Goal: Task Accomplishment & Management: Manage account settings

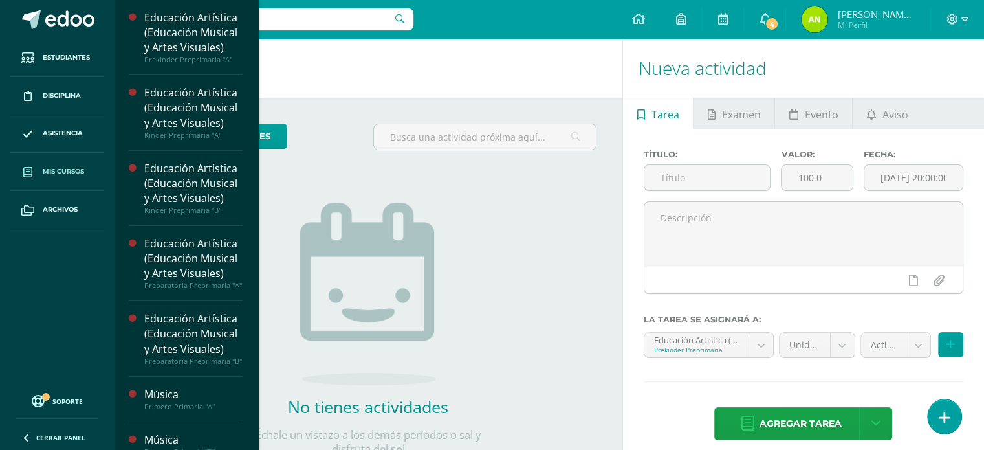
click at [60, 175] on span "Mis cursos" at bounding box center [63, 171] width 41 height 10
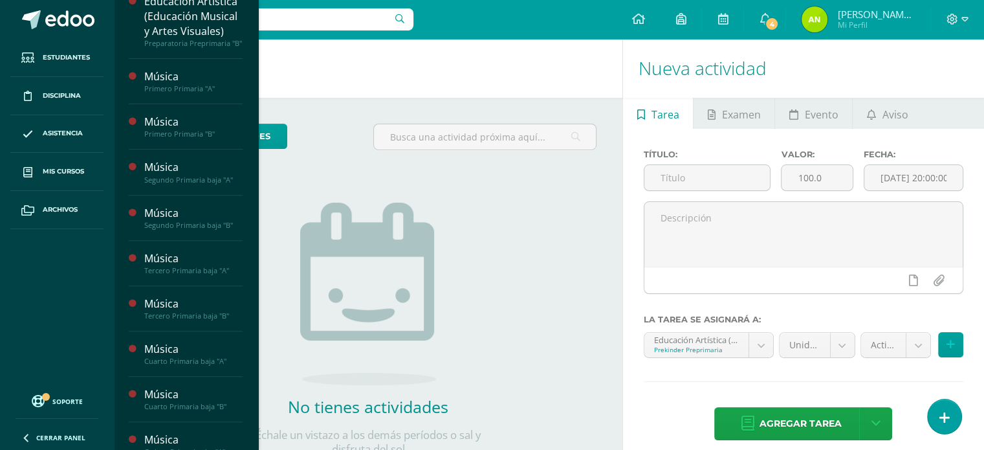
scroll to position [587, 0]
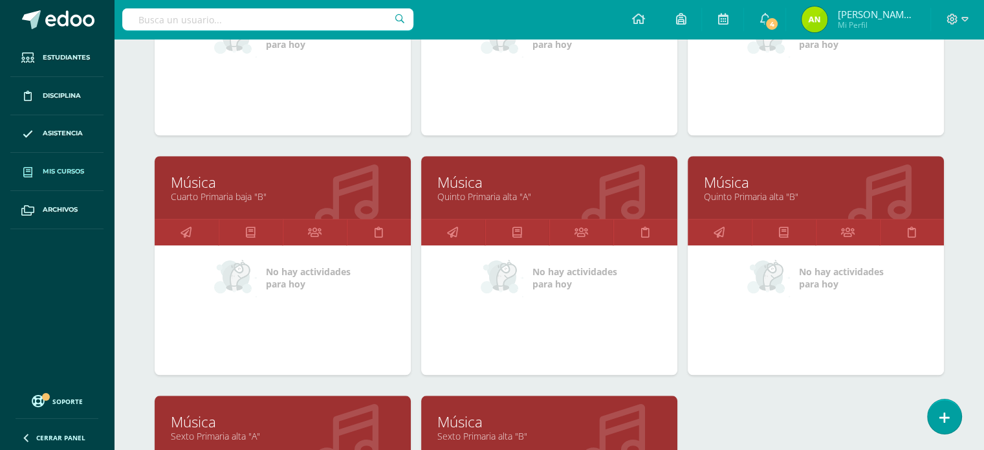
scroll to position [1311, 0]
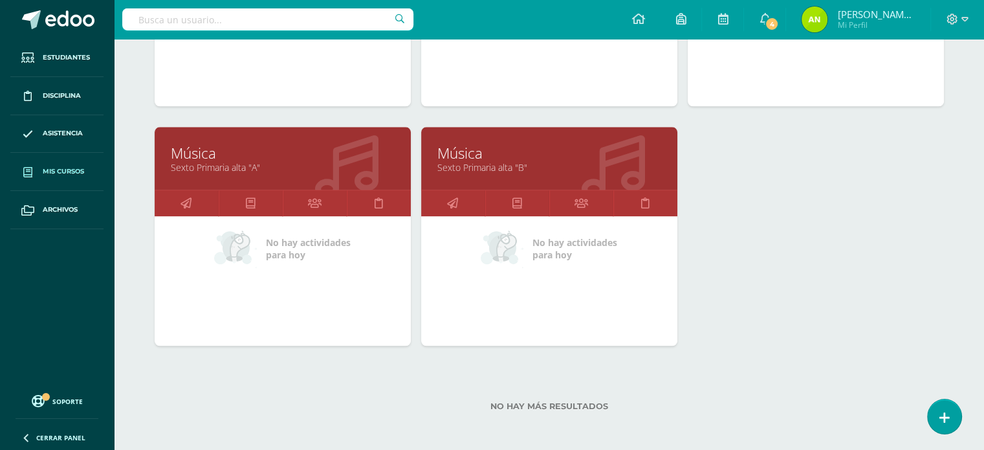
click at [224, 151] on link "Música" at bounding box center [283, 153] width 224 height 20
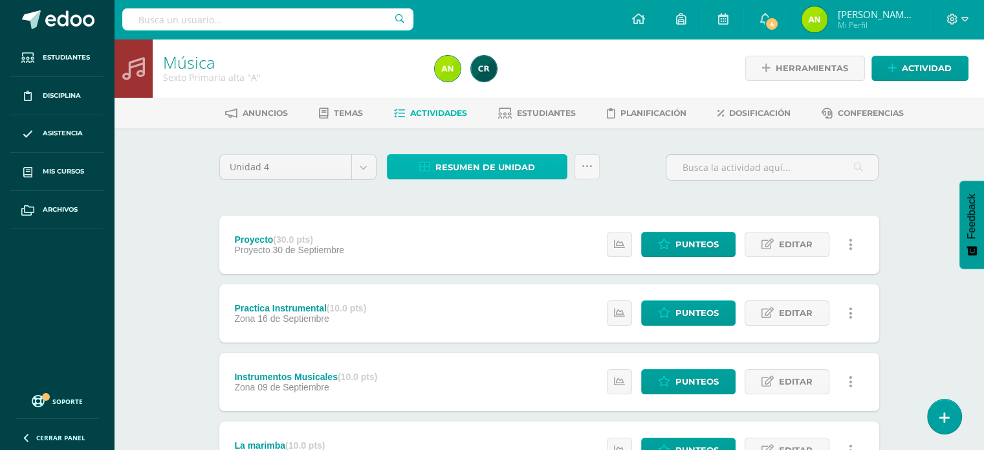
click at [503, 159] on span "Resumen de unidad" at bounding box center [485, 167] width 100 height 24
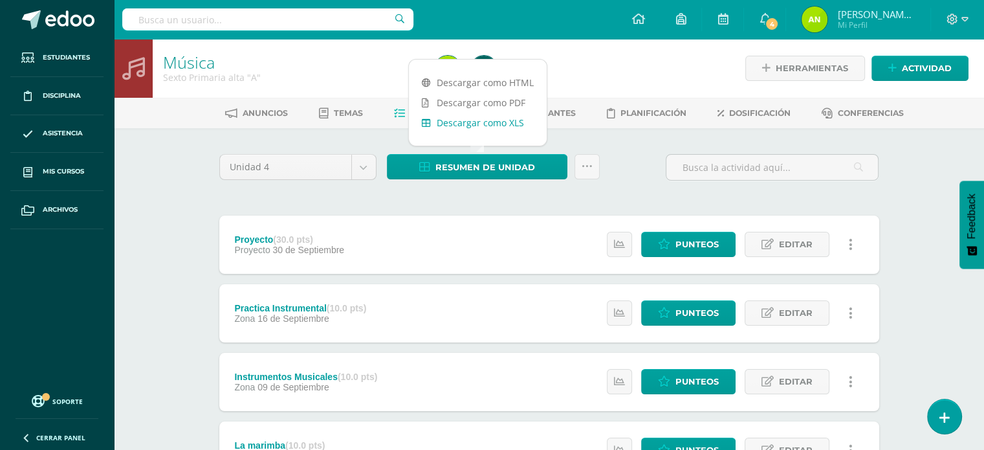
click at [488, 126] on link "Descargar como XLS" at bounding box center [478, 123] width 138 height 20
drag, startPoint x: 796, startPoint y: 243, endPoint x: 789, endPoint y: 245, distance: 7.0
click at [802, 243] on span "Editar" at bounding box center [796, 244] width 34 height 24
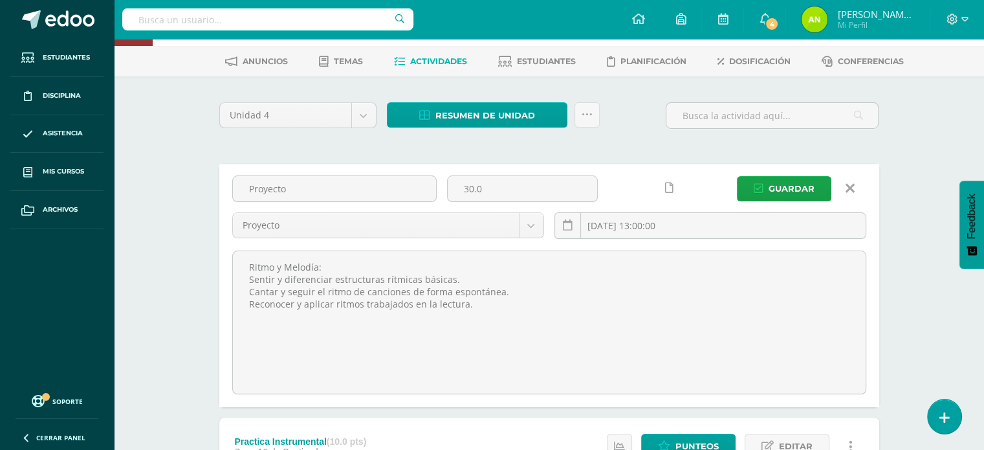
scroll to position [129, 0]
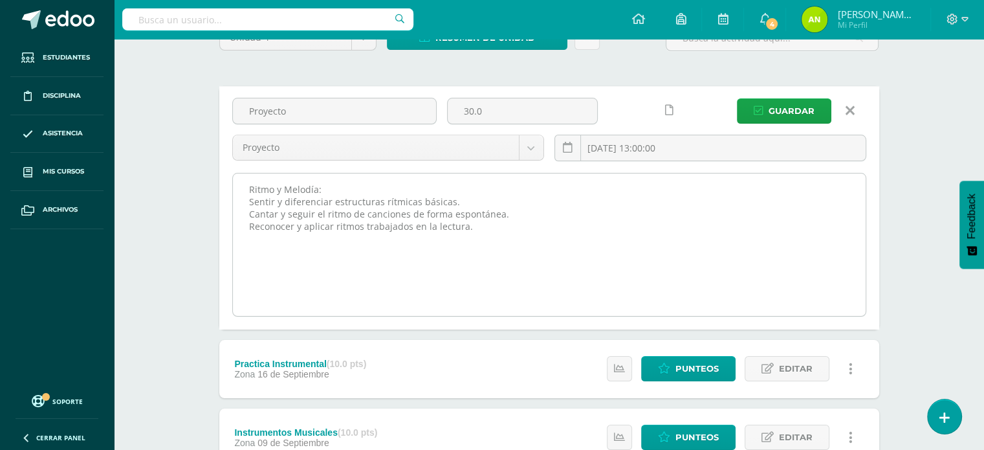
drag, startPoint x: 244, startPoint y: 186, endPoint x: 555, endPoint y: 232, distance: 314.5
click at [556, 232] on textarea "Ritmo y Melodía: Sentir y diferenciar estructuras rítmicas básicas. Cantar y se…" at bounding box center [549, 244] width 633 height 142
click at [536, 264] on textarea "Ritmo y Melodía: Sentir y diferenciar estructuras rítmicas básicas. Cantar y se…" at bounding box center [549, 244] width 633 height 142
drag, startPoint x: 243, startPoint y: 186, endPoint x: 520, endPoint y: 239, distance: 281.9
click at [520, 239] on textarea "Ritmo y Melodía: Sentir y diferenciar estructuras rítmicas básicas. Cantar y se…" at bounding box center [549, 244] width 633 height 142
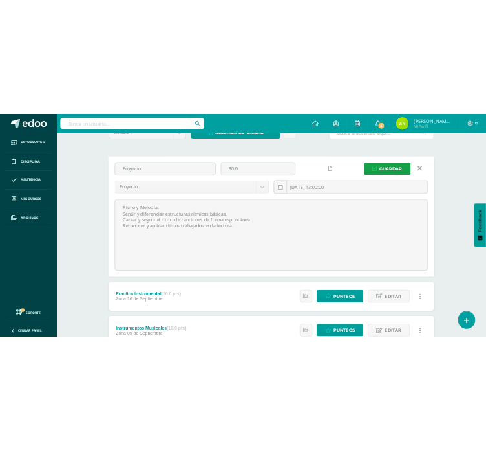
scroll to position [171, 0]
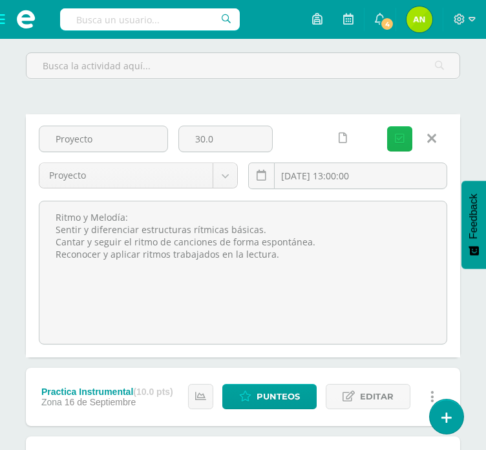
click at [406, 131] on button "Guardar" at bounding box center [400, 138] width 25 height 25
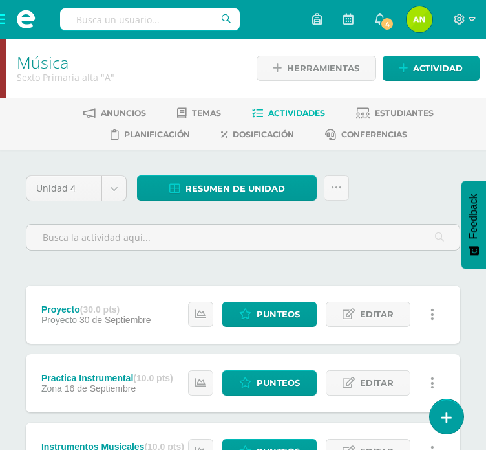
scroll to position [65, 0]
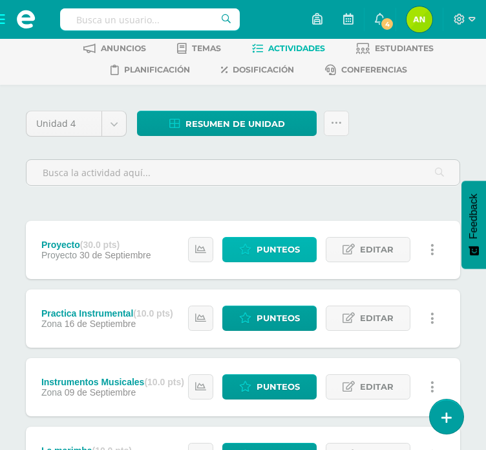
click at [303, 256] on link "Punteos" at bounding box center [270, 249] width 94 height 25
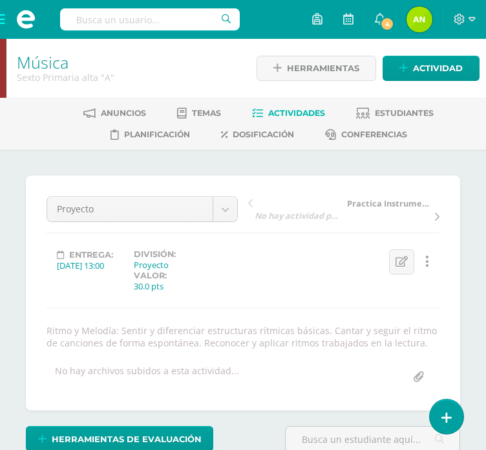
click at [308, 110] on span "Actividades" at bounding box center [296, 113] width 57 height 10
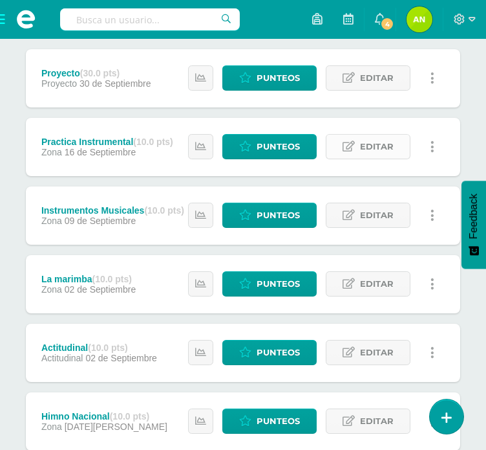
scroll to position [259, 0]
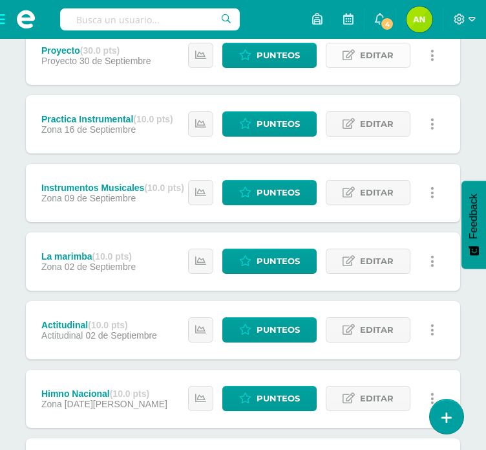
click at [375, 63] on span "Editar" at bounding box center [377, 55] width 34 height 24
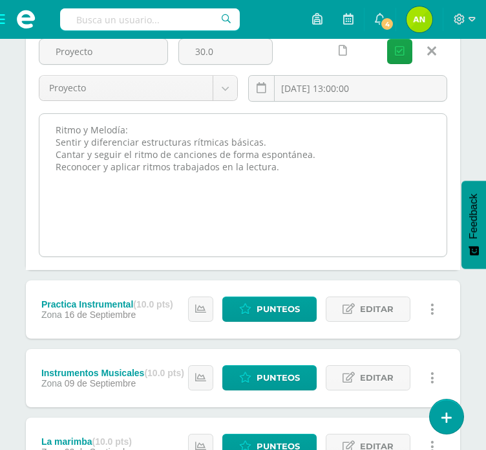
drag, startPoint x: 54, startPoint y: 143, endPoint x: 290, endPoint y: 170, distance: 237.7
click at [290, 170] on textarea "Ritmo y Melodía: Sentir y diferenciar estructuras rítmicas básicas. Cantar y se…" at bounding box center [243, 185] width 408 height 142
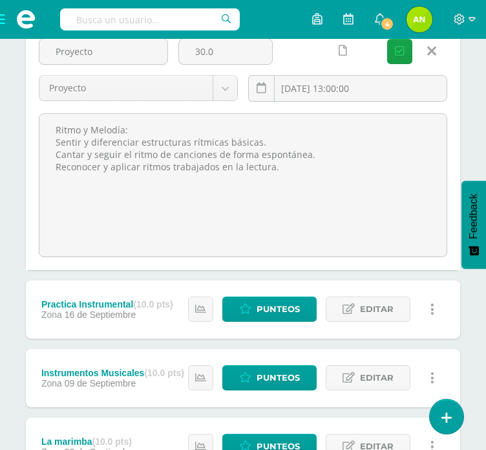
click at [435, 52] on icon at bounding box center [432, 51] width 9 height 14
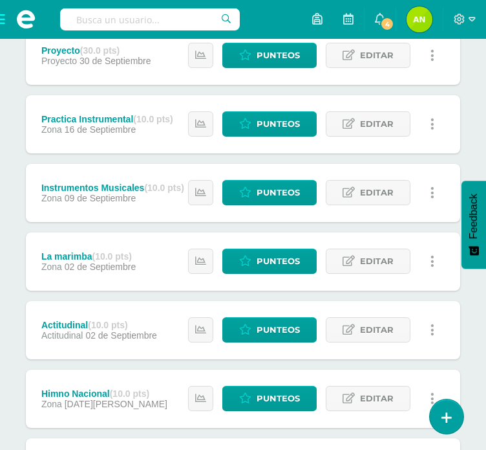
scroll to position [323, 0]
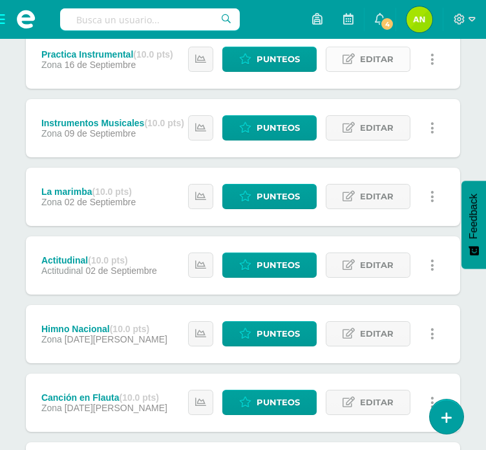
click at [357, 59] on link "Editar" at bounding box center [368, 59] width 85 height 25
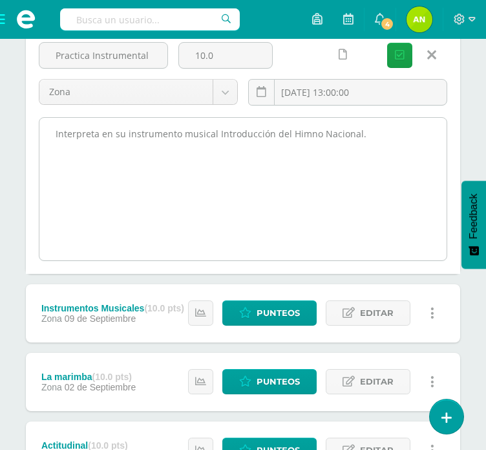
drag, startPoint x: 49, startPoint y: 129, endPoint x: 370, endPoint y: 133, distance: 320.9
click at [370, 133] on textarea "Interpreta en su instrumento musical Introducción del Himno Nacional." at bounding box center [243, 189] width 408 height 142
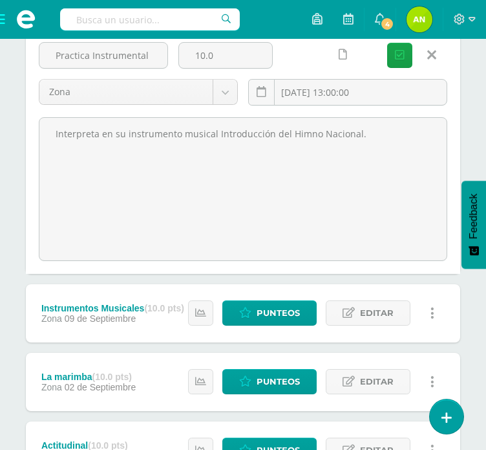
click at [435, 56] on icon at bounding box center [432, 55] width 9 height 14
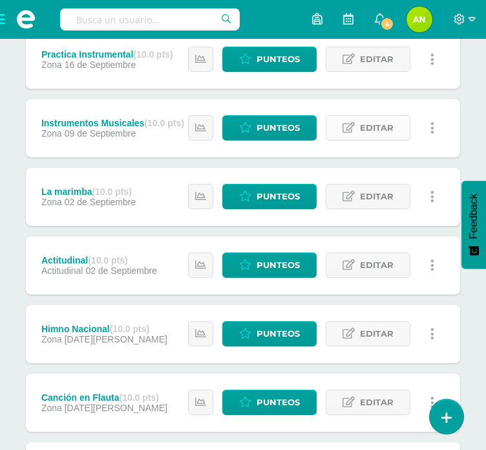
click at [375, 126] on span "Editar" at bounding box center [377, 128] width 34 height 24
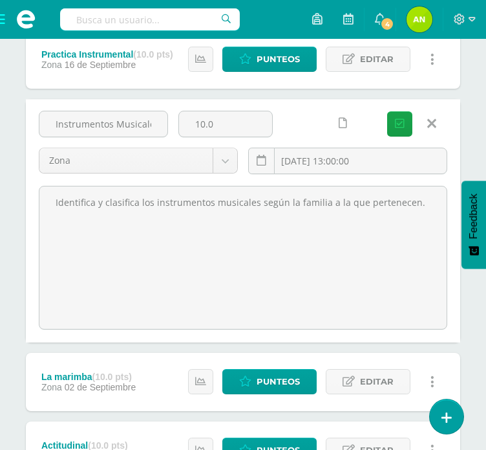
click at [432, 121] on icon at bounding box center [432, 123] width 9 height 14
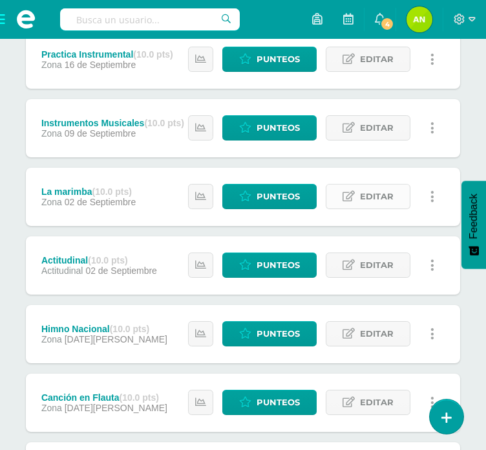
click at [382, 201] on span "Editar" at bounding box center [377, 196] width 34 height 24
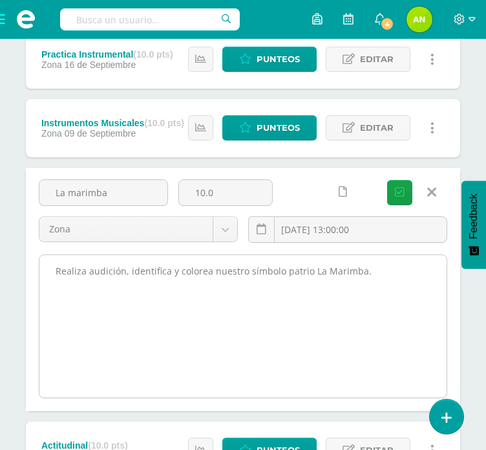
drag, startPoint x: 52, startPoint y: 270, endPoint x: 402, endPoint y: 273, distance: 350.0
click at [402, 273] on textarea "Realiza audición, identifica y colorea nuestro símbolo patrio La Marimba." at bounding box center [243, 326] width 408 height 142
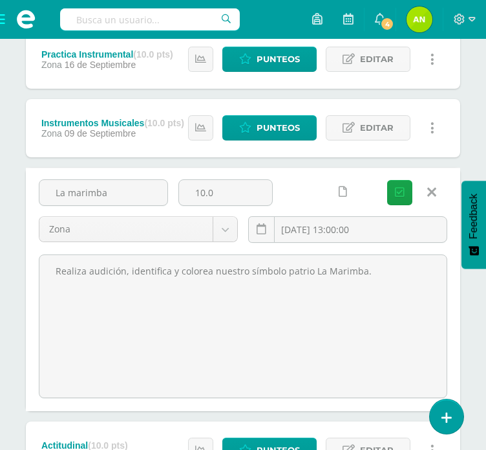
click at [439, 195] on link at bounding box center [431, 192] width 33 height 25
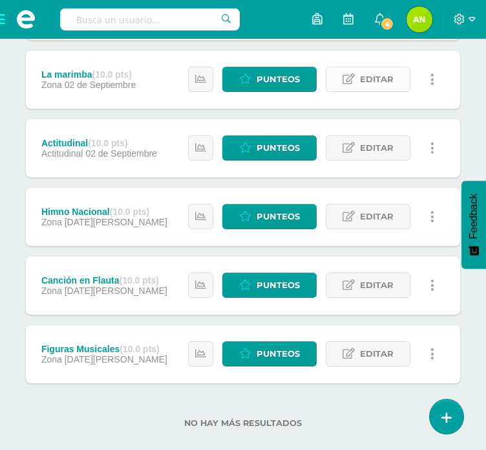
scroll to position [453, 0]
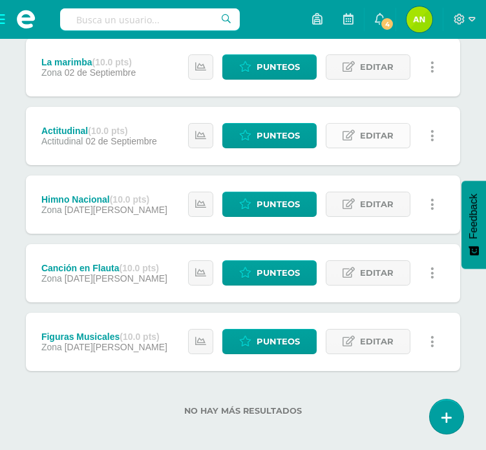
click at [365, 142] on span "Editar" at bounding box center [377, 136] width 34 height 24
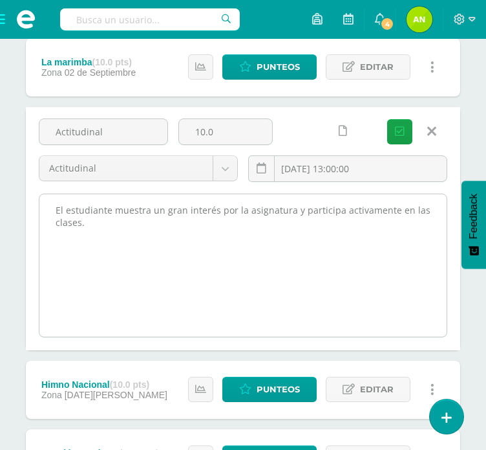
drag, startPoint x: 52, startPoint y: 201, endPoint x: 104, endPoint y: 218, distance: 54.4
click at [104, 218] on textarea "El estudiante muestra un gran interés por la asignatura y participa activamente…" at bounding box center [243, 265] width 408 height 142
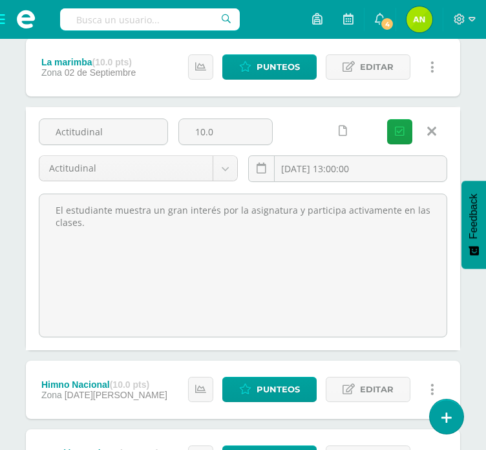
click at [430, 138] on icon at bounding box center [432, 131] width 9 height 14
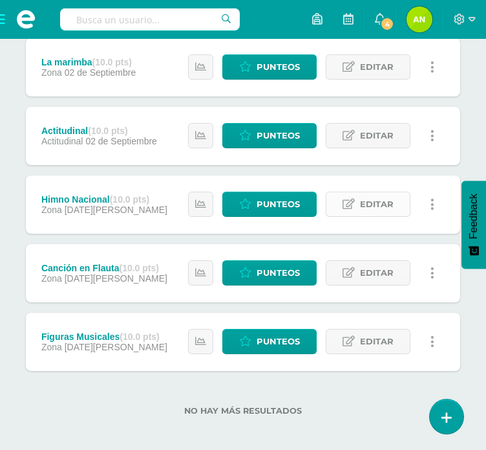
click at [366, 202] on span "Editar" at bounding box center [377, 204] width 34 height 24
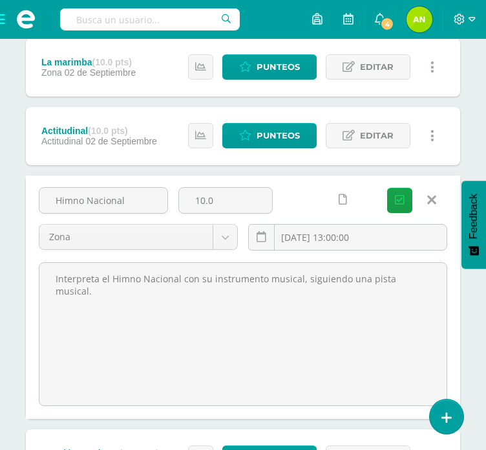
click at [434, 193] on icon at bounding box center [432, 200] width 9 height 14
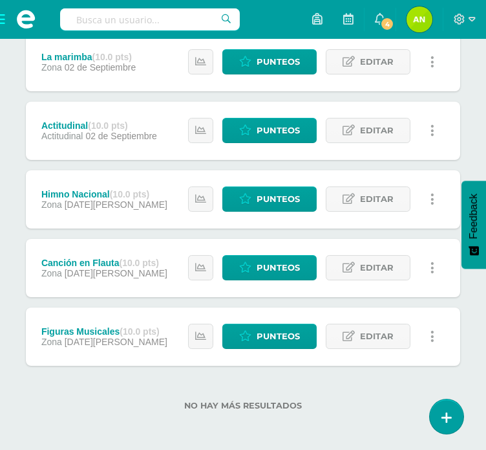
scroll to position [459, 0]
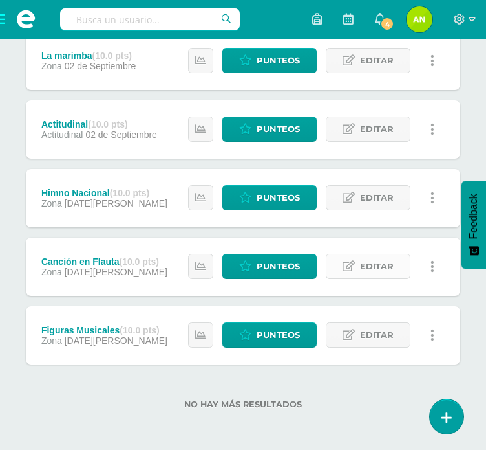
click at [392, 268] on span "Editar" at bounding box center [377, 266] width 34 height 24
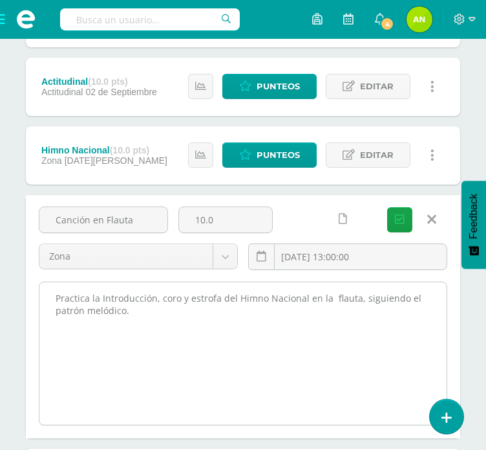
scroll to position [524, 0]
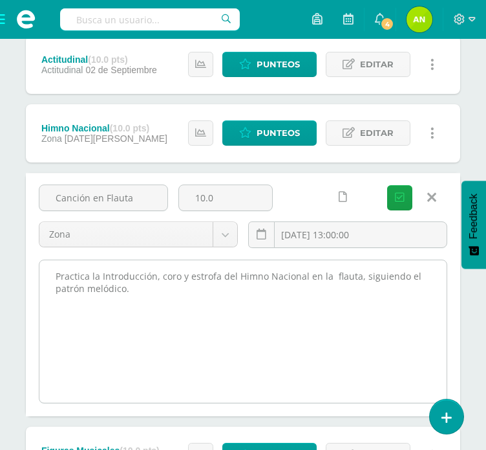
drag, startPoint x: 52, startPoint y: 271, endPoint x: 173, endPoint y: 303, distance: 125.7
click at [173, 303] on textarea "Practica la Introducción, coro y estrofa del Himno Nacional en la flauta, sigui…" at bounding box center [243, 331] width 408 height 142
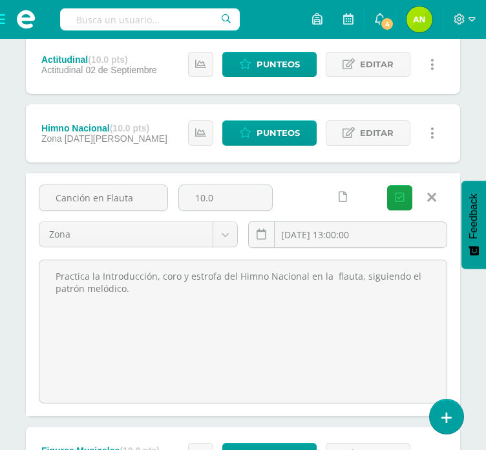
click at [433, 197] on icon at bounding box center [432, 197] width 9 height 14
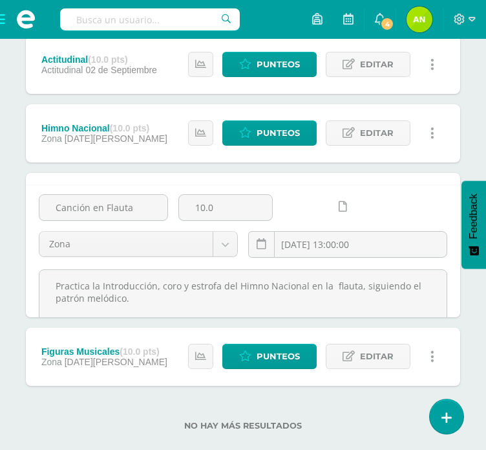
scroll to position [459, 0]
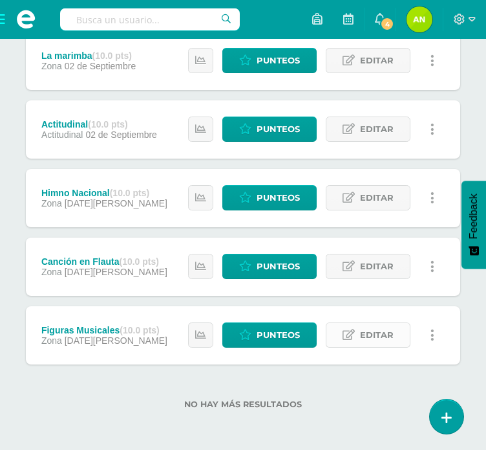
click at [375, 336] on span "Editar" at bounding box center [377, 335] width 34 height 24
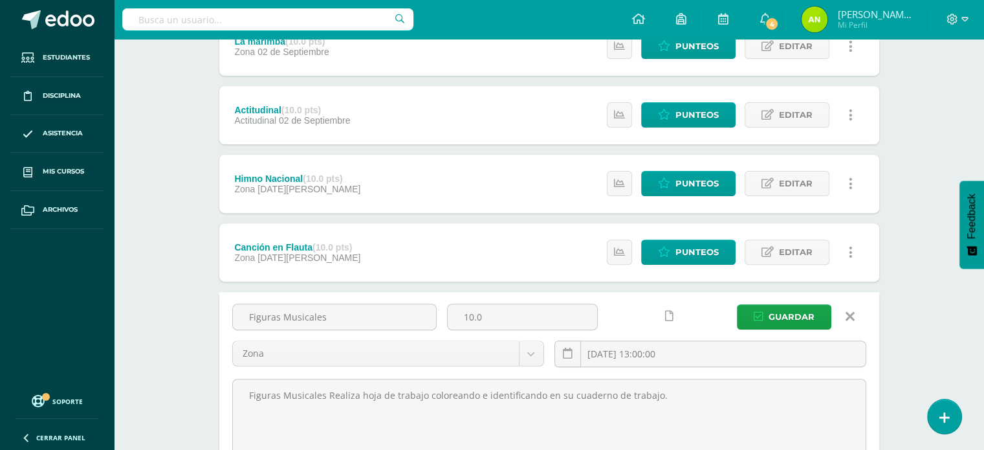
scroll to position [519, 0]
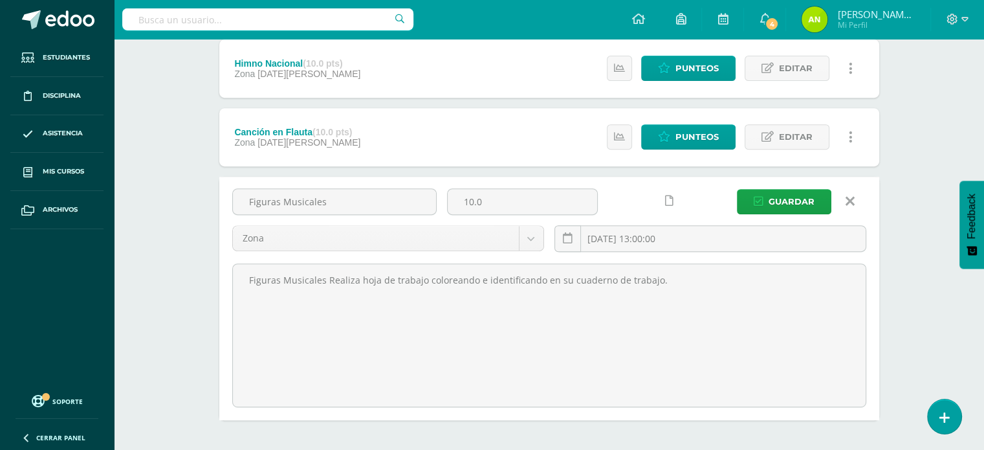
click at [496, 202] on icon at bounding box center [850, 201] width 9 height 14
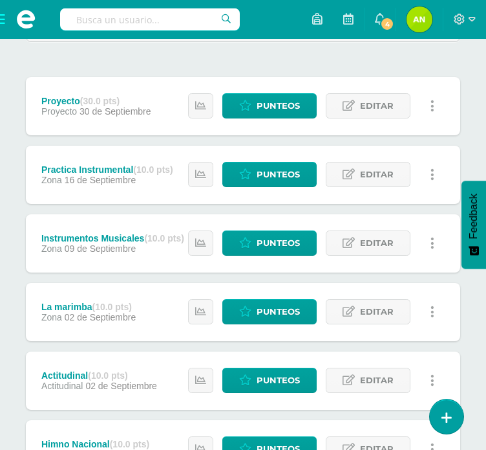
scroll to position [157, 0]
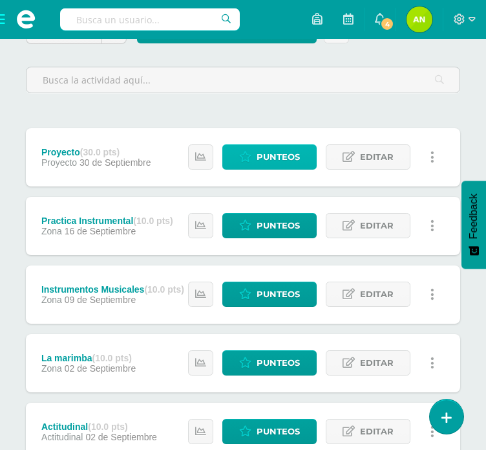
click at [309, 158] on link "Punteos" at bounding box center [270, 156] width 94 height 25
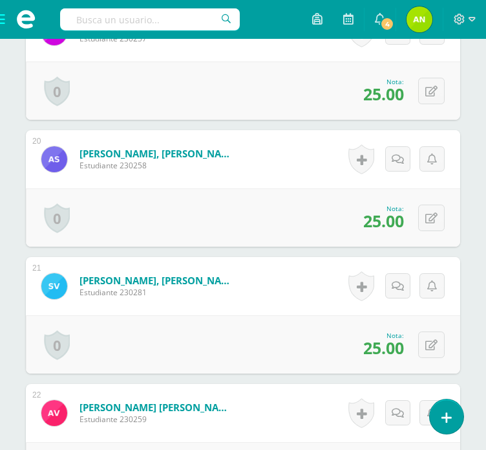
scroll to position [2990, 0]
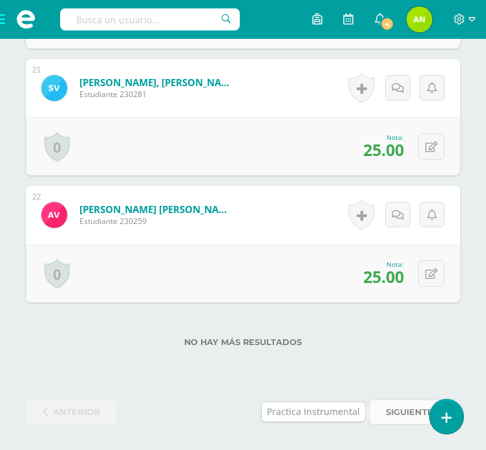
click at [405, 408] on span "siguiente" at bounding box center [409, 412] width 47 height 24
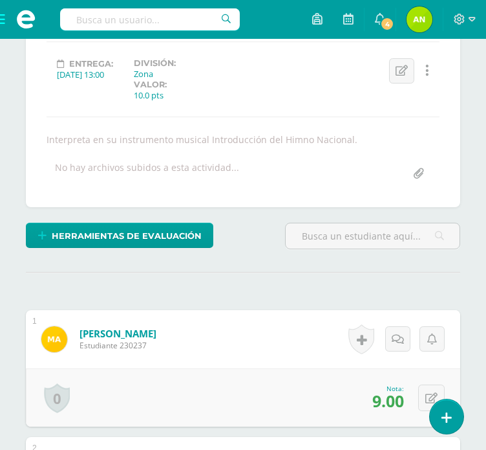
scroll to position [67, 0]
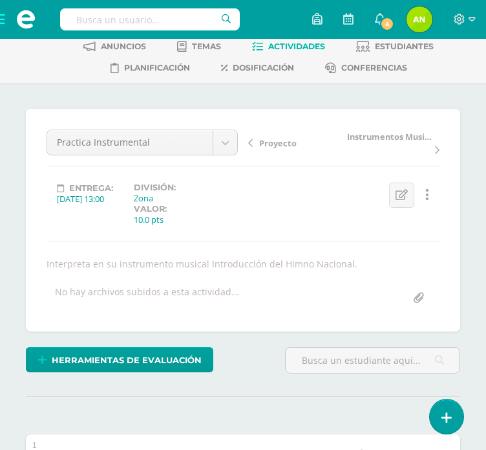
click at [357, 135] on span "Instrumentos Musicales" at bounding box center [390, 137] width 86 height 12
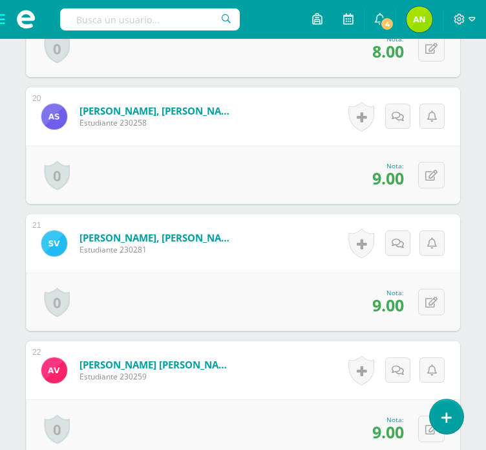
scroll to position [2957, 0]
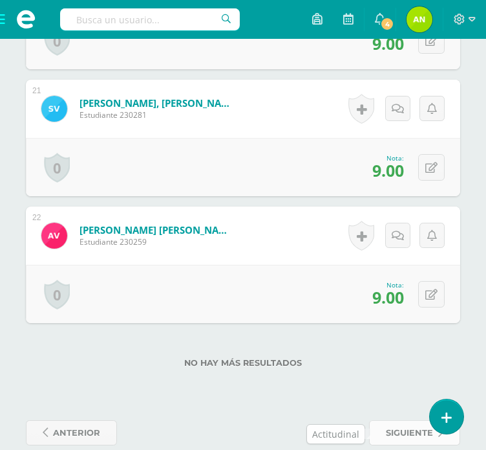
click at [410, 431] on span "siguiente" at bounding box center [409, 433] width 47 height 24
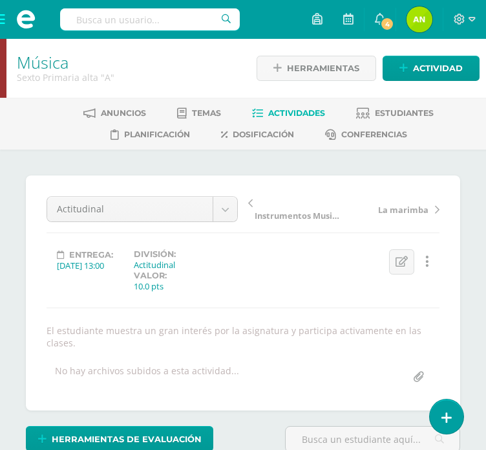
click at [407, 204] on span "La marimba" at bounding box center [403, 210] width 50 height 12
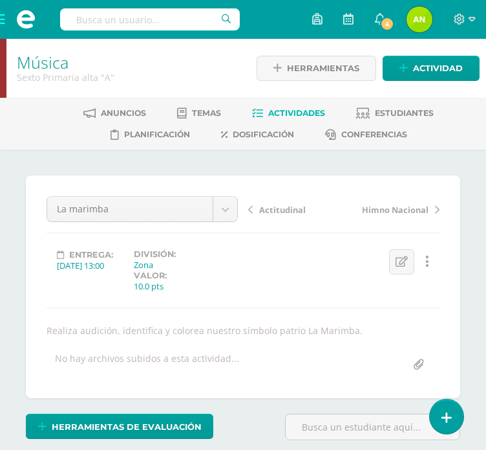
click at [296, 208] on span "Actitudinal" at bounding box center [282, 210] width 47 height 12
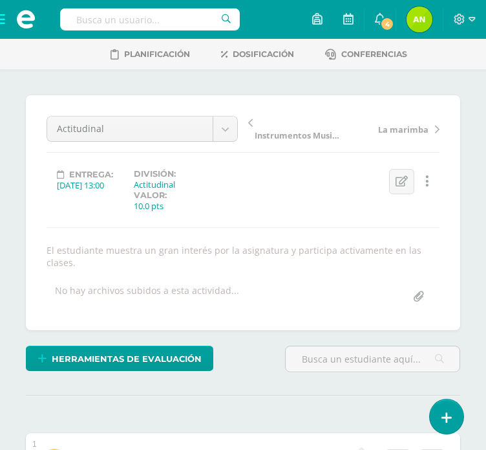
scroll to position [67, 0]
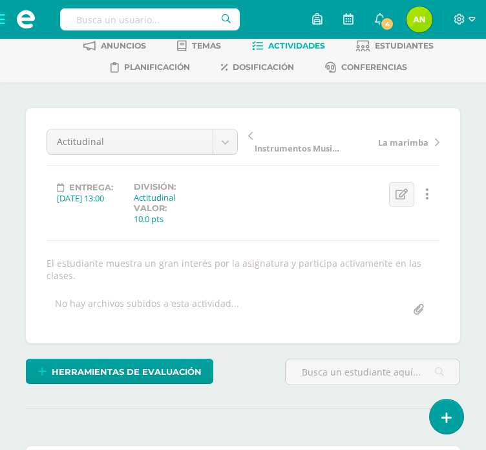
click at [437, 138] on icon at bounding box center [437, 142] width 5 height 9
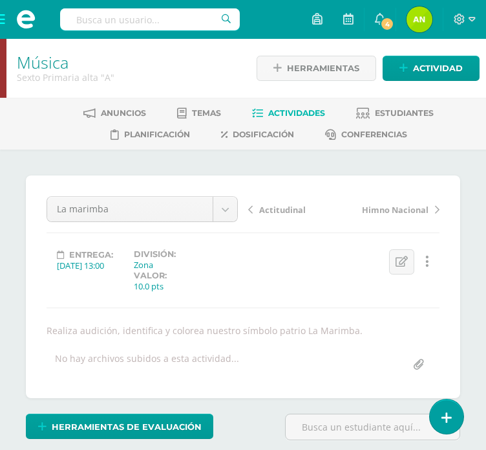
click at [437, 205] on icon at bounding box center [437, 209] width 5 height 9
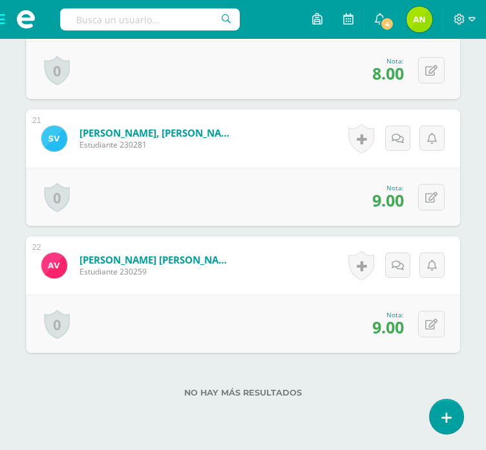
scroll to position [2978, 0]
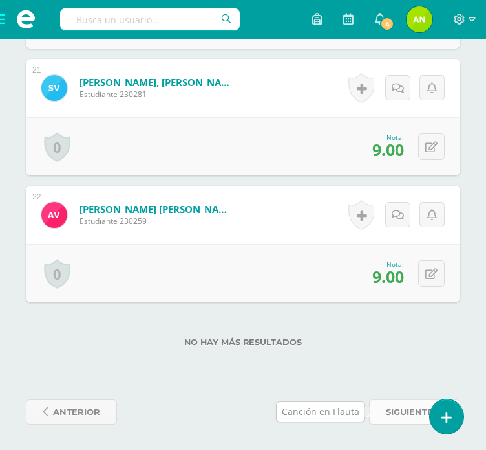
click at [416, 411] on span "siguiente" at bounding box center [409, 412] width 47 height 24
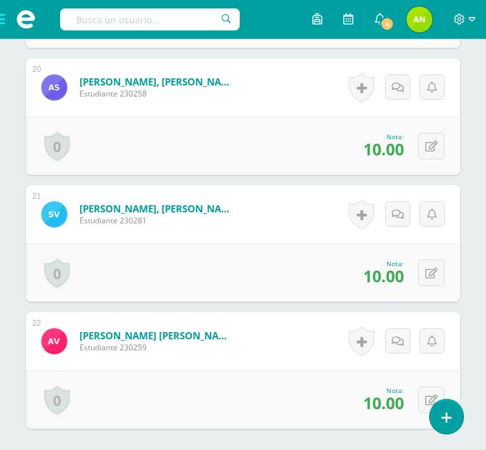
scroll to position [2990, 0]
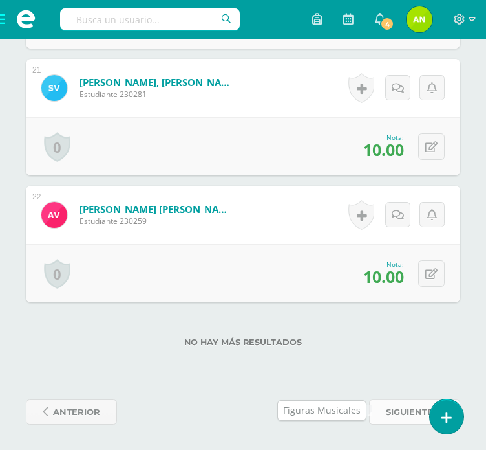
click at [382, 415] on link "siguiente" at bounding box center [414, 411] width 91 height 25
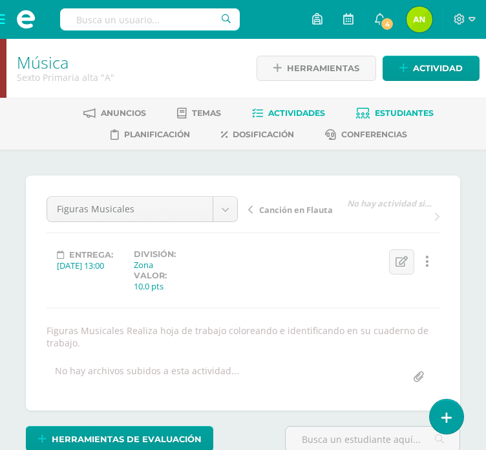
click at [401, 108] on span "Estudiantes" at bounding box center [404, 113] width 59 height 10
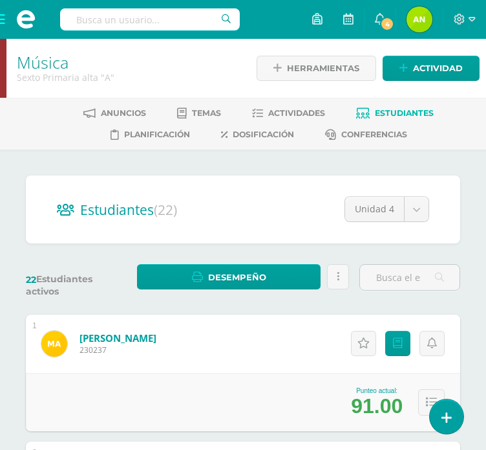
click at [3, 23] on span at bounding box center [26, 19] width 52 height 39
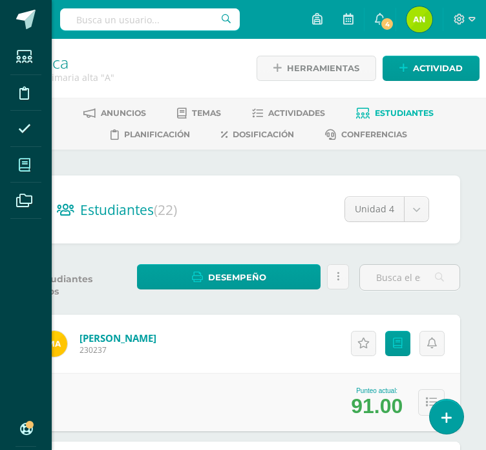
click at [23, 167] on icon at bounding box center [25, 164] width 12 height 13
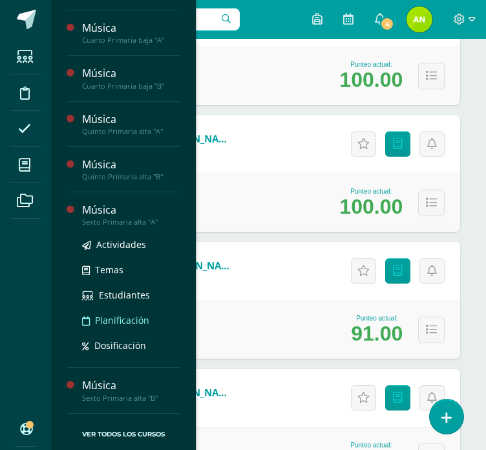
scroll to position [712, 0]
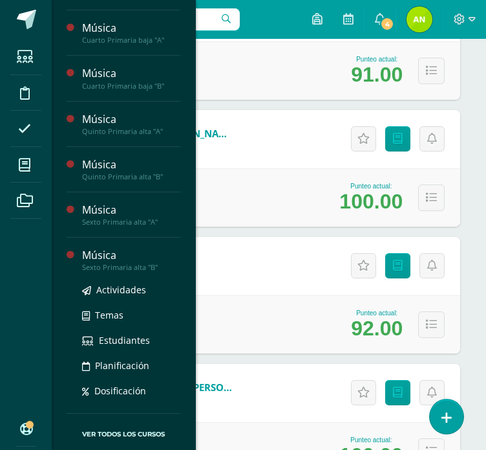
click at [116, 256] on div "Música" at bounding box center [131, 255] width 98 height 15
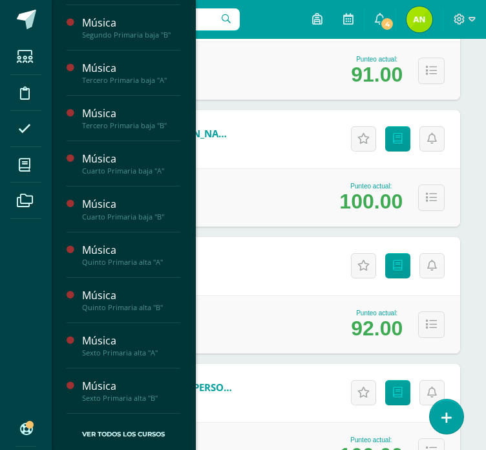
scroll to position [528, 0]
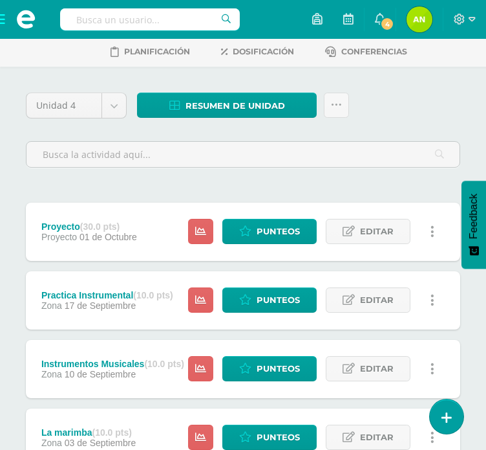
scroll to position [194, 0]
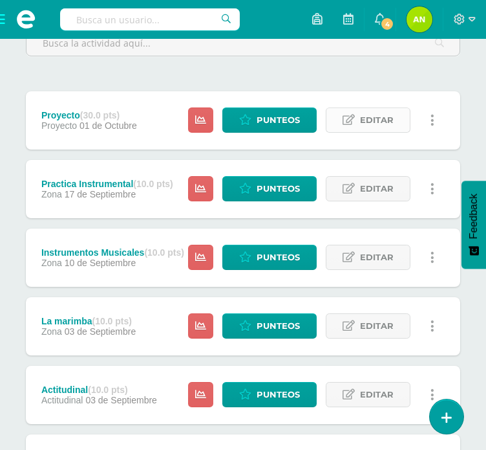
click at [379, 117] on span "Editar" at bounding box center [377, 120] width 34 height 24
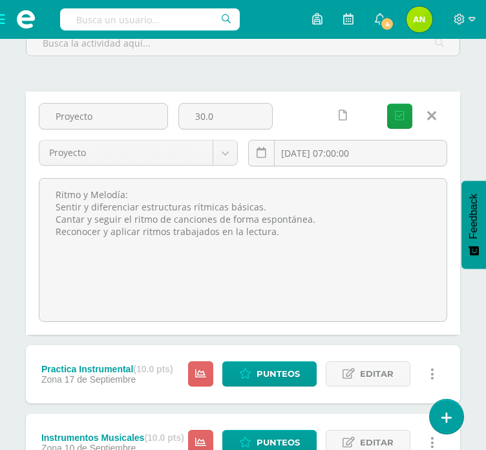
click at [427, 118] on link at bounding box center [431, 116] width 33 height 25
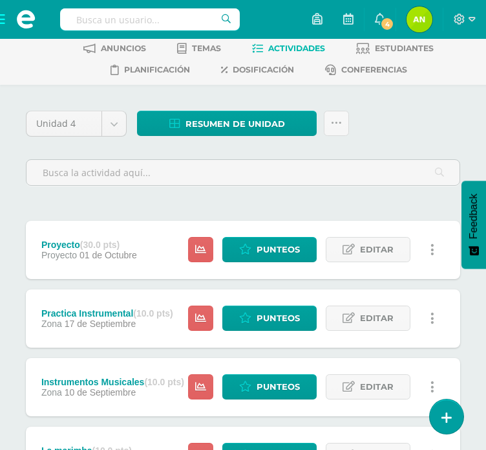
scroll to position [259, 0]
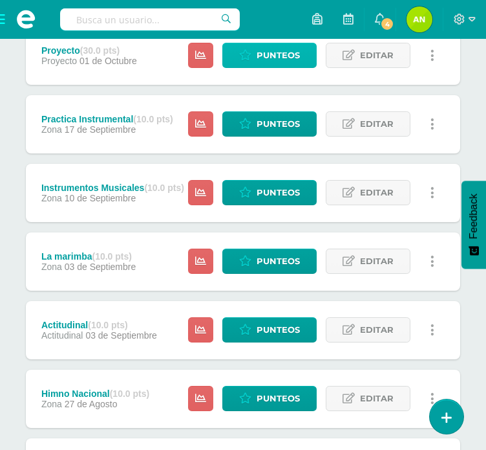
click at [294, 54] on span "Punteos" at bounding box center [278, 55] width 43 height 24
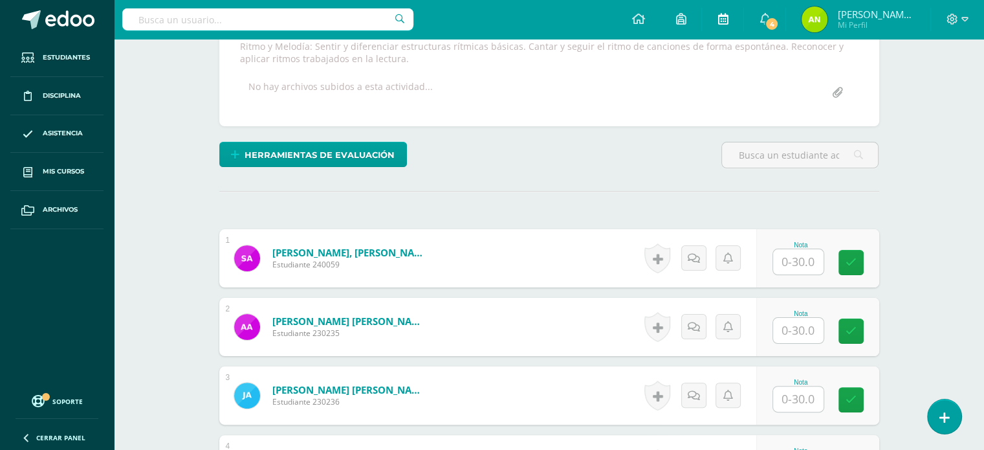
scroll to position [246, 0]
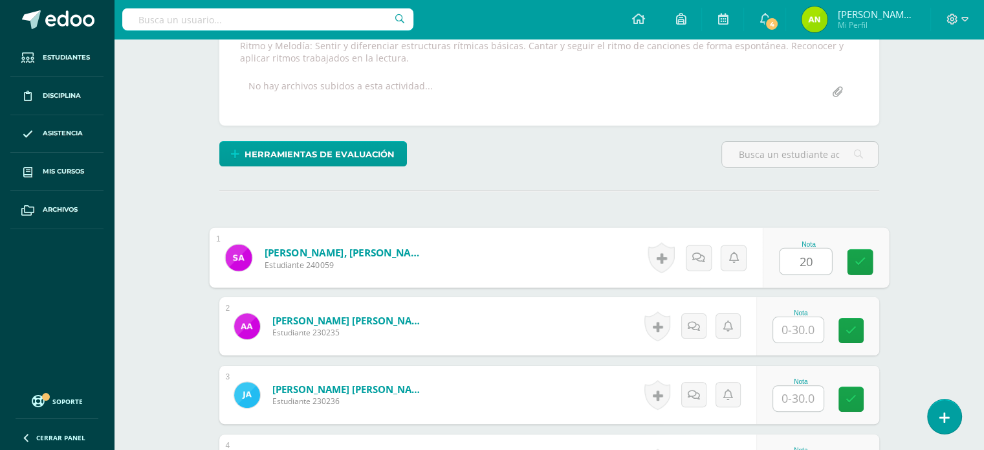
type input "20"
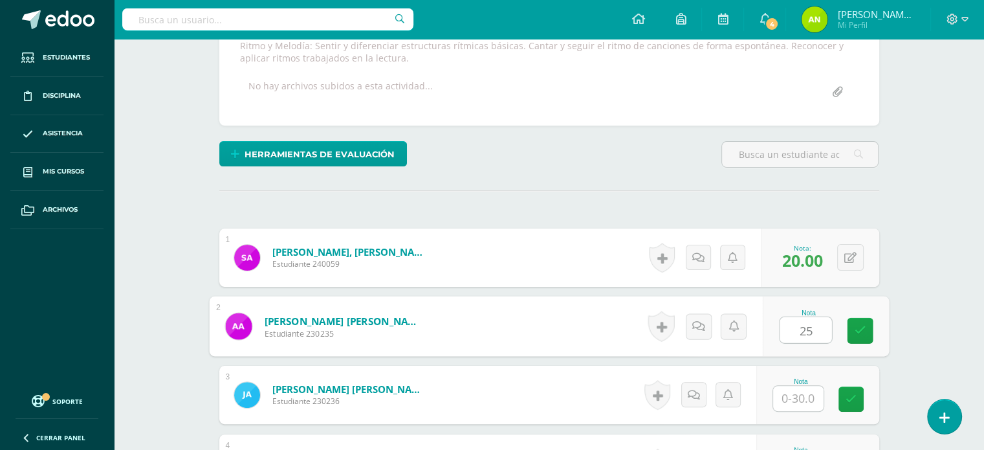
type input "25"
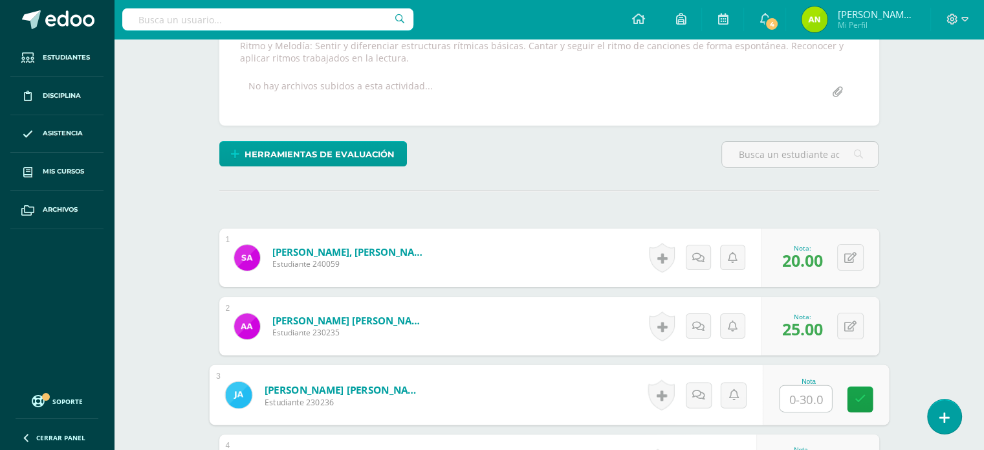
drag, startPoint x: 792, startPoint y: 261, endPoint x: 818, endPoint y: 279, distance: 31.6
click at [486, 261] on form "[PERSON_NAME], [PERSON_NAME] Estudiante 240059 Nota 20.00 0 [GEOGRAPHIC_DATA]" at bounding box center [549, 257] width 660 height 58
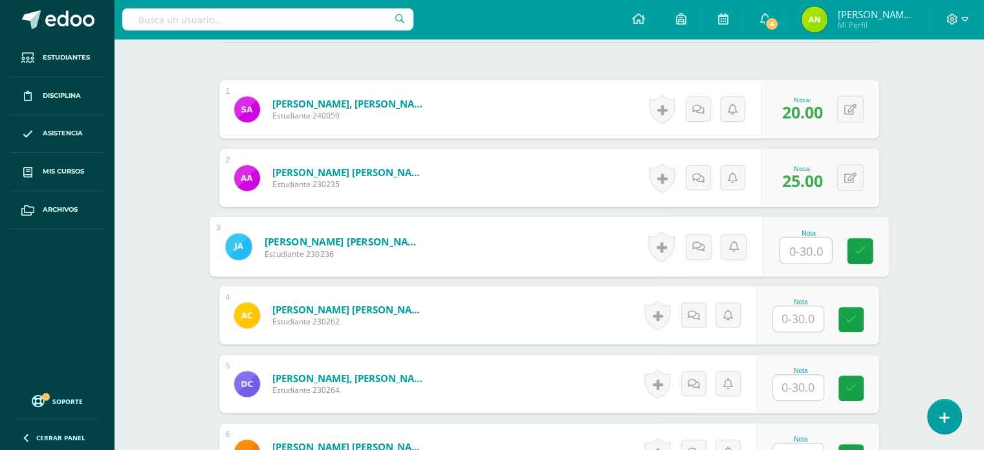
scroll to position [440, 0]
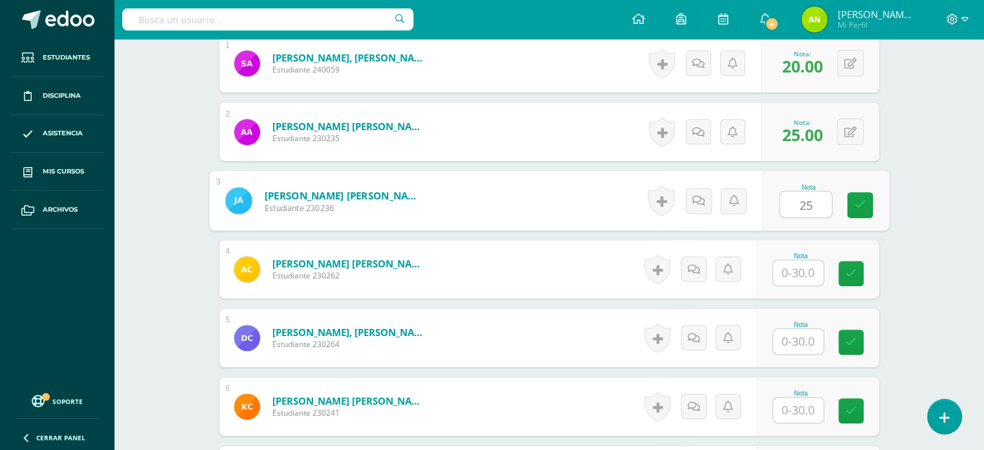
type input "25"
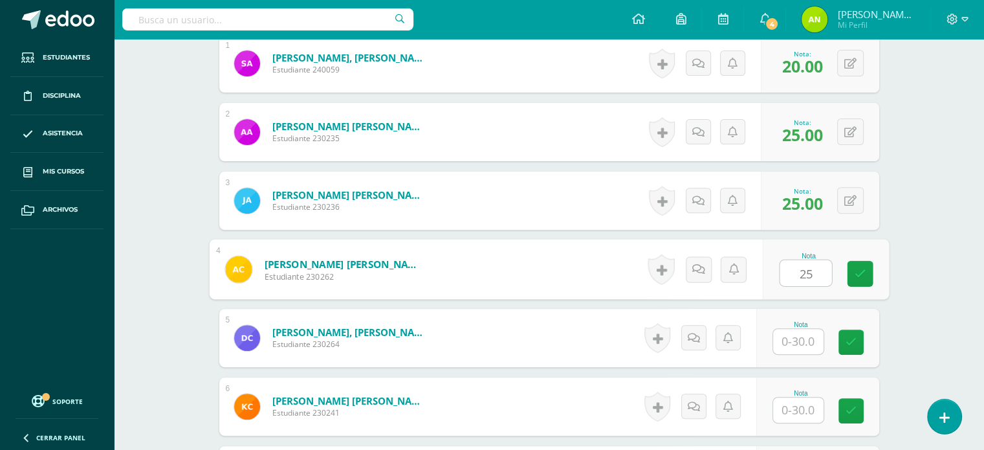
type input "25"
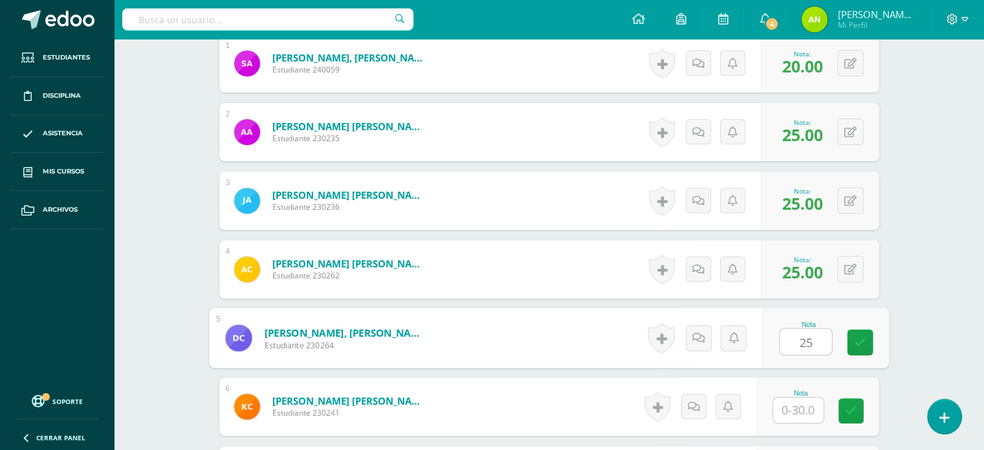
type input "25"
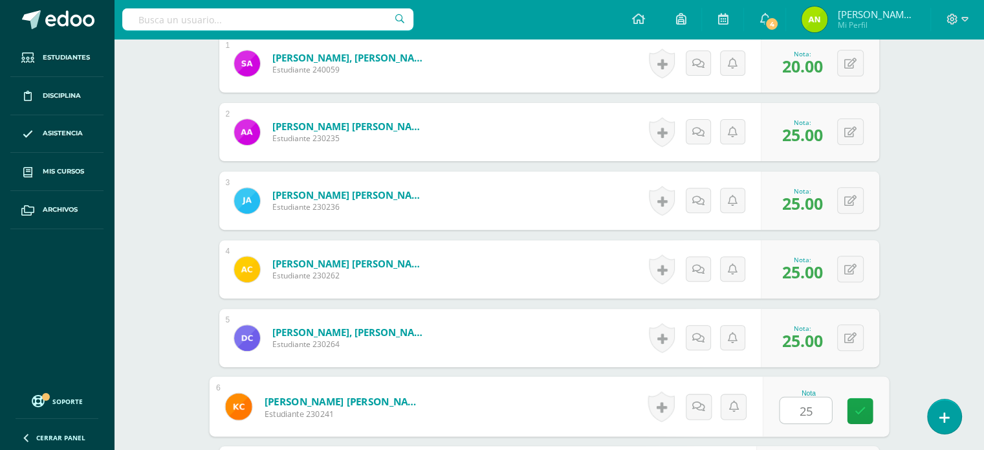
type input "25"
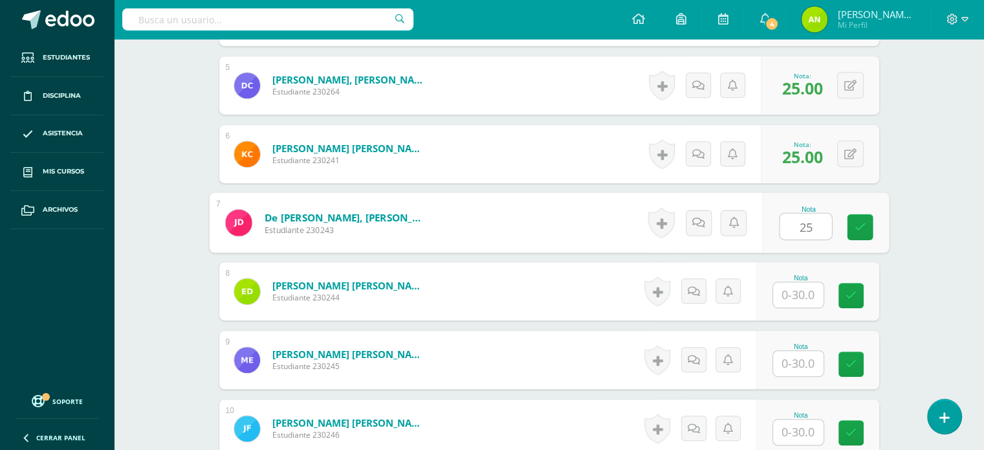
type input "25"
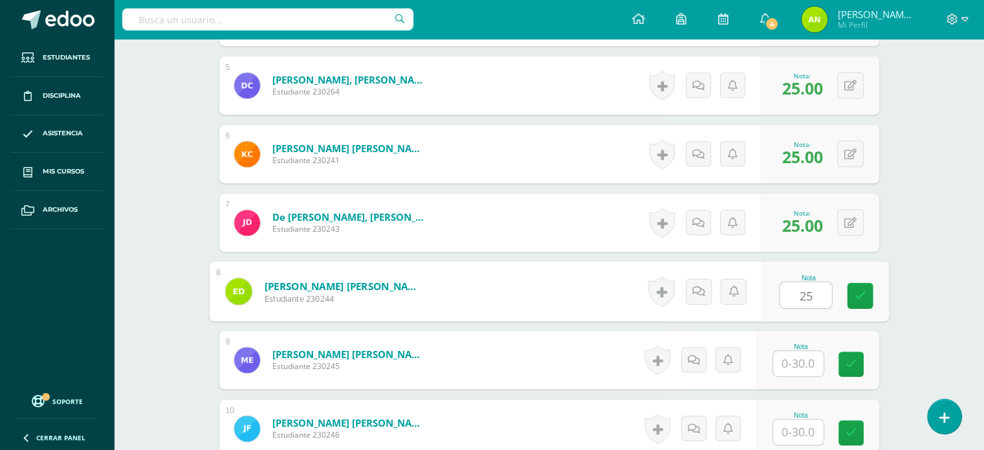
type input "25"
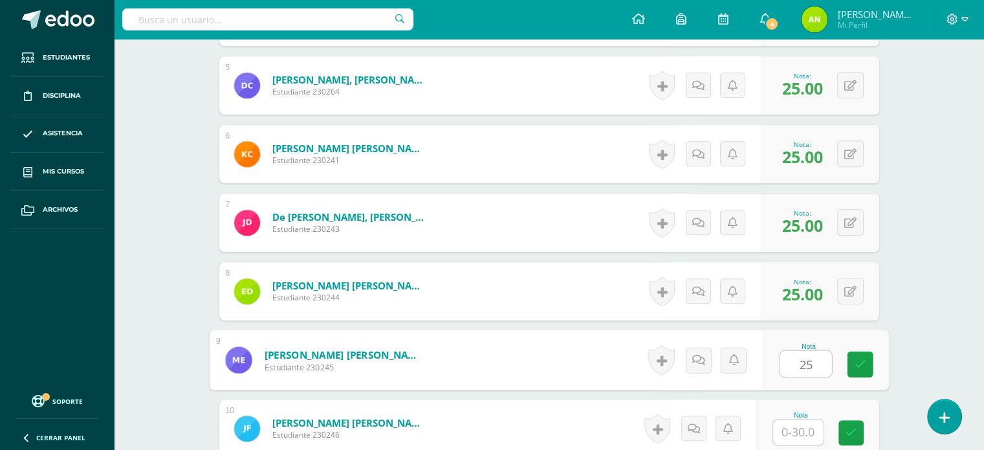
type input "25"
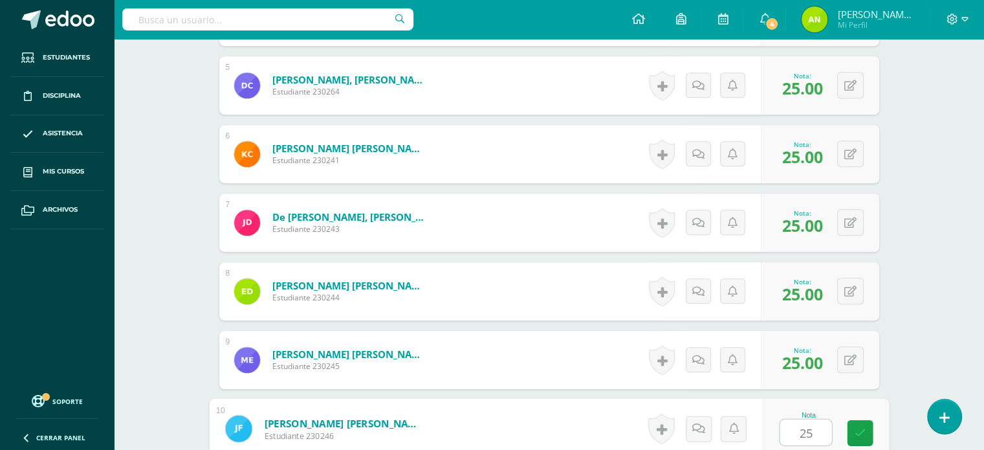
type input "25"
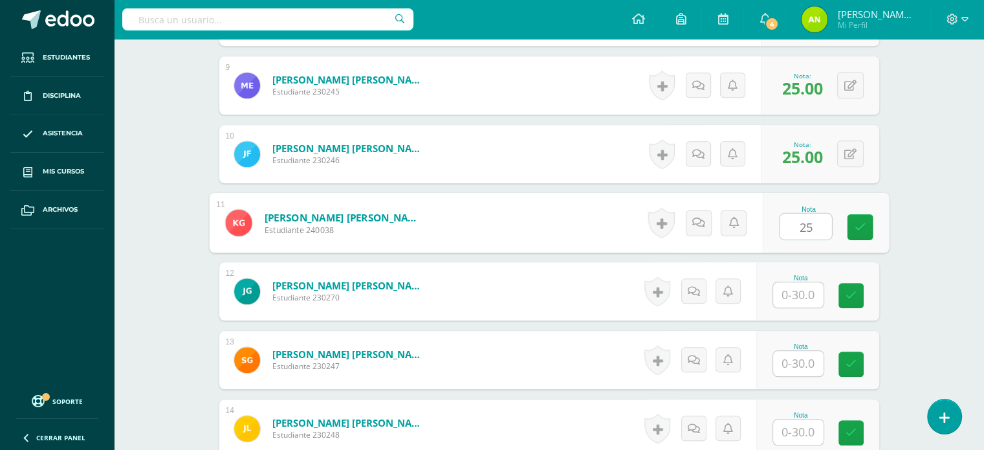
type input "25"
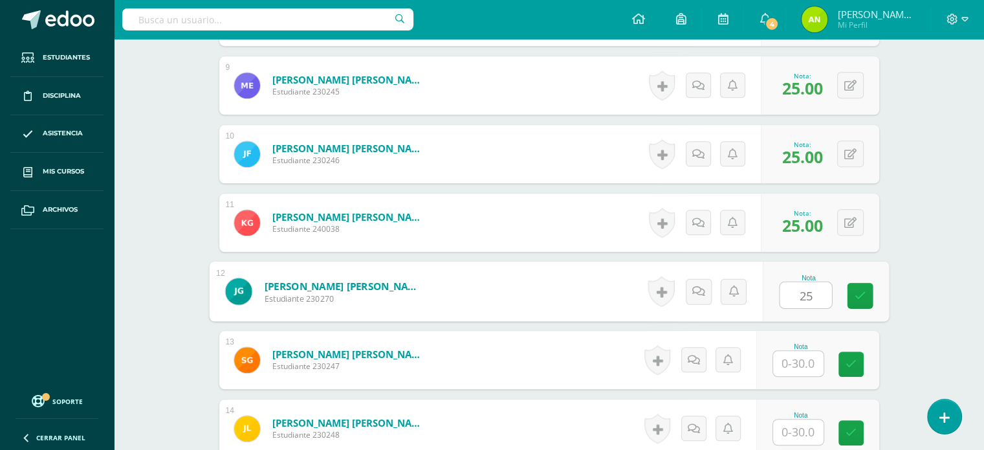
type input "25"
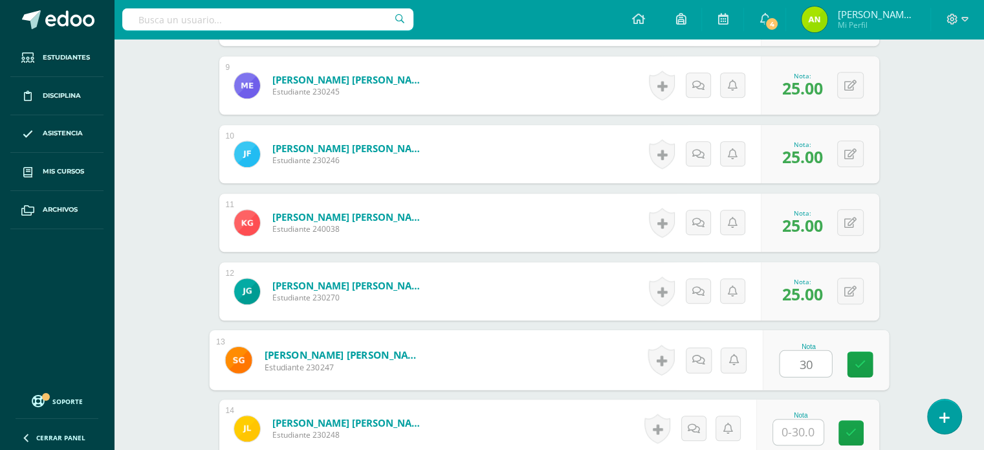
type input "30"
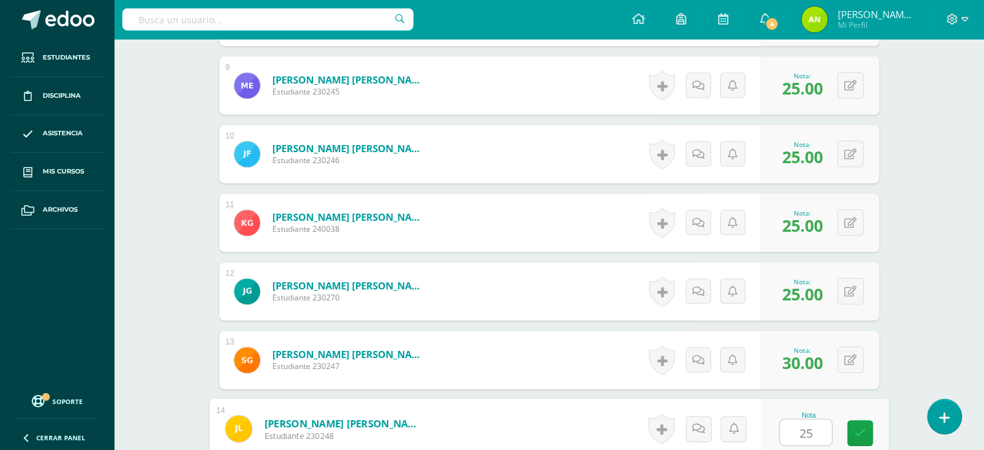
type input "25"
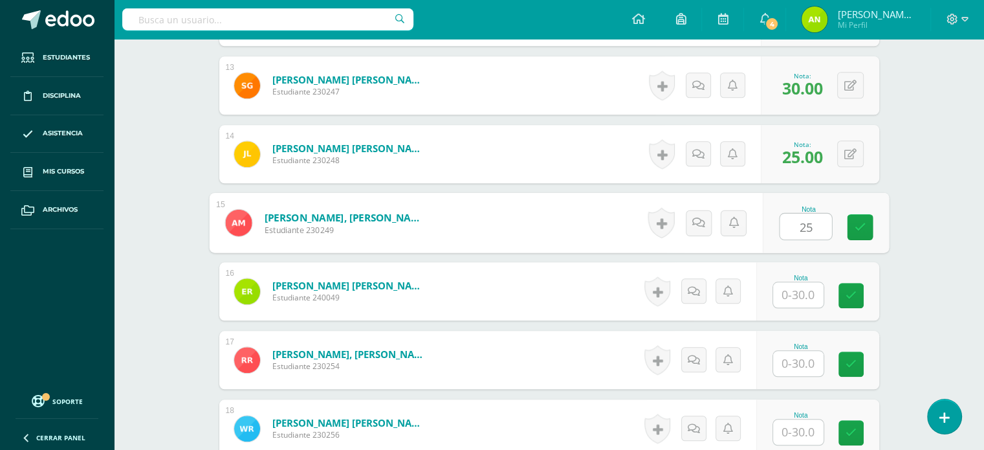
type input "25"
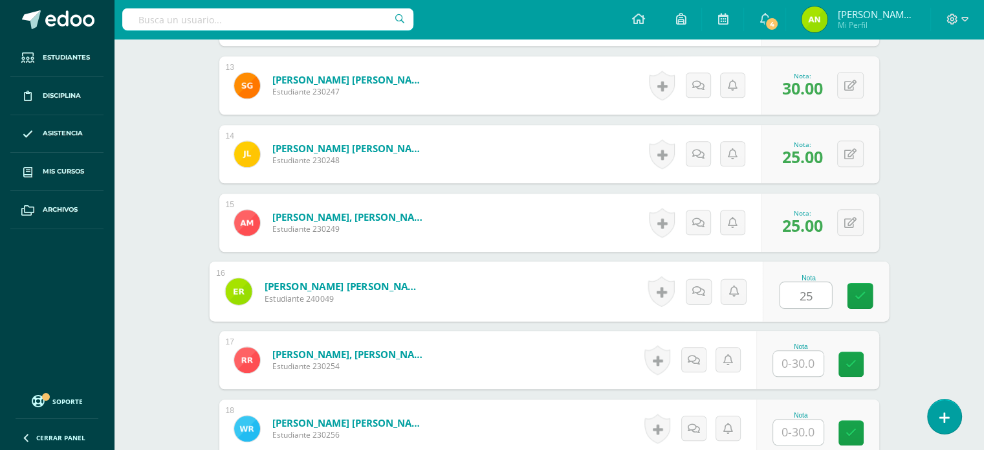
type input "25"
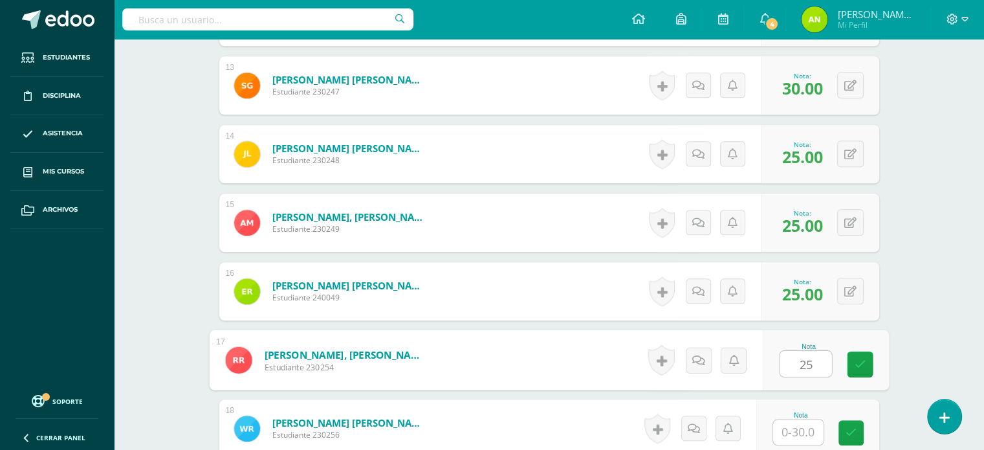
type input "25"
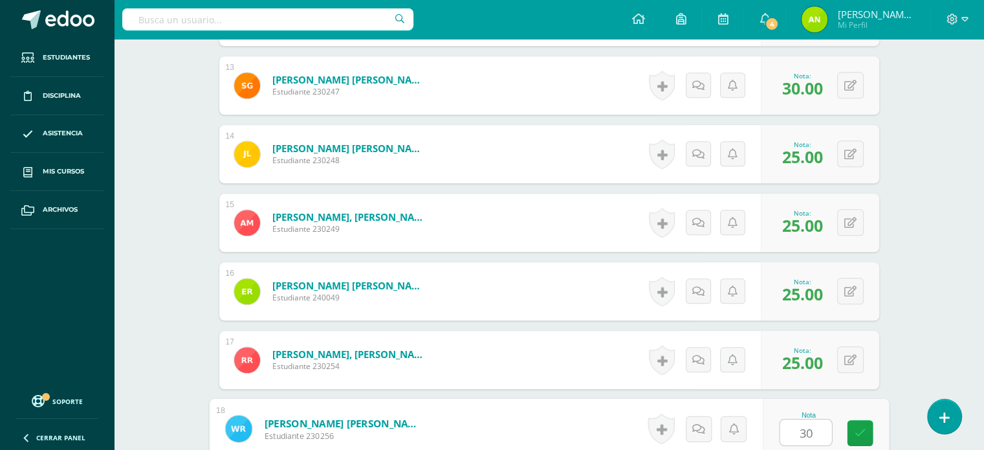
type input "30"
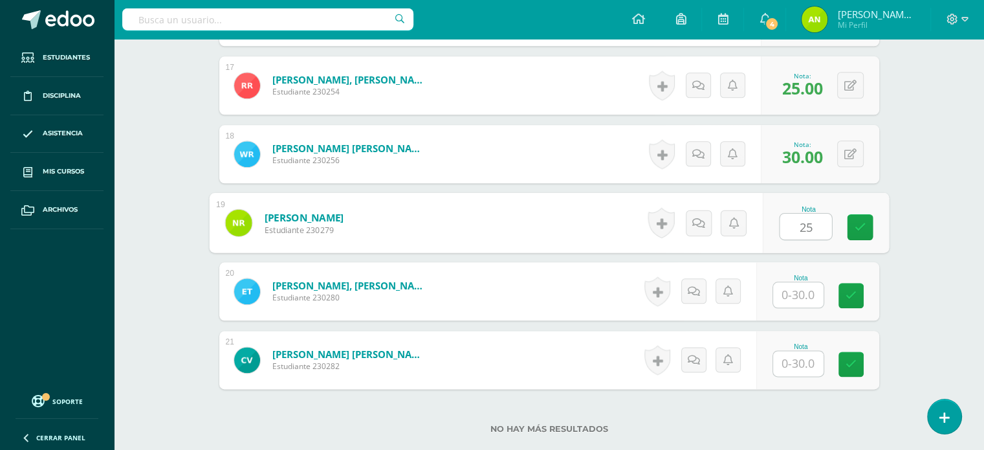
type input "25"
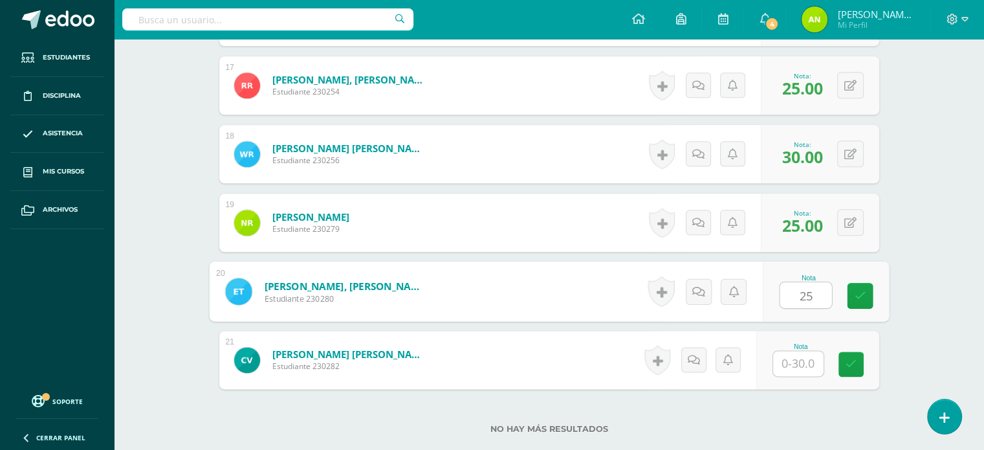
type input "25"
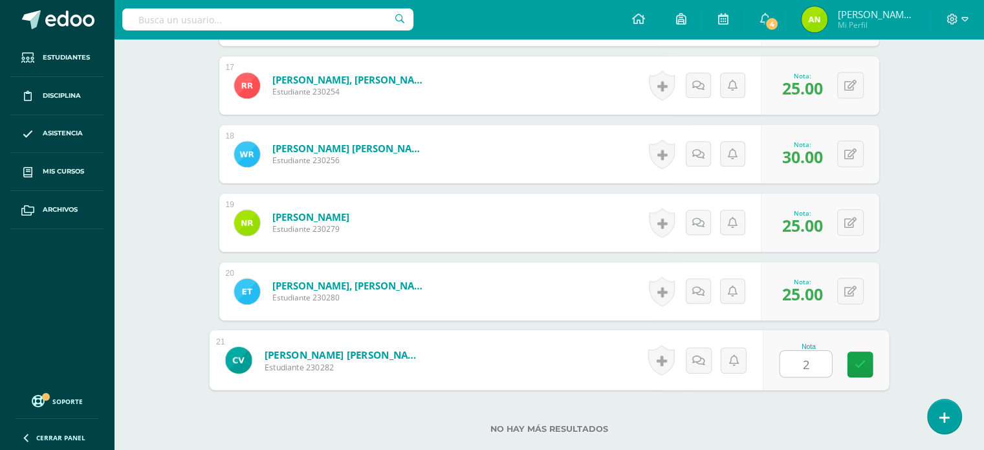
type input "25"
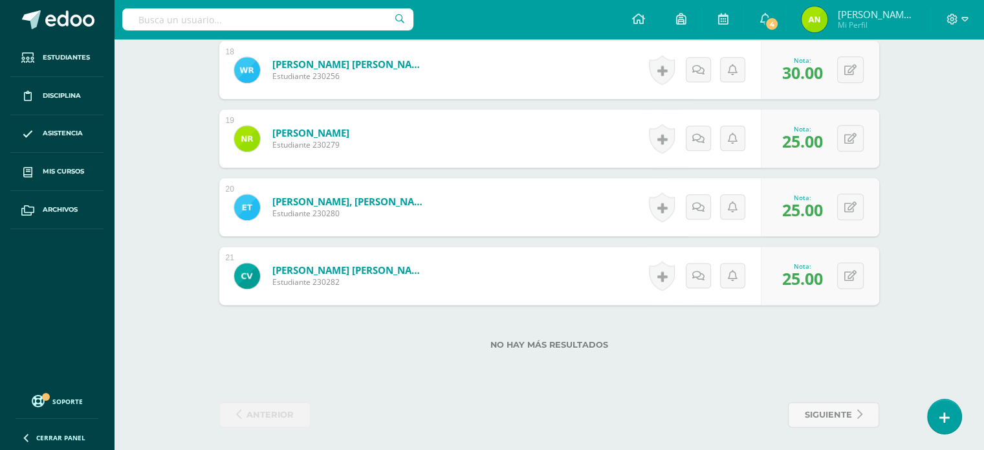
scroll to position [1602, 0]
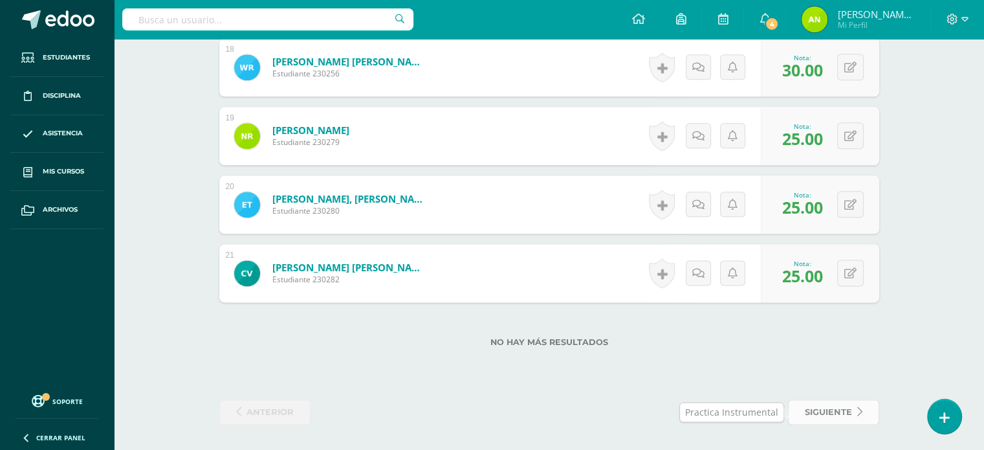
click at [486, 416] on span "siguiente" at bounding box center [828, 412] width 47 height 24
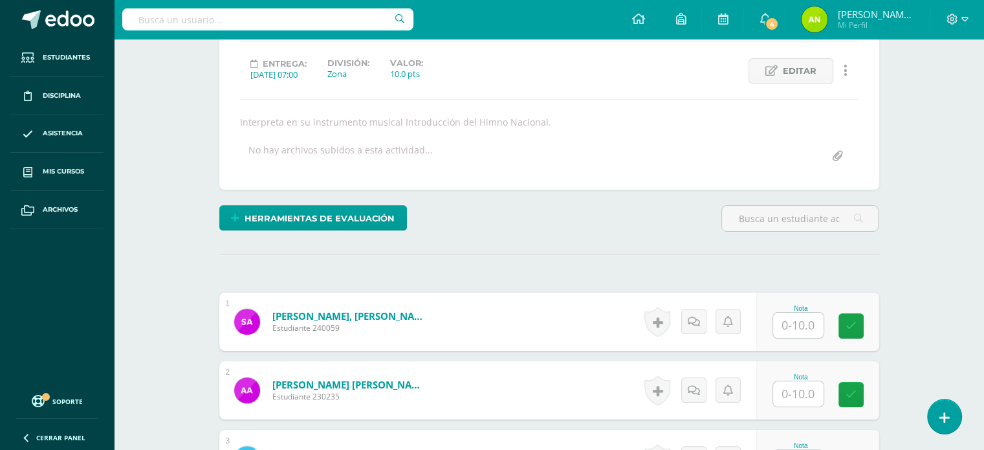
scroll to position [260, 0]
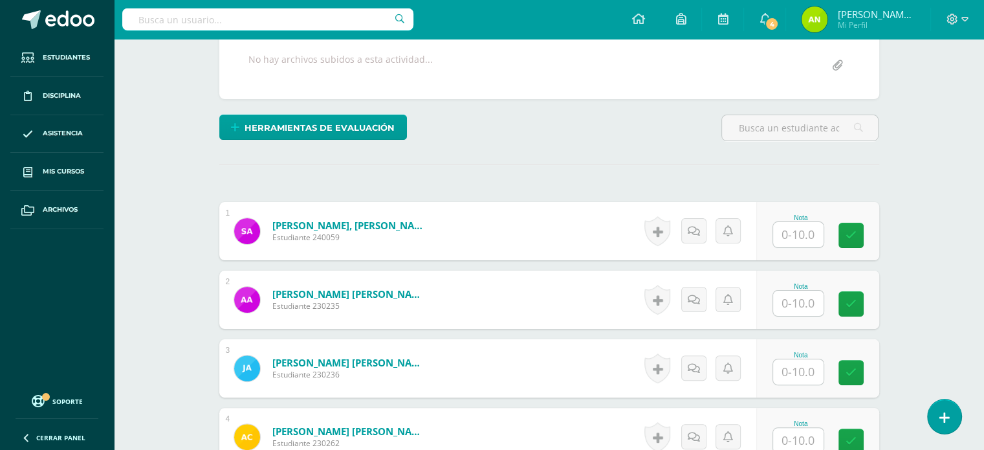
click at [793, 232] on input "text" at bounding box center [798, 234] width 50 height 25
type input "8"
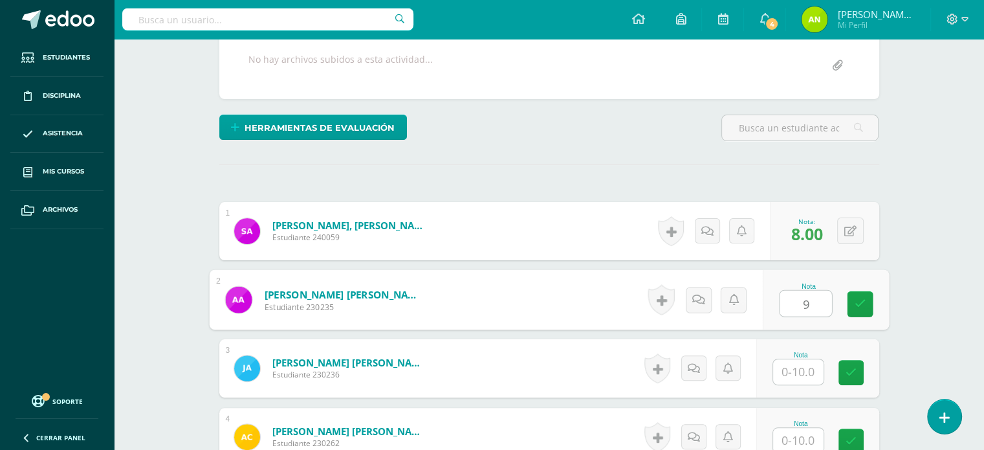
type input "9"
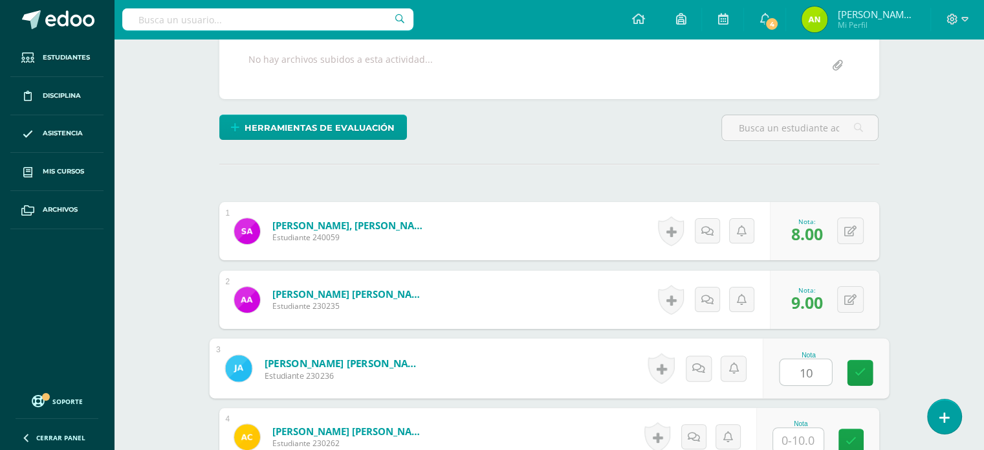
type input "10"
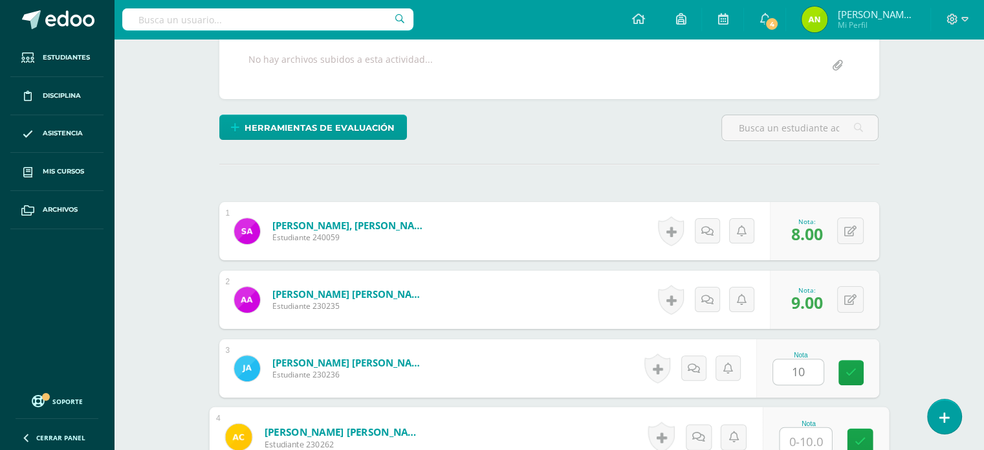
scroll to position [262, 0]
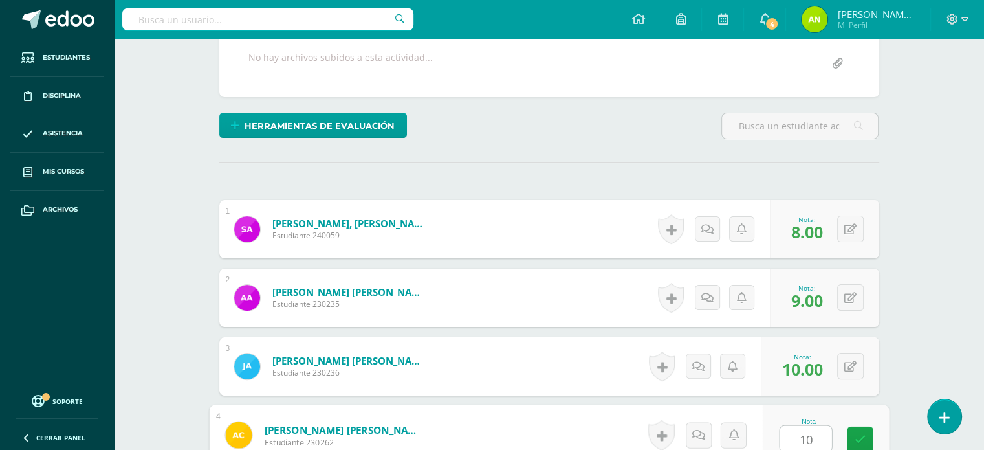
type input "10"
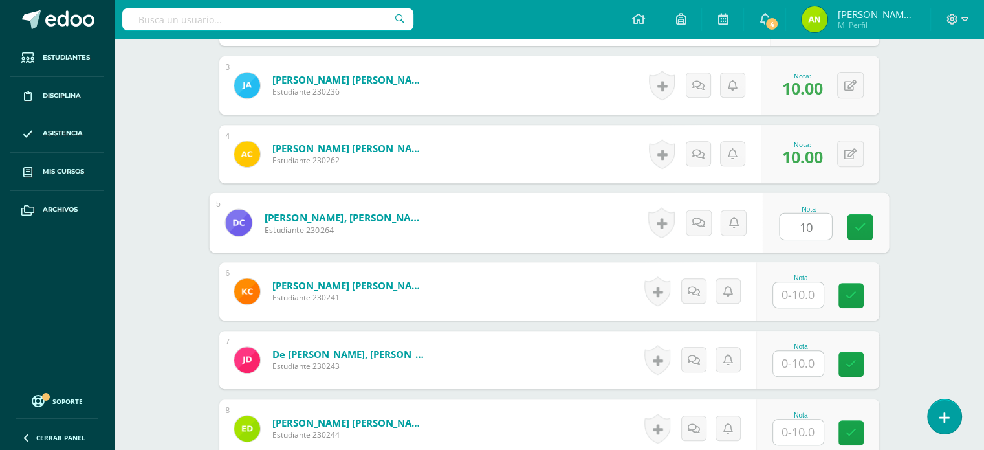
type input "10"
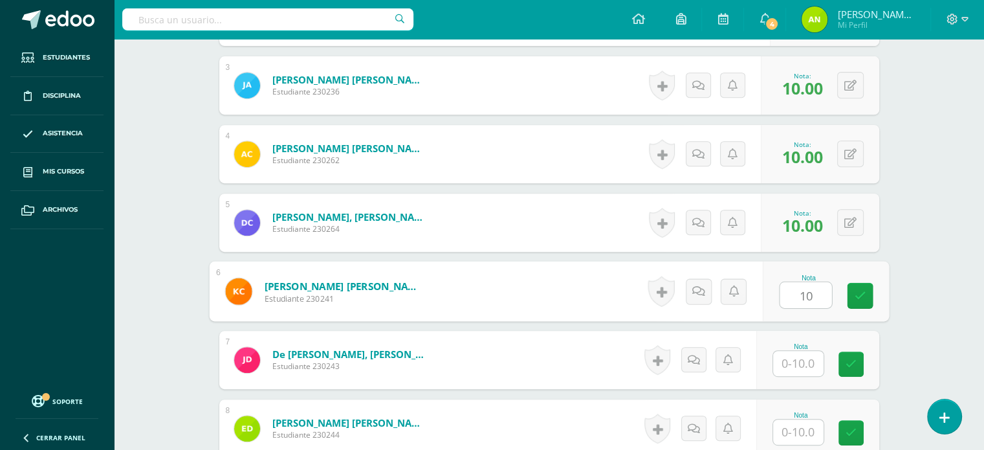
type input "10"
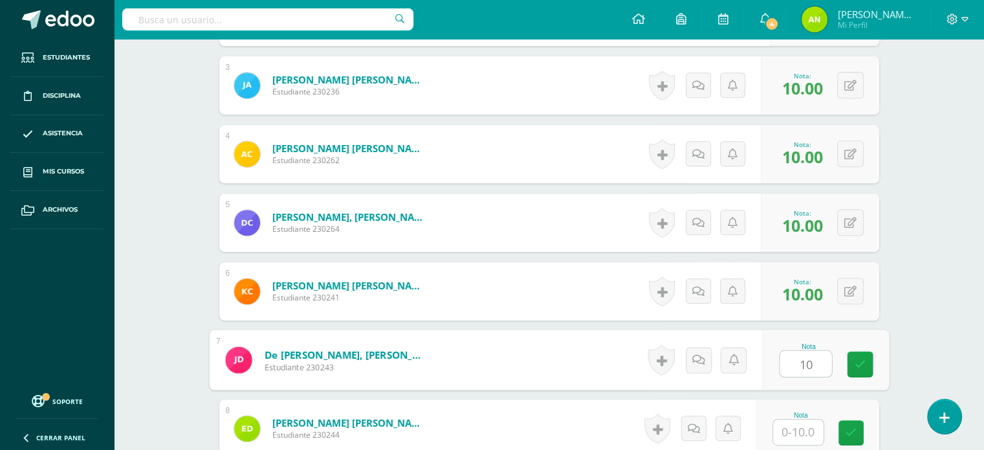
type input "10"
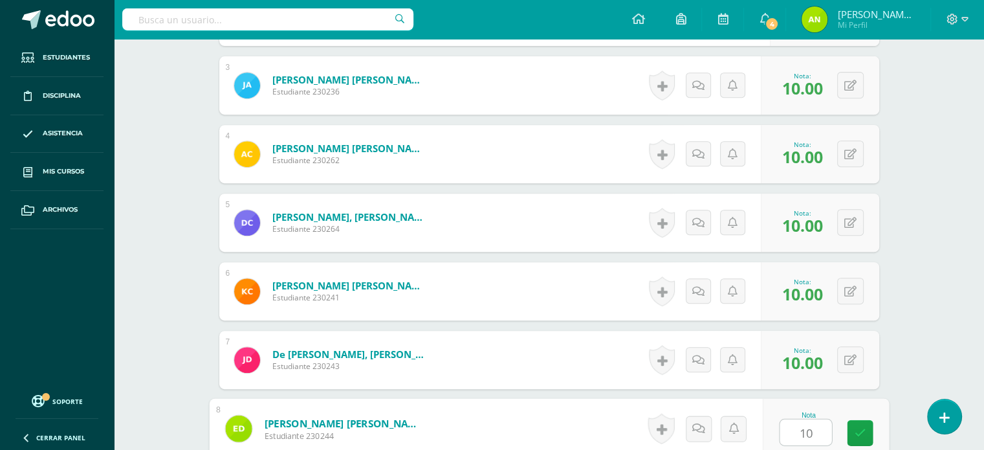
type input "10"
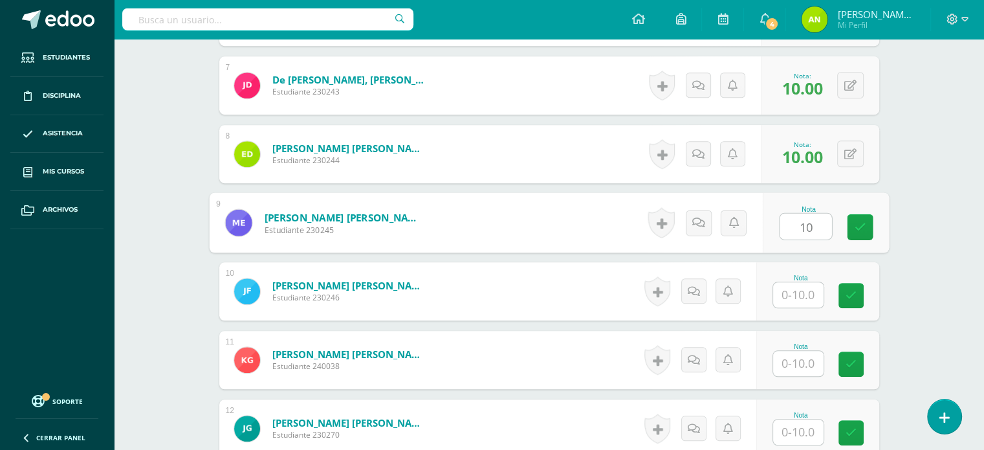
type input "10"
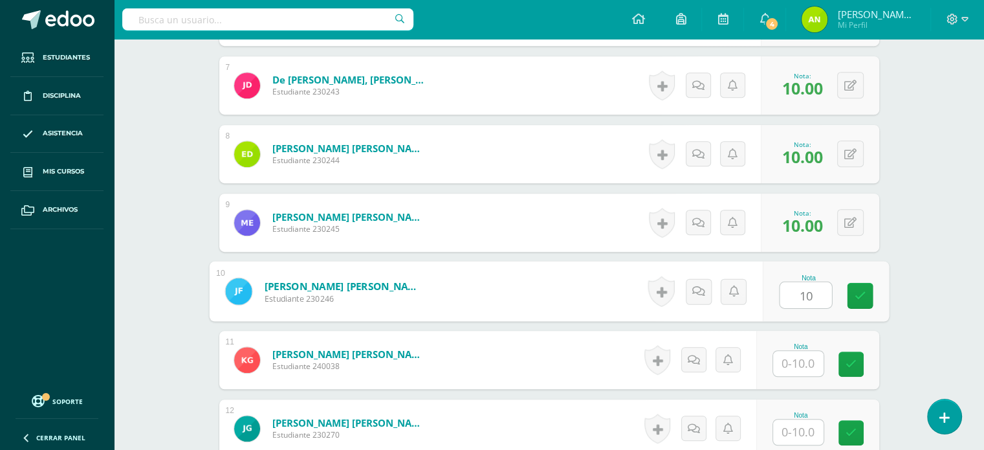
type input "10"
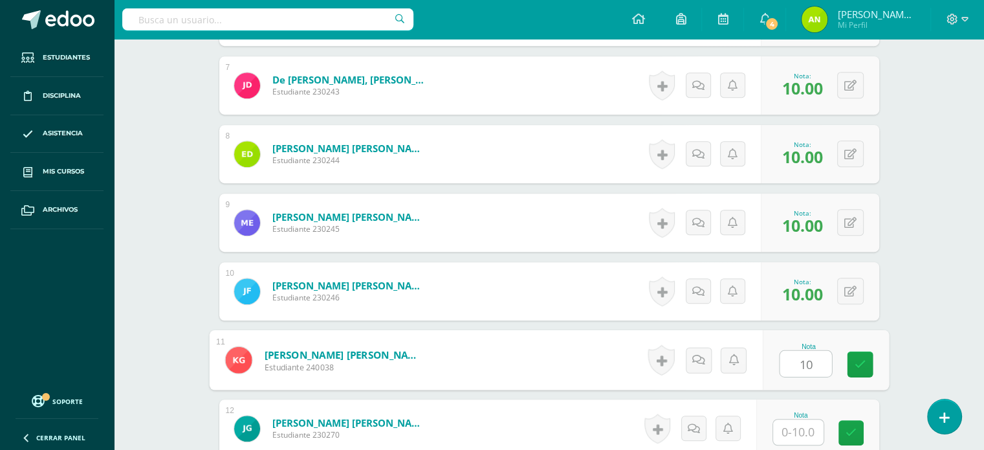
type input "10"
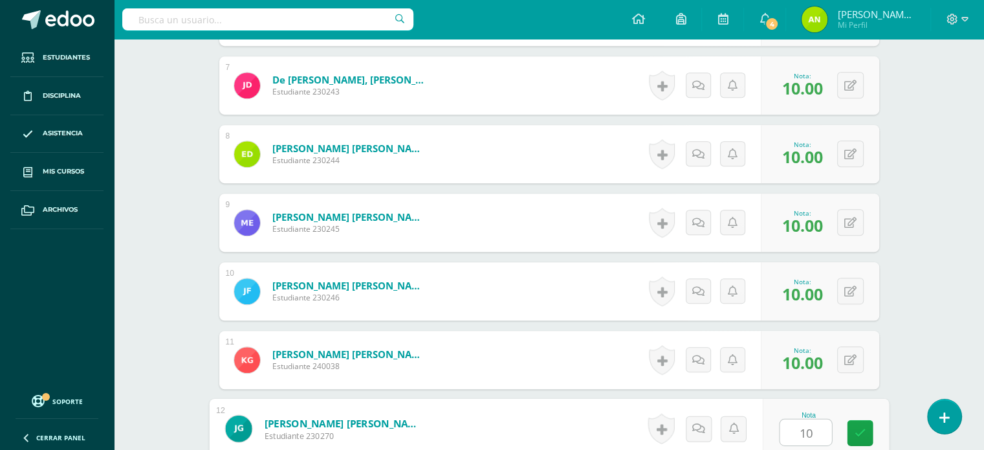
type input "10"
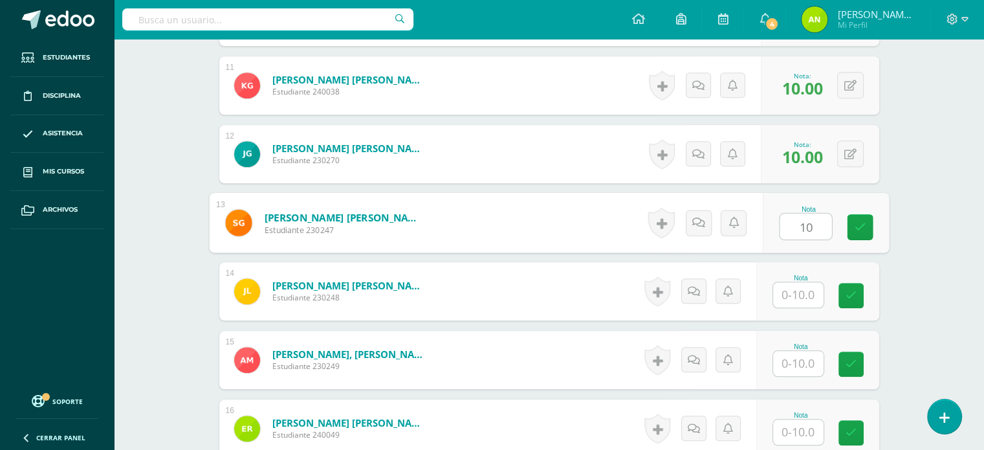
type input "10"
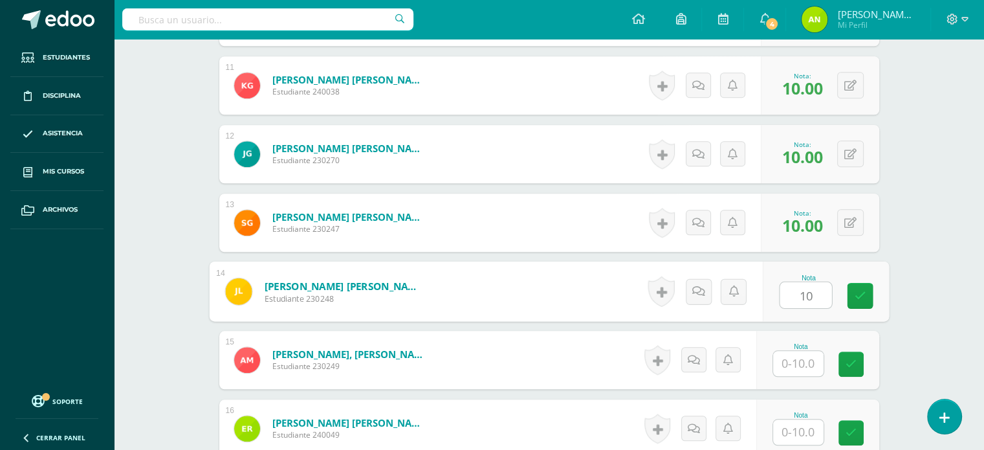
type input "10"
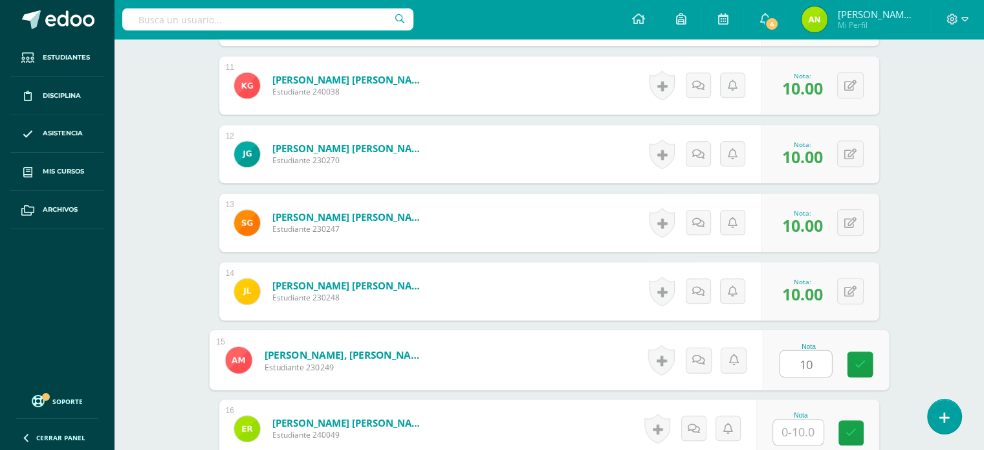
type input "10"
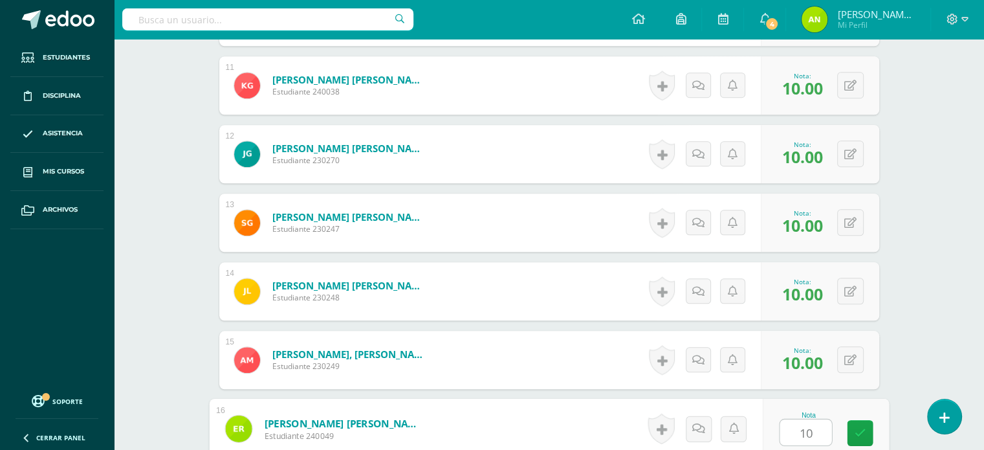
type input "10"
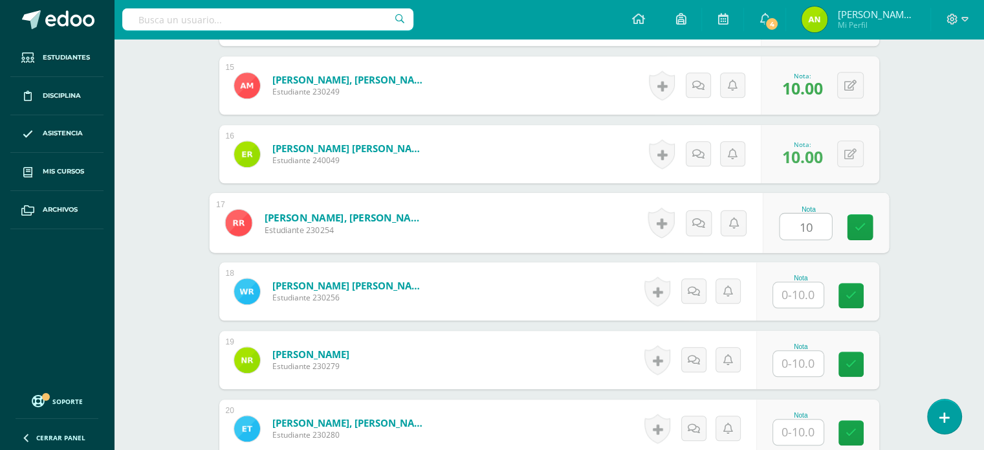
type input "10"
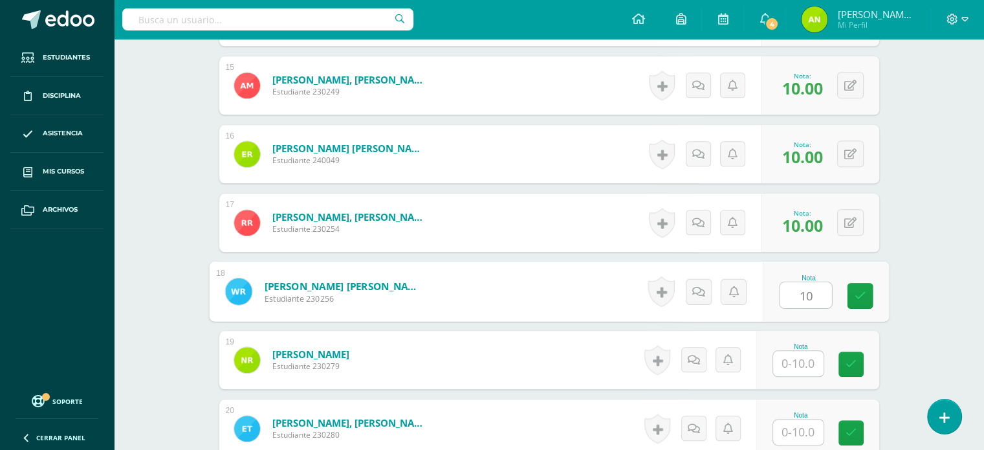
type input "10"
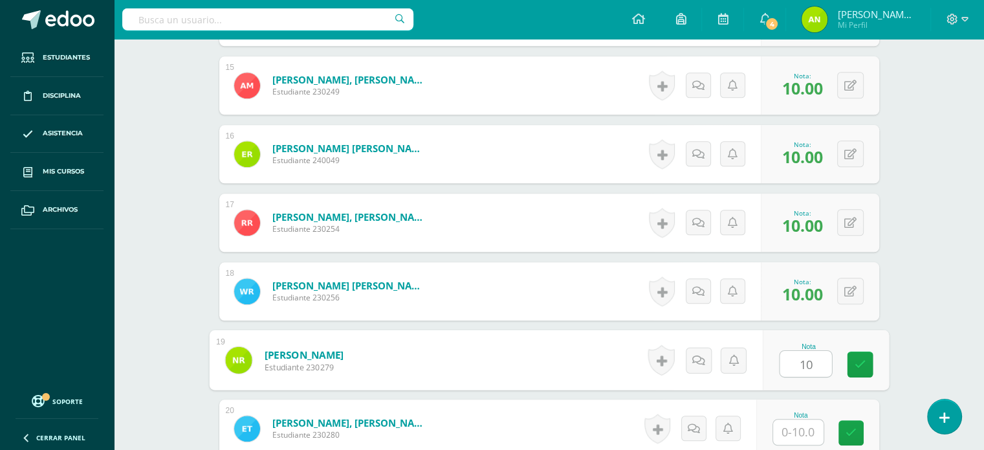
type input "10"
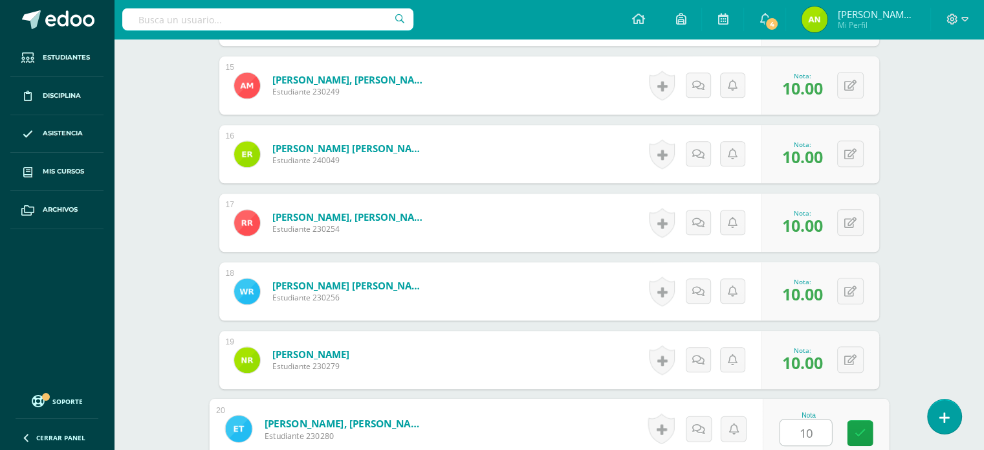
type input "10"
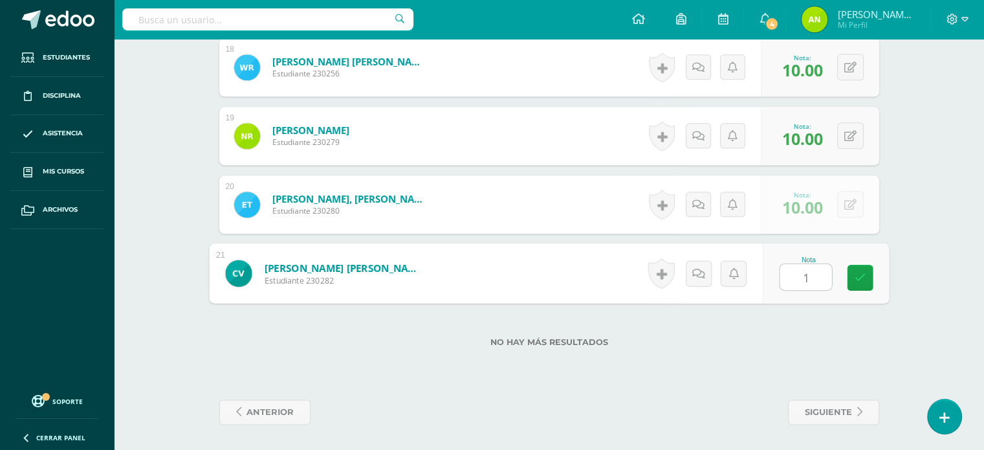
type input "10"
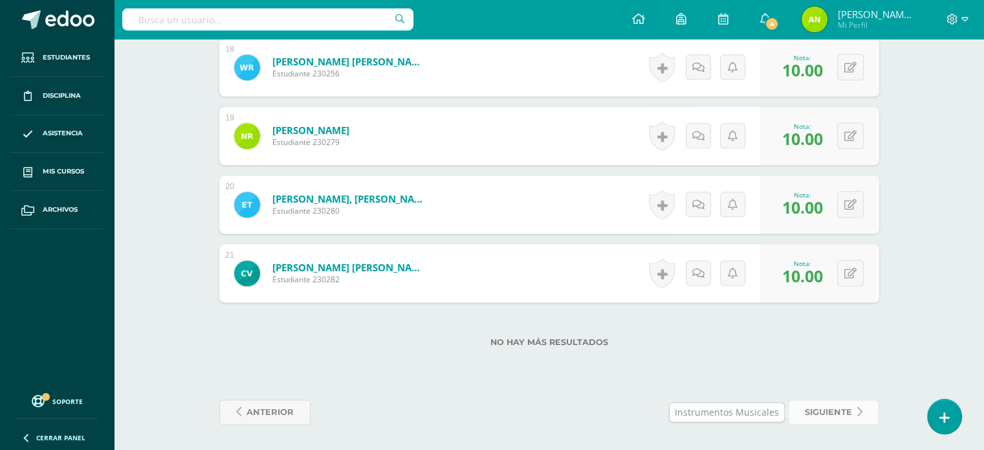
click at [828, 410] on span "siguiente" at bounding box center [828, 412] width 47 height 24
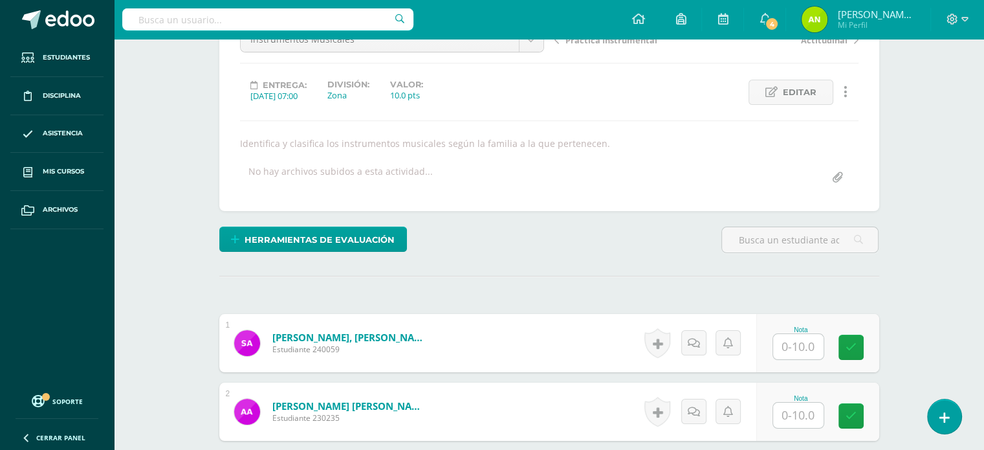
scroll to position [182, 0]
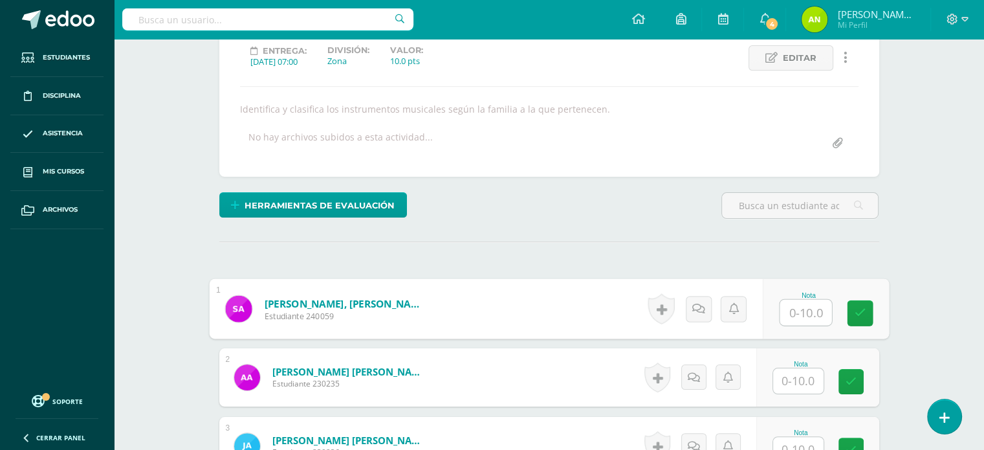
click at [803, 314] on input "text" at bounding box center [806, 313] width 52 height 26
type input "10"
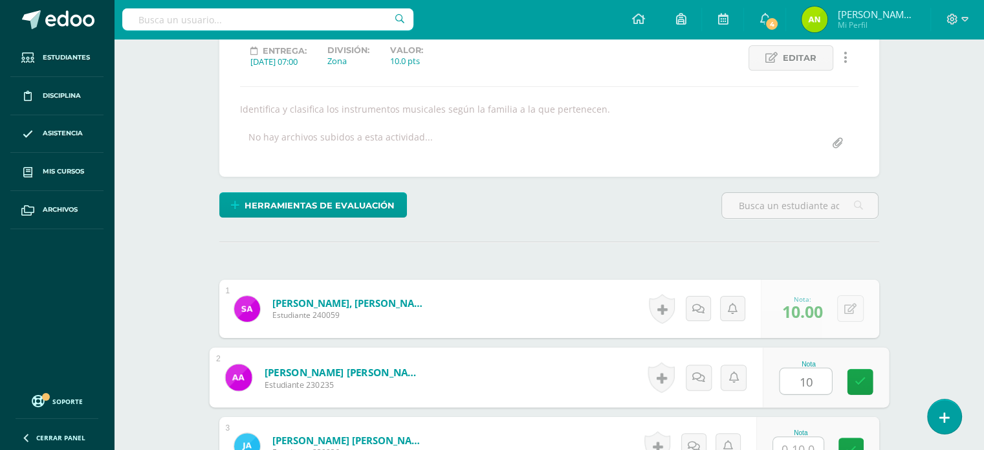
type input "10"
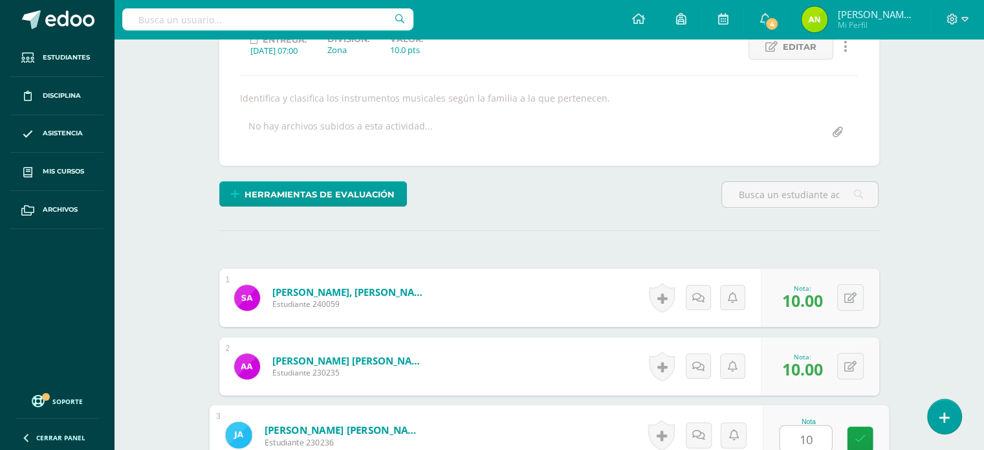
type input "10"
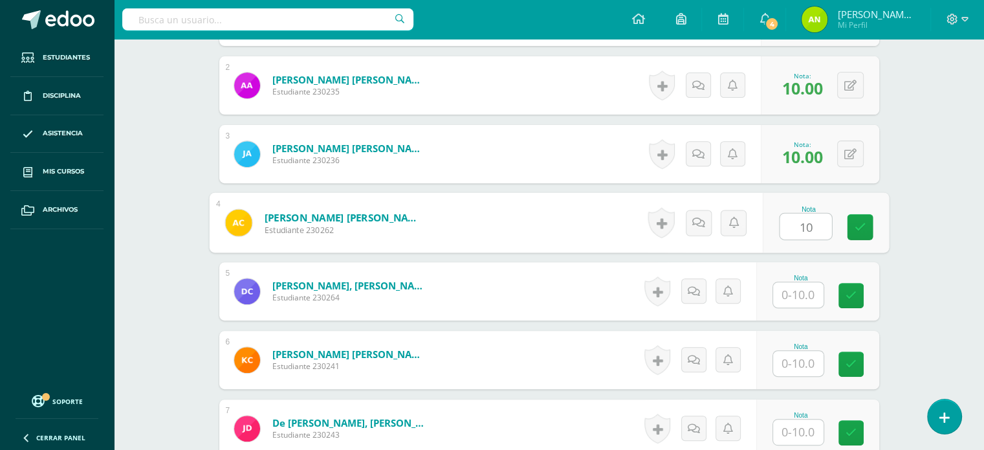
type input "10"
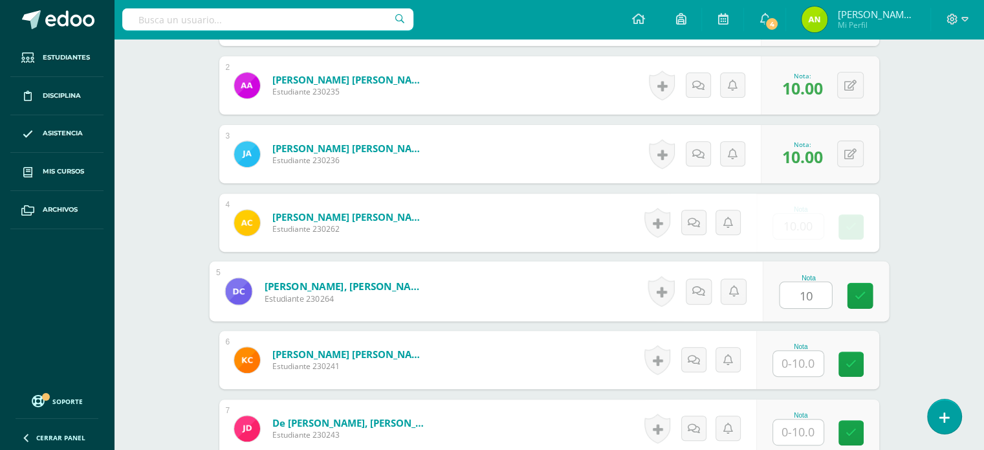
type input "10"
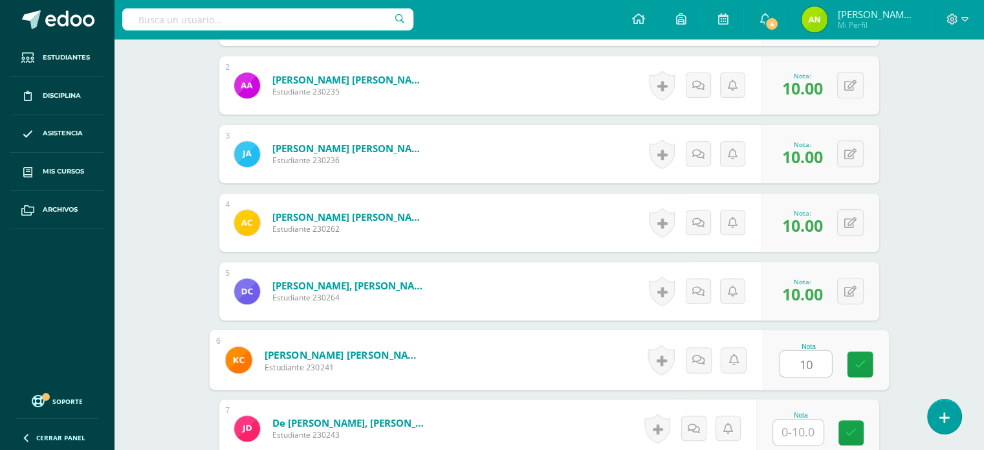
type input "10"
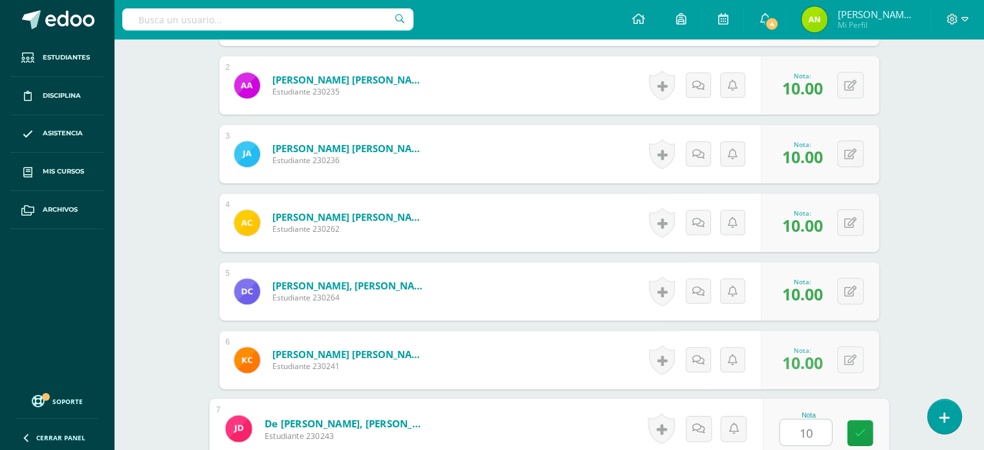
type input "10"
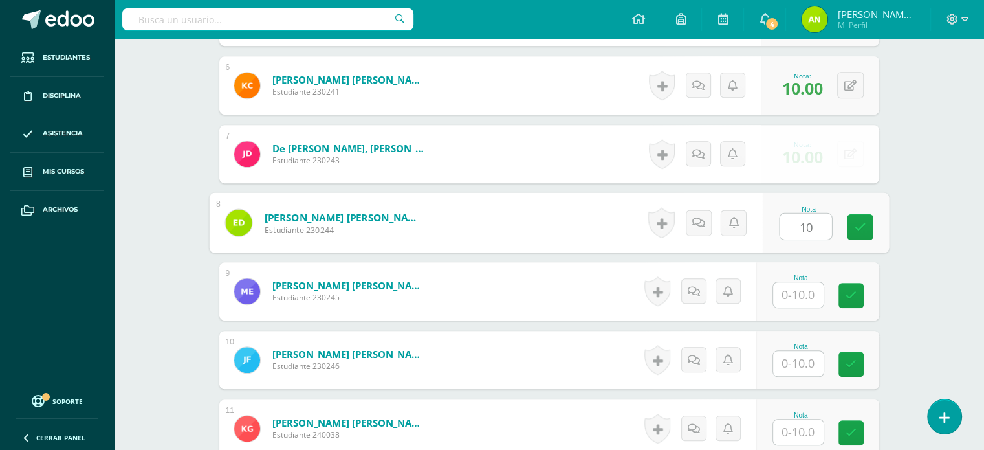
type input "10"
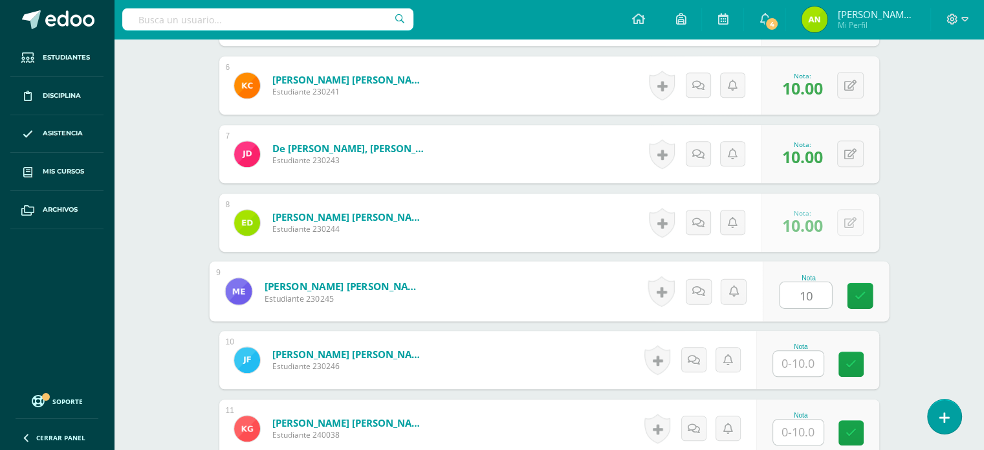
type input "10"
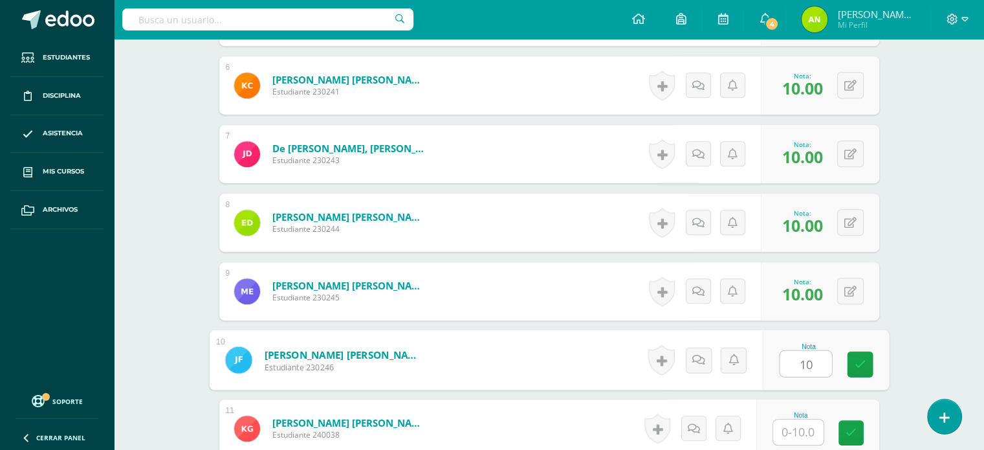
type input "10"
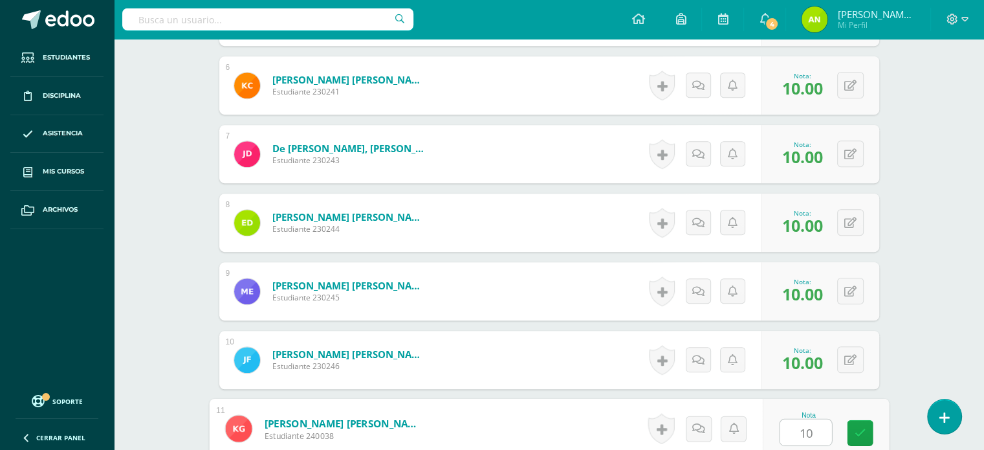
type input "10"
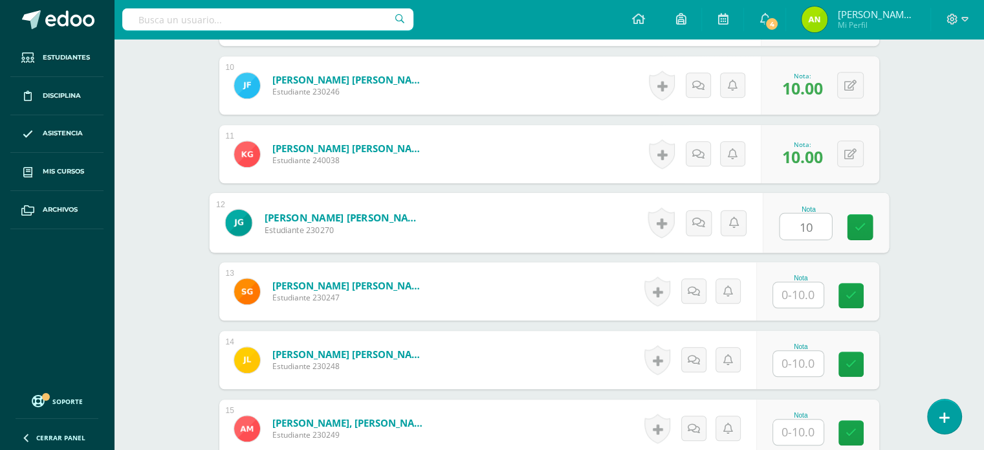
type input "10"
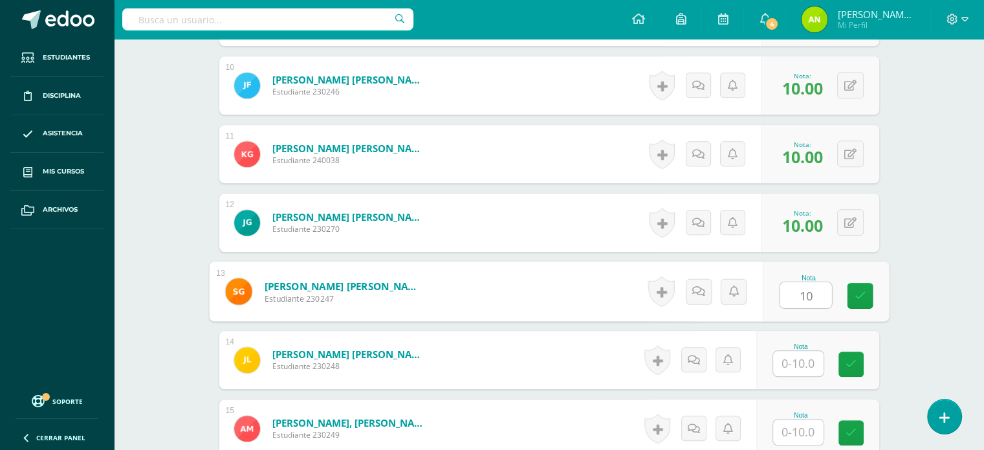
type input "10"
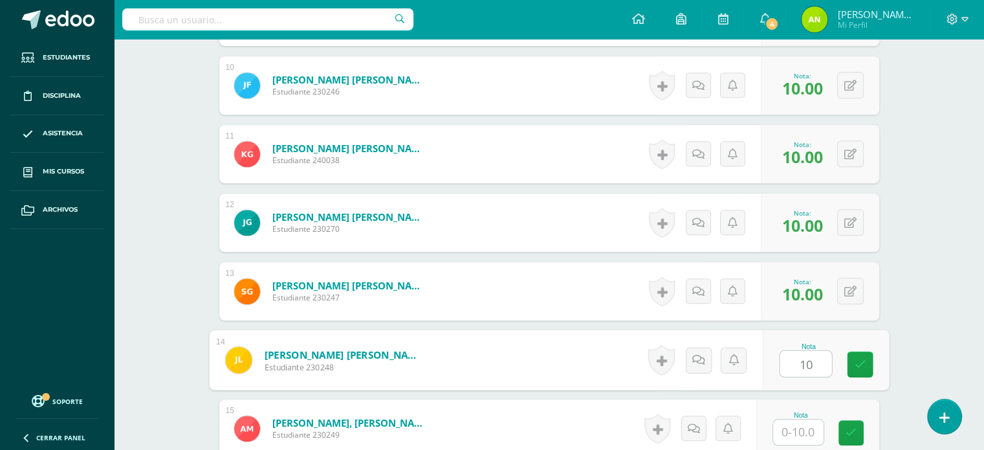
type input "10"
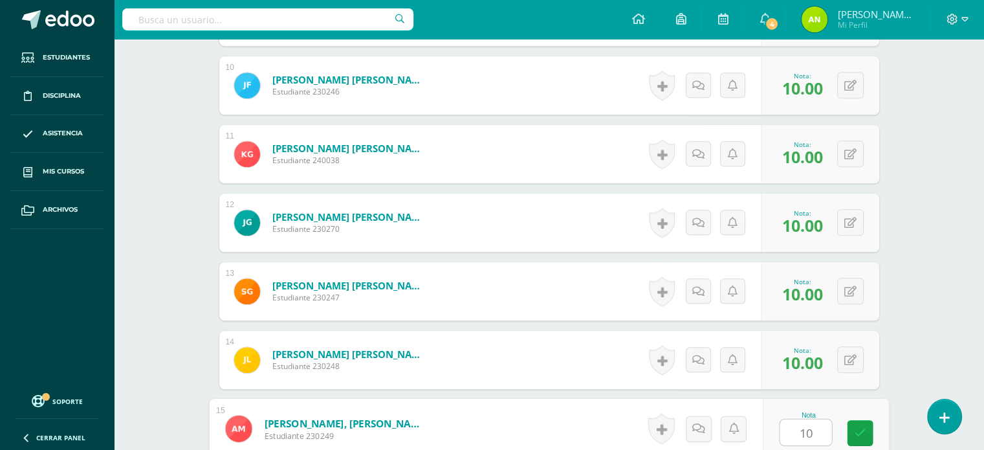
type input "10"
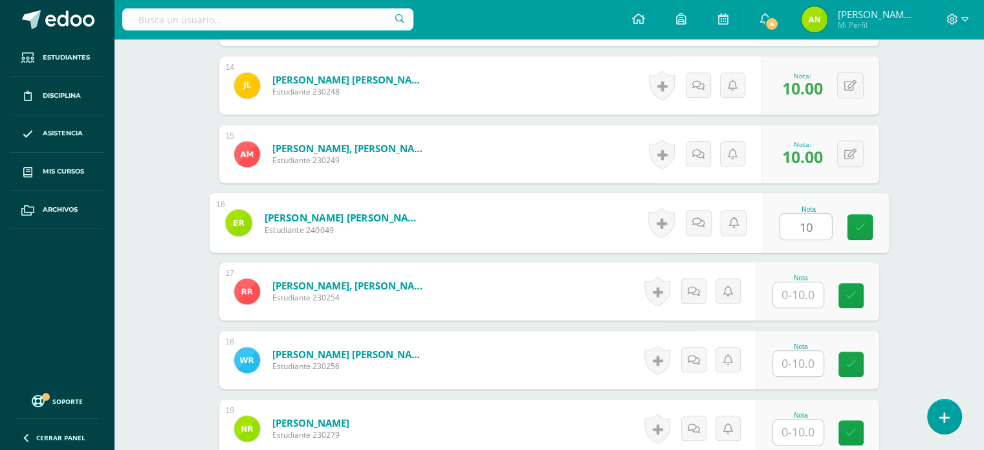
type input "10"
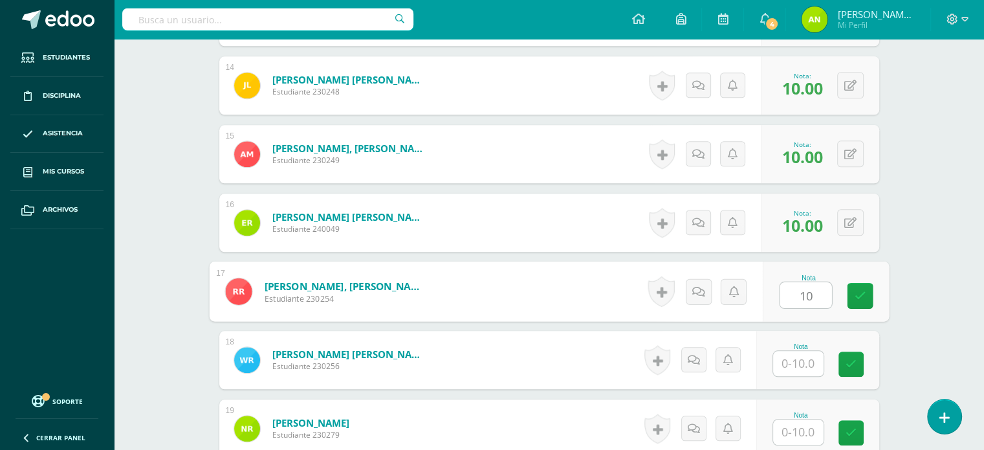
type input "10"
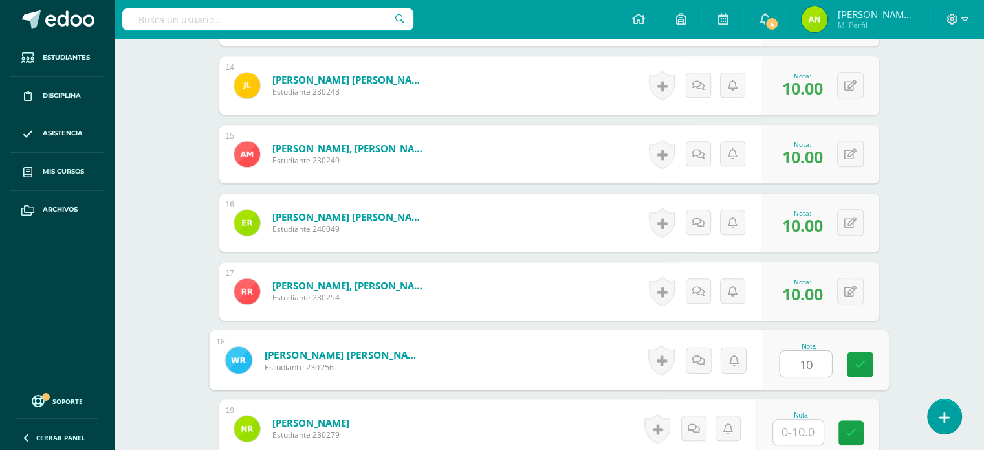
type input "10"
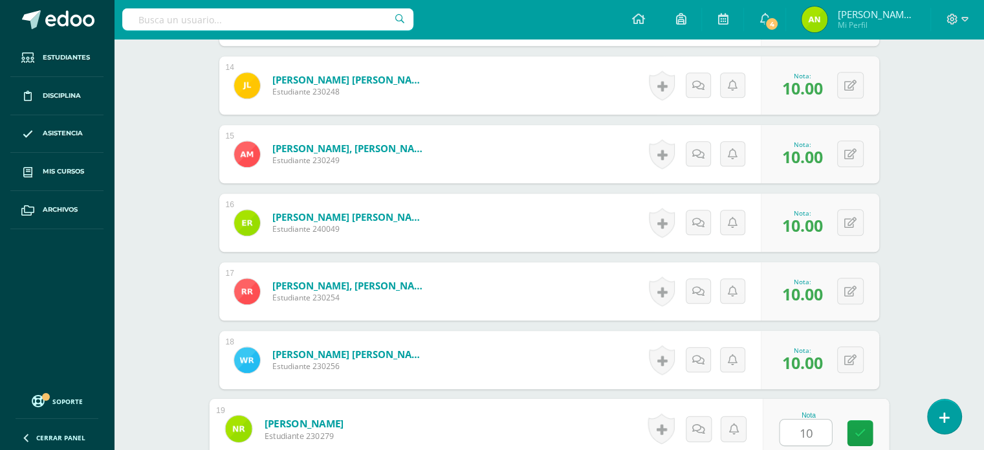
type input "10"
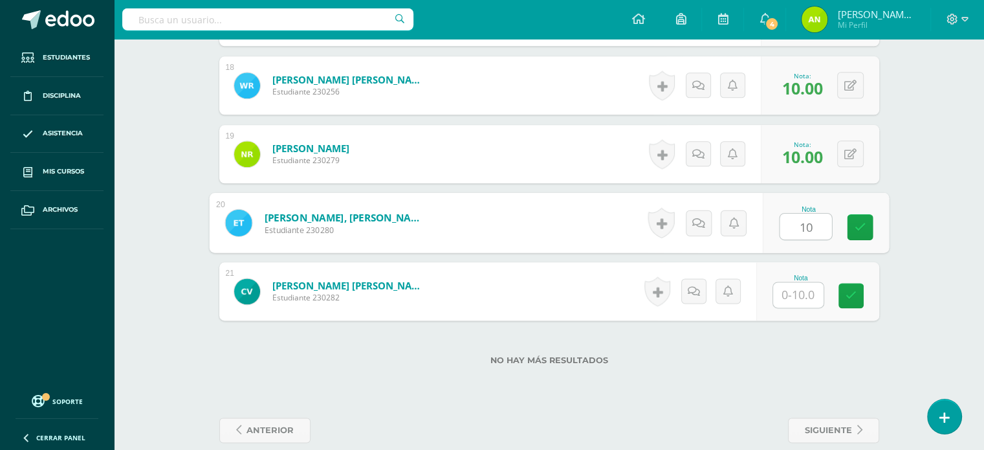
type input "10"
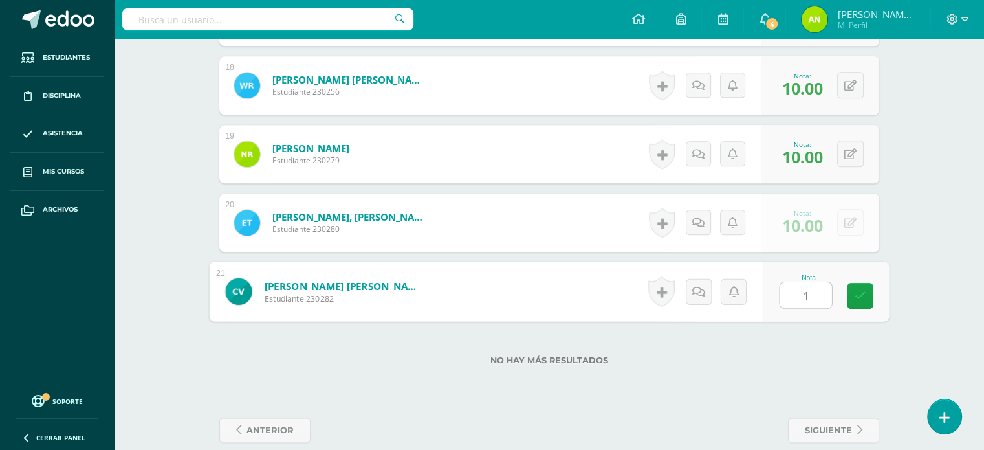
type input "10"
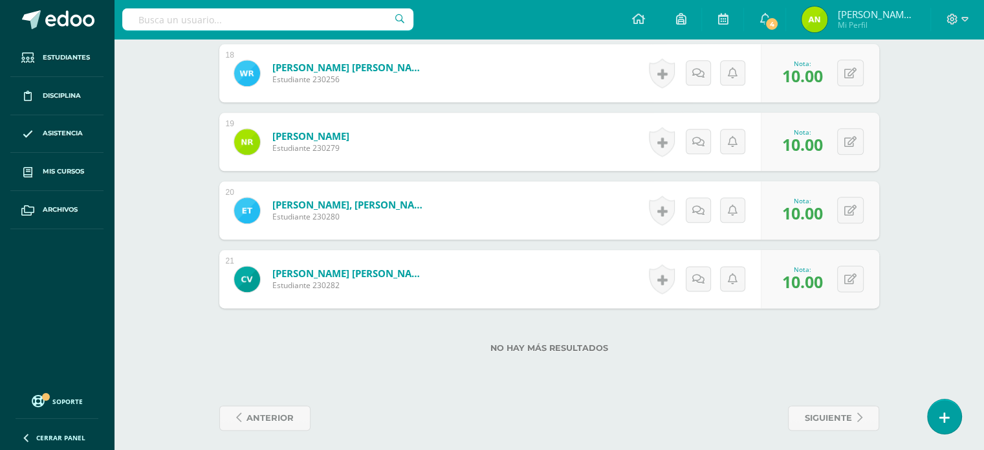
scroll to position [1589, 0]
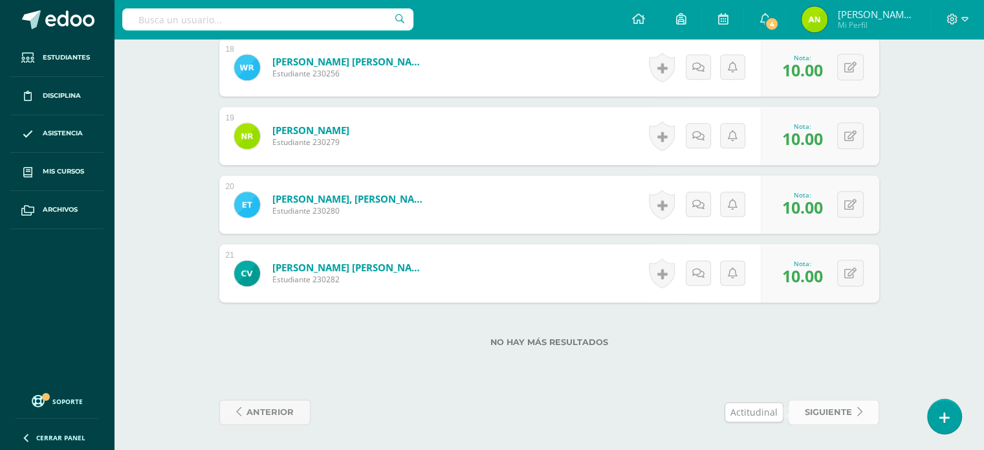
click at [815, 408] on span "siguiente" at bounding box center [828, 412] width 47 height 24
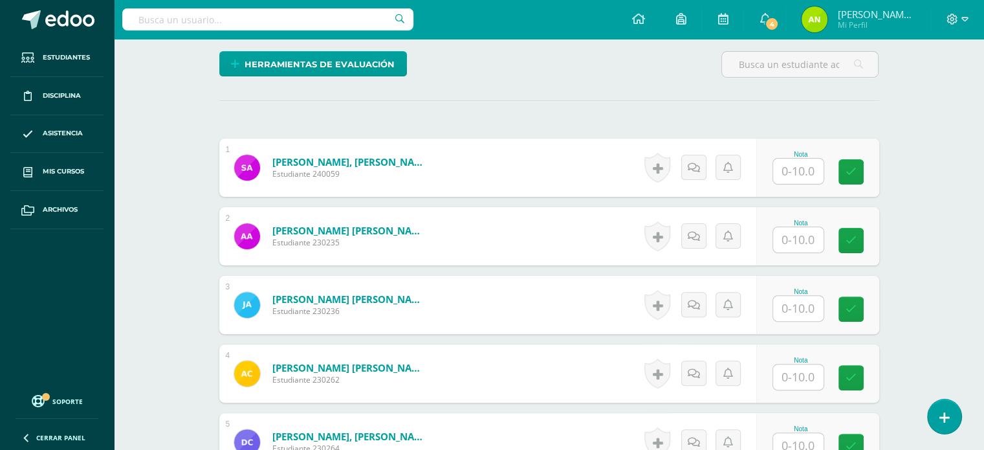
scroll to position [323, 0]
click at [814, 163] on input "text" at bounding box center [806, 171] width 52 height 26
type input "8"
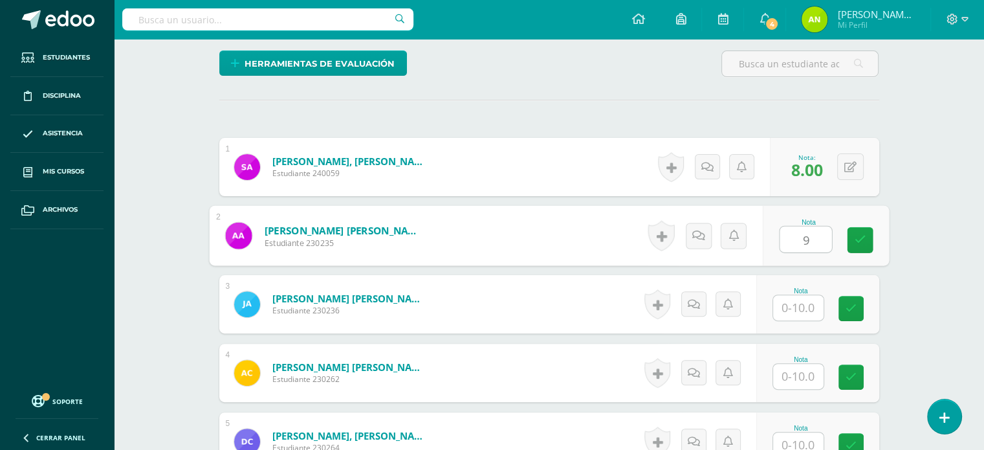
scroll to position [325, 0]
type input "9"
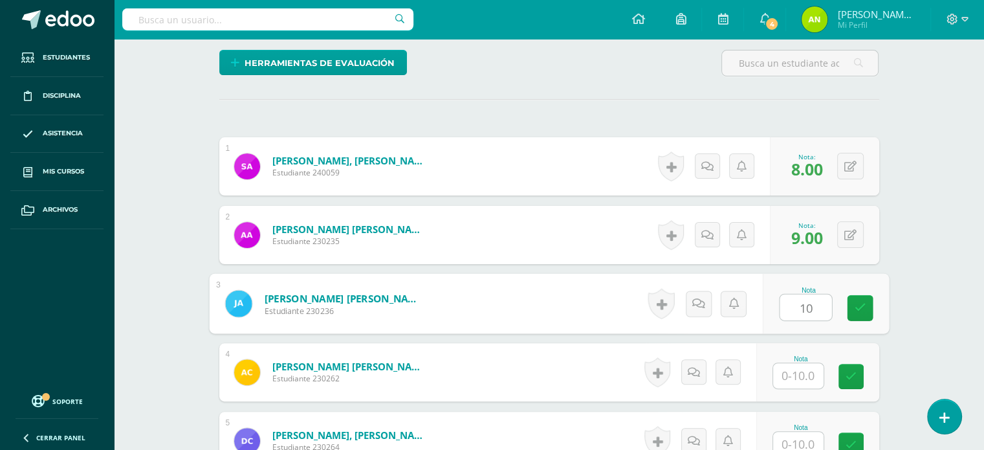
type input "10"
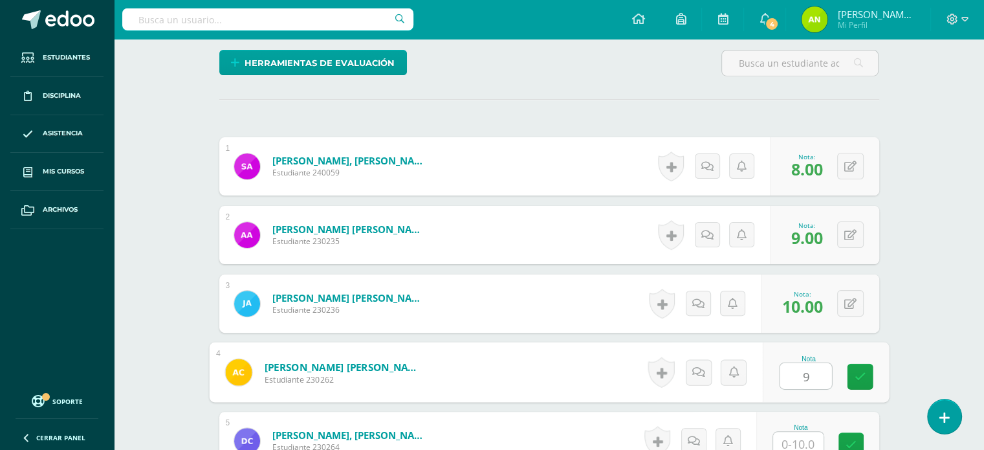
type input "9"
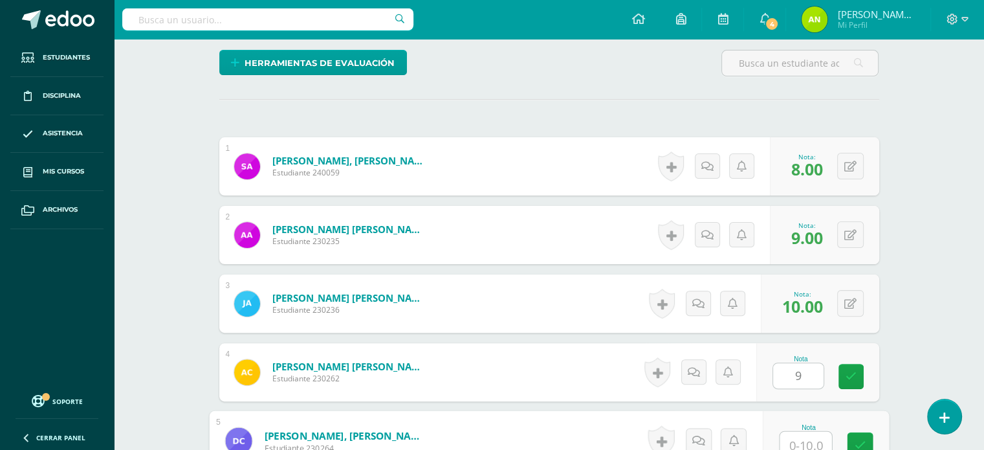
scroll to position [331, 0]
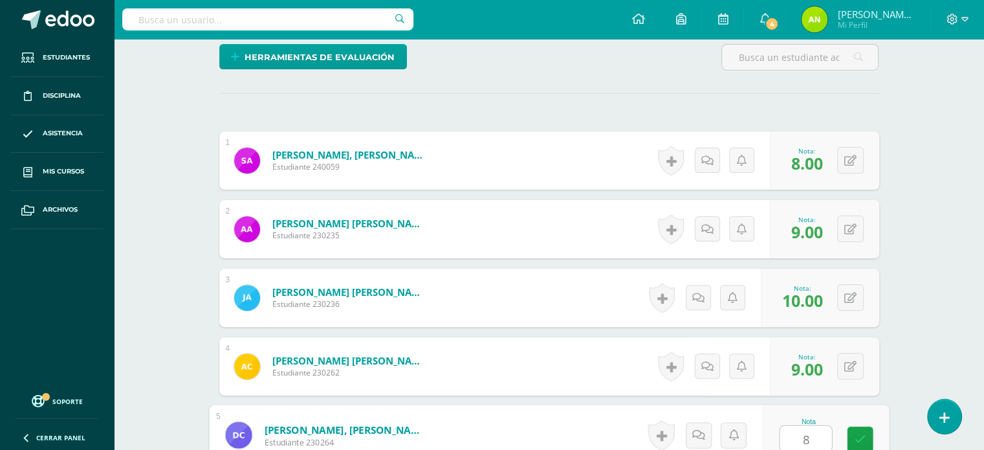
type input "8"
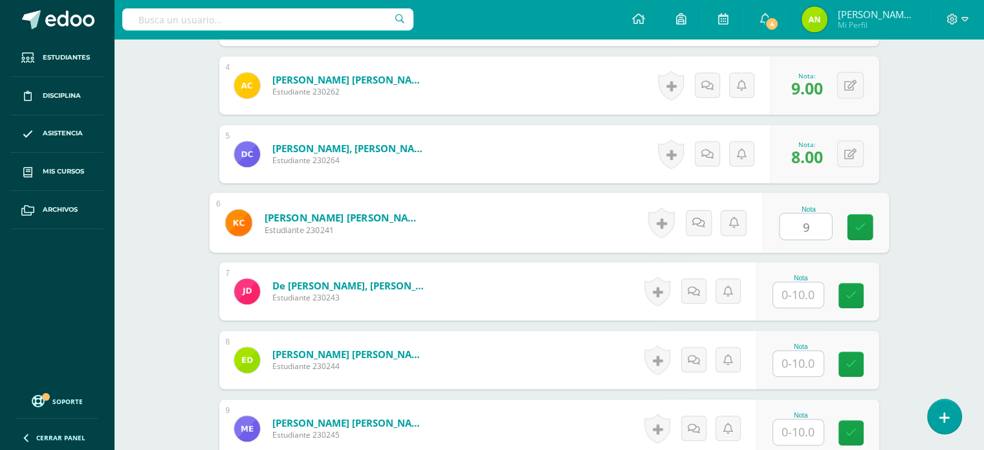
type input "9"
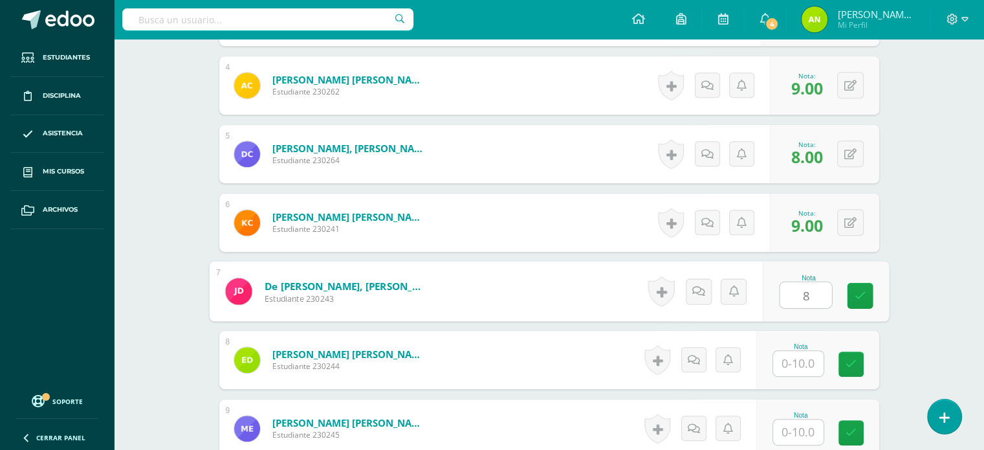
type input "8"
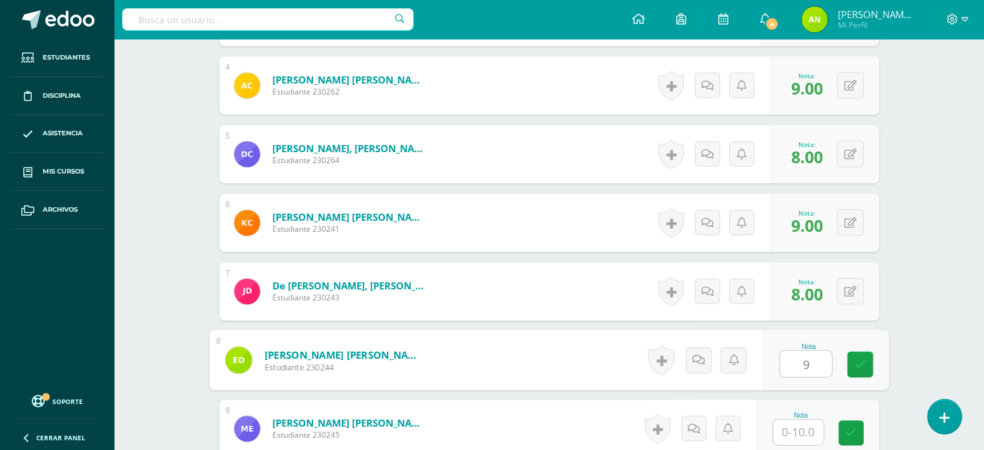
type input "9"
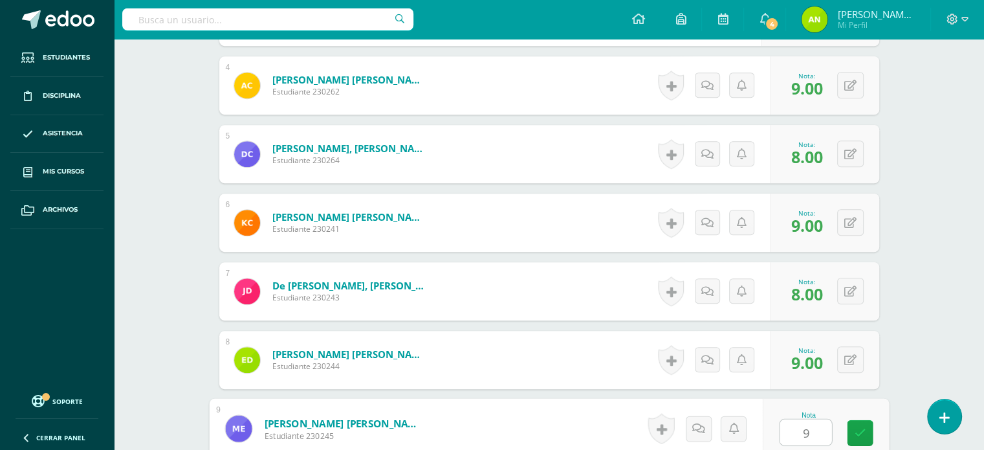
type input "9"
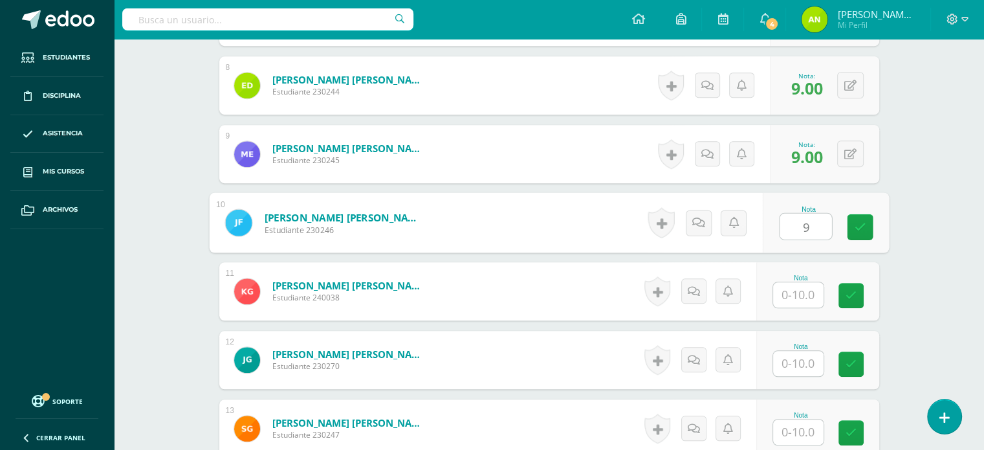
type input "9"
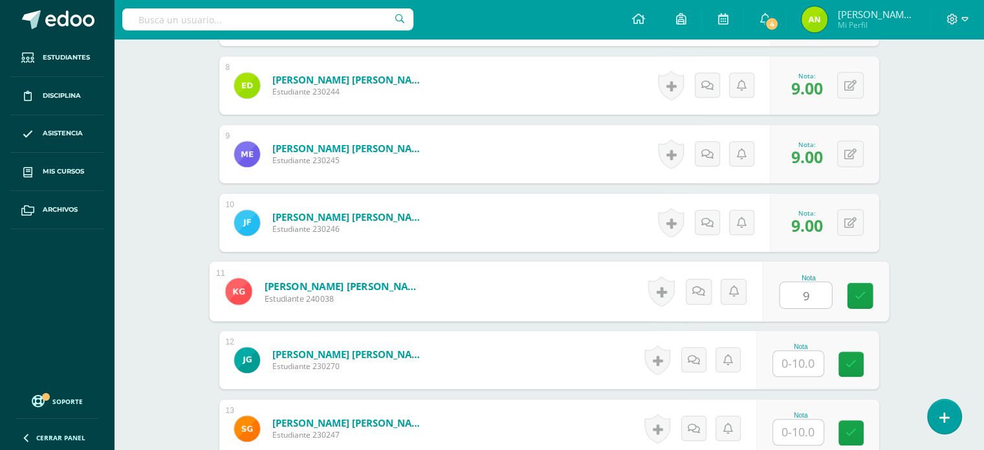
type input "9"
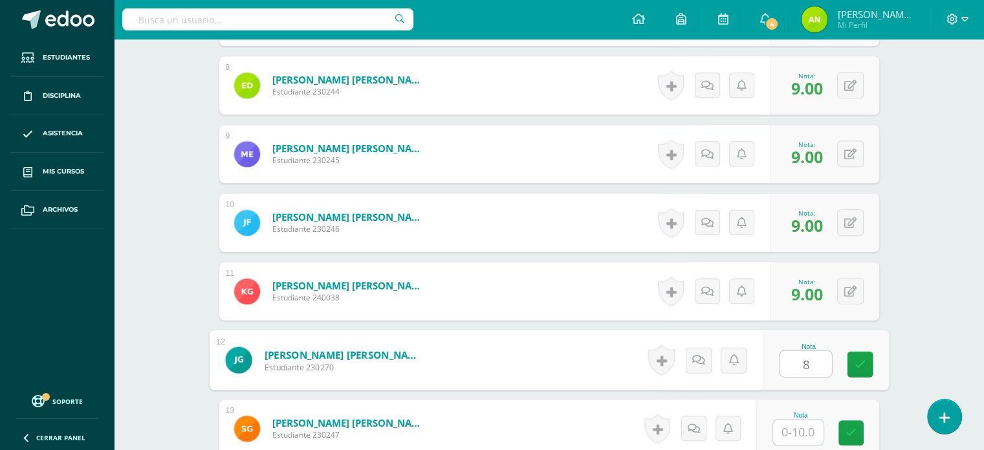
type input "8"
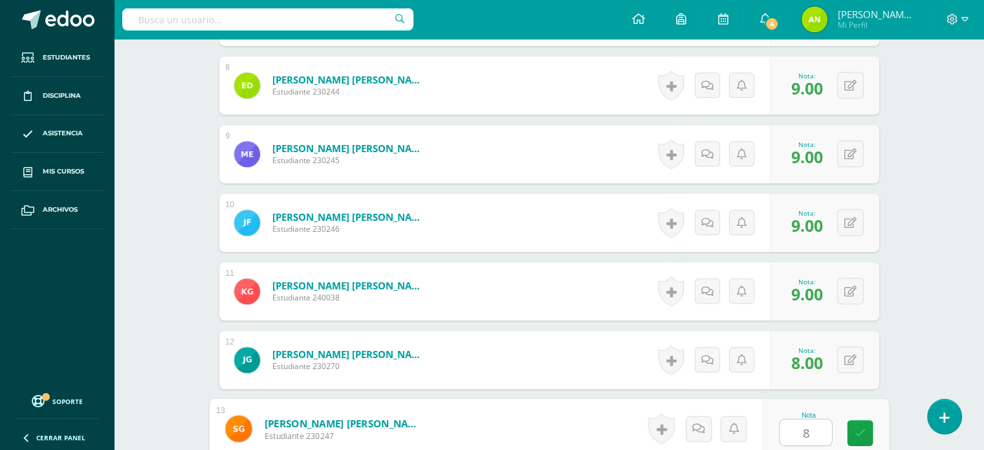
type input "8"
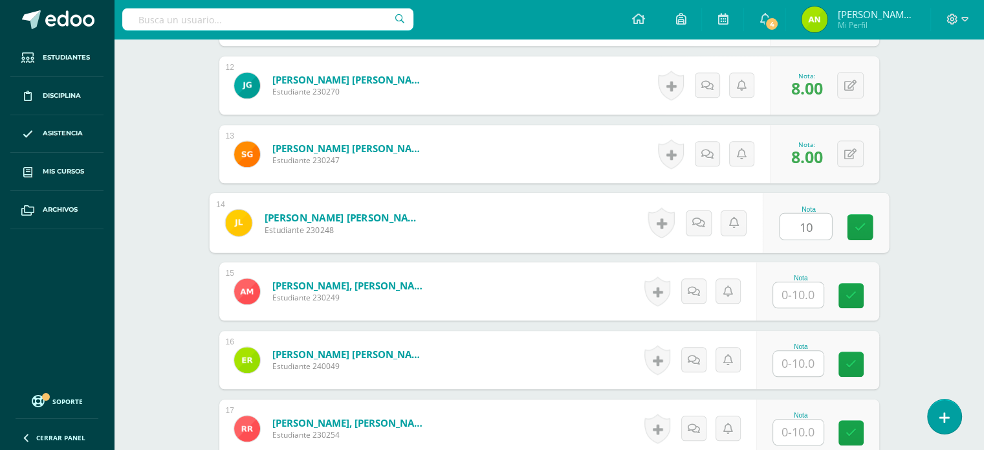
type input "10"
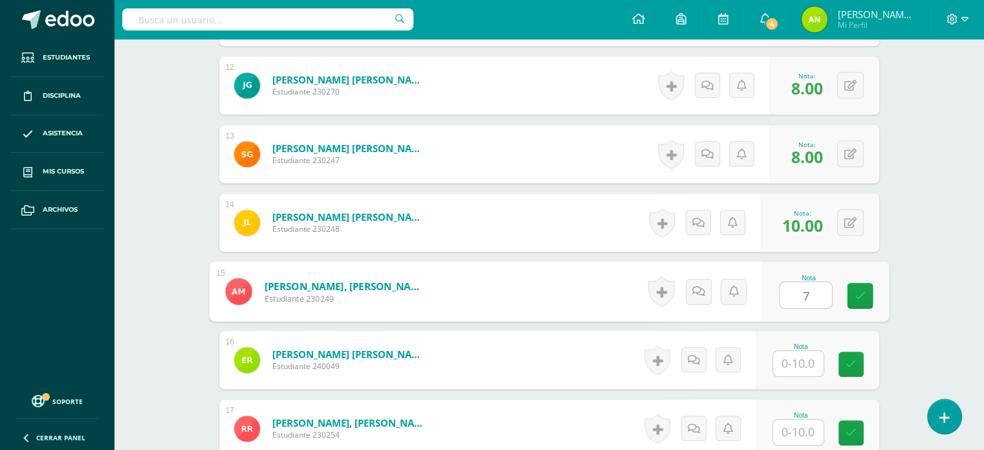
type input "7"
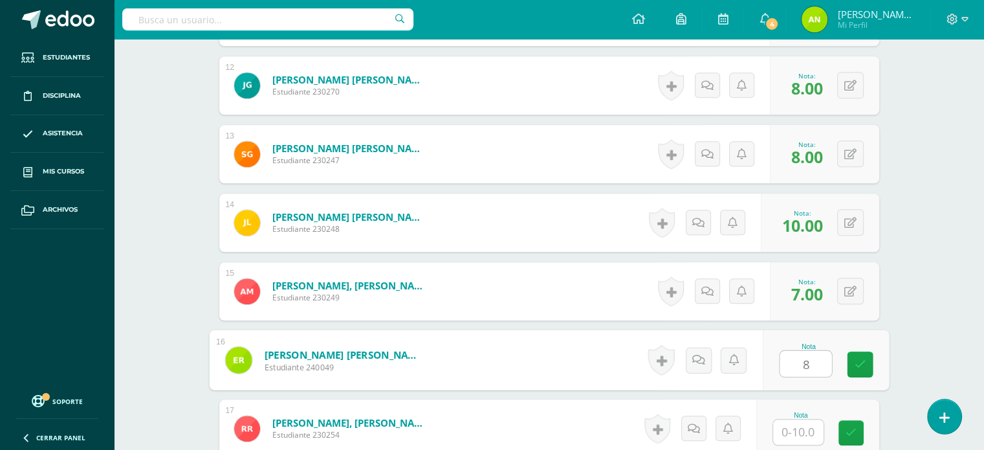
type input "8"
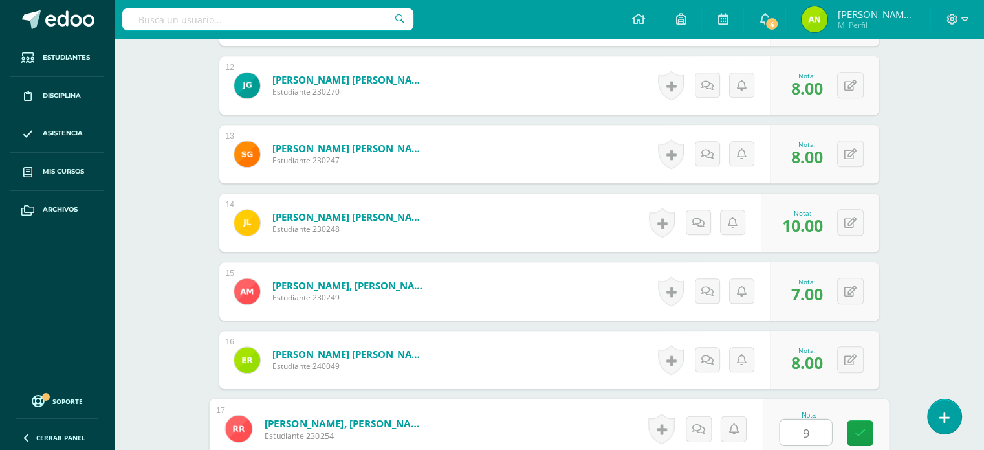
type input "9"
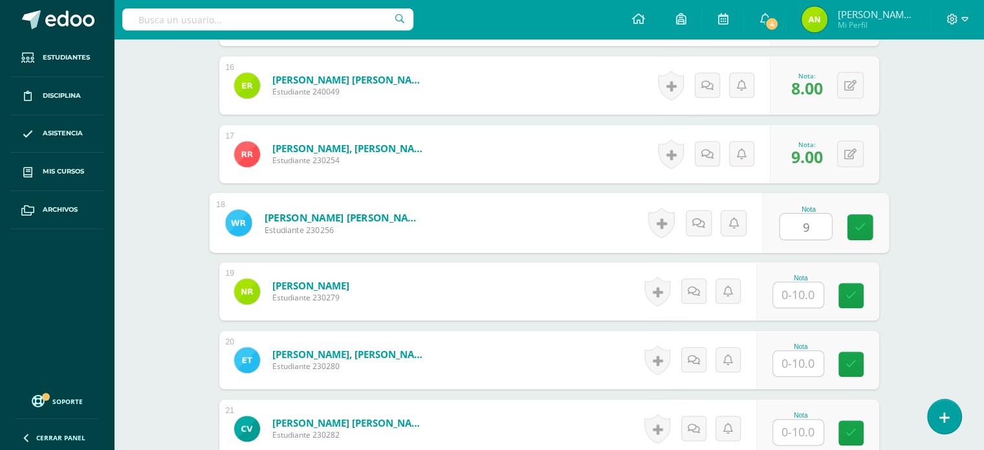
type input "9"
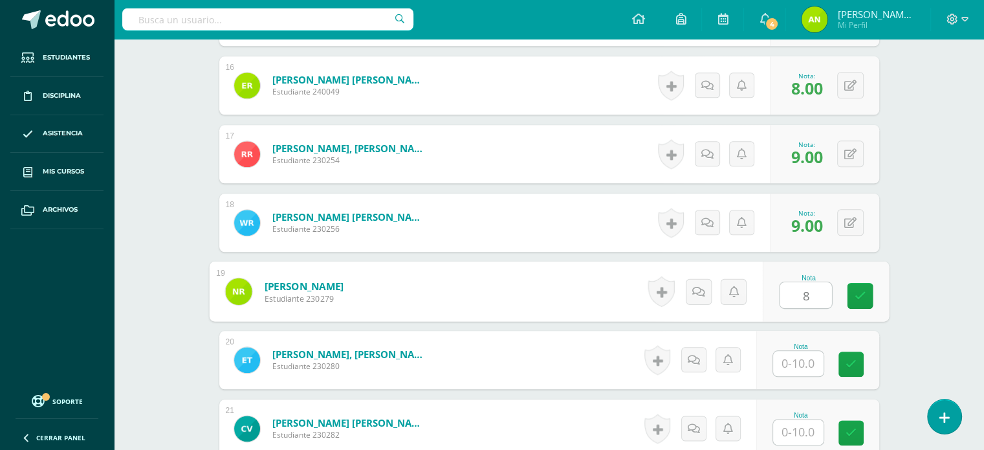
type input "8"
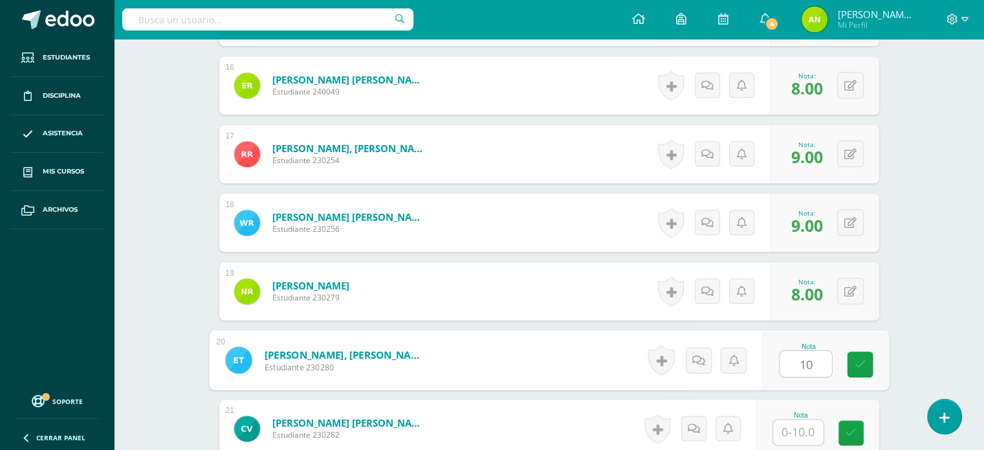
type input "10"
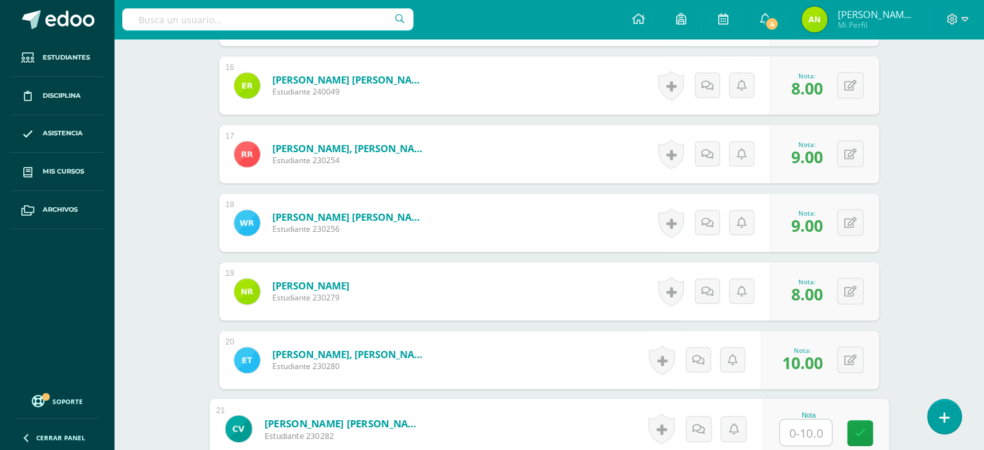
type input "8"
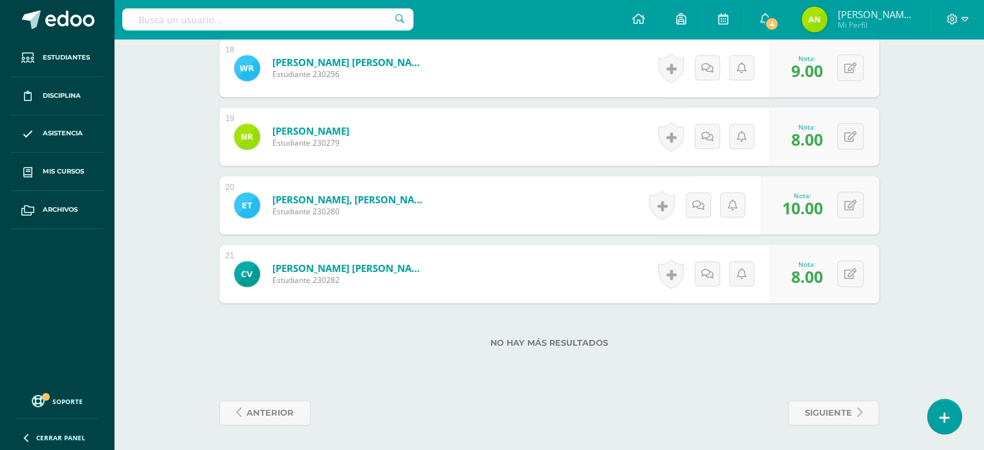
scroll to position [1589, 0]
click at [820, 413] on span "siguiente" at bounding box center [828, 412] width 47 height 24
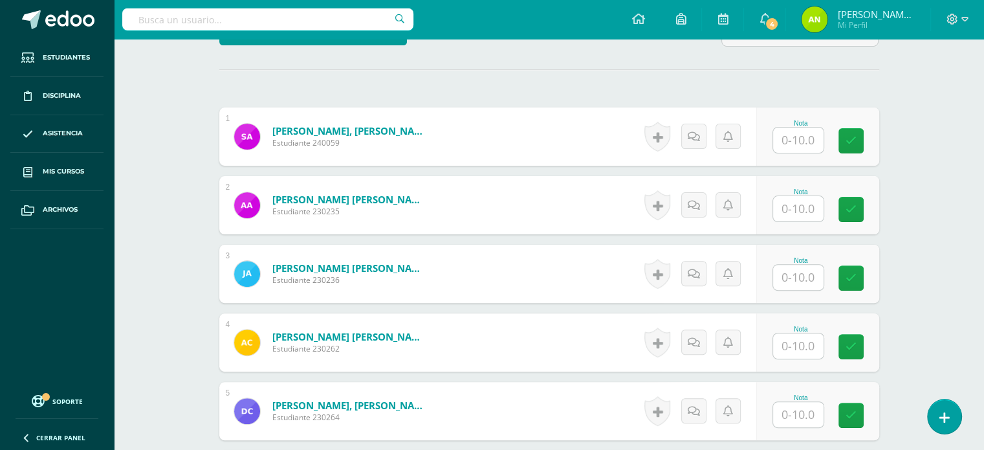
scroll to position [355, 0]
click at [801, 140] on input "text" at bounding box center [806, 140] width 52 height 26
type input "10"
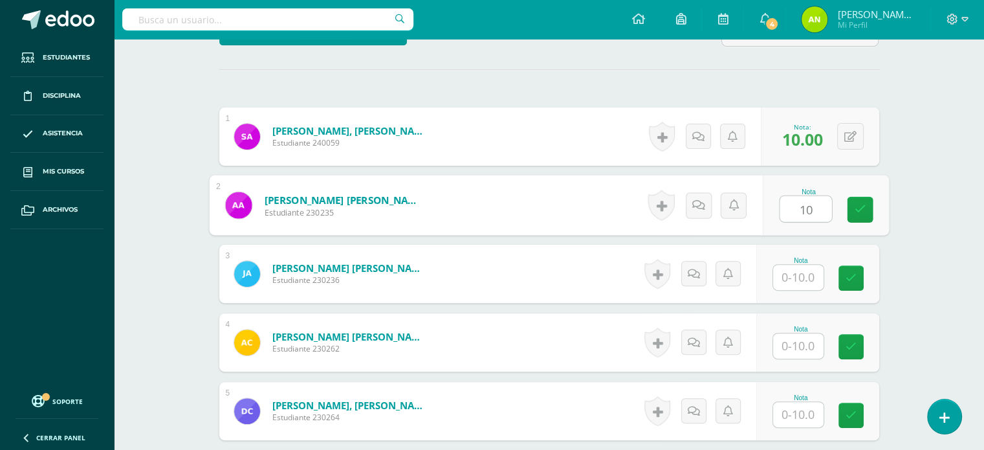
type input "10"
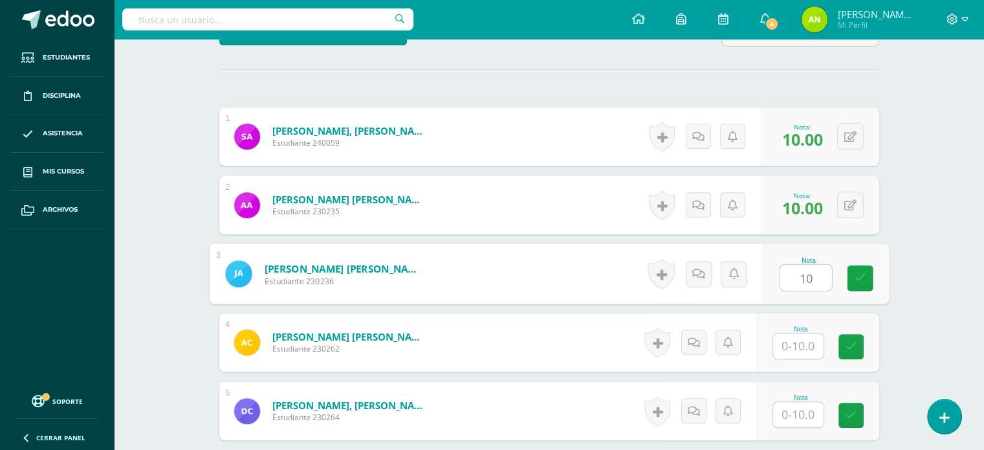
type input "10"
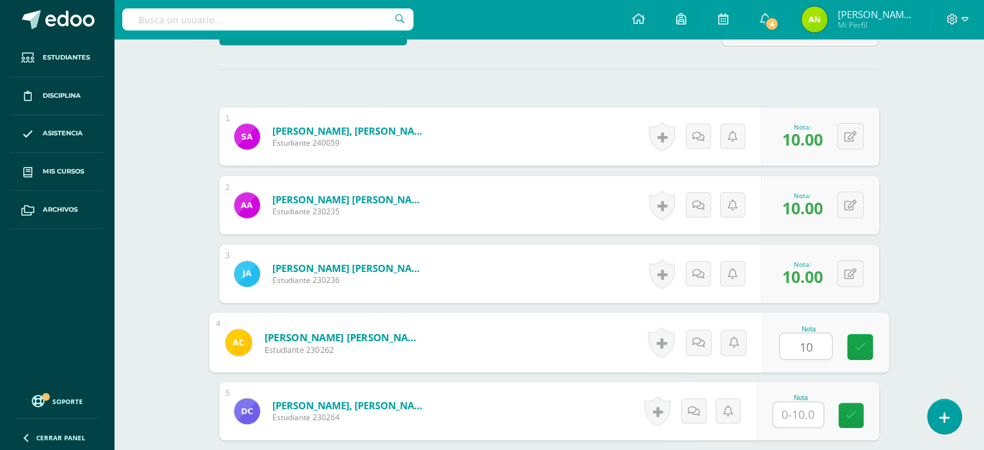
type input "10"
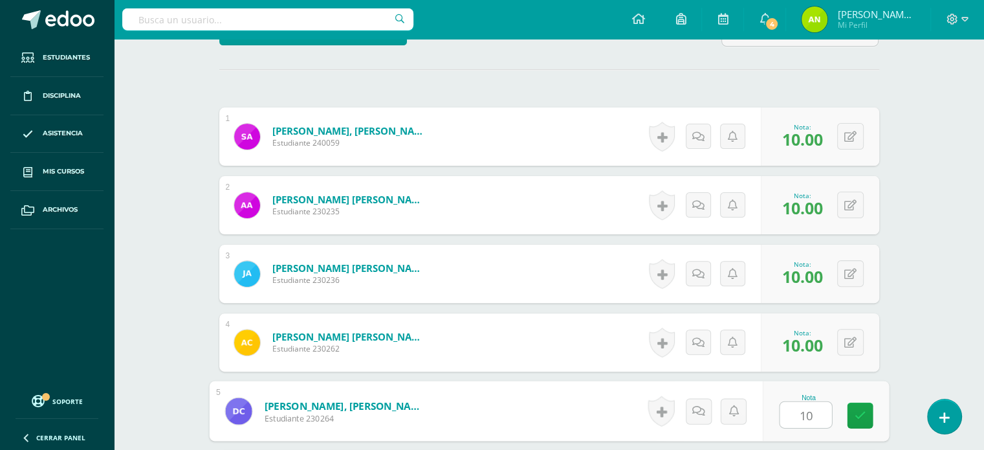
type input "10"
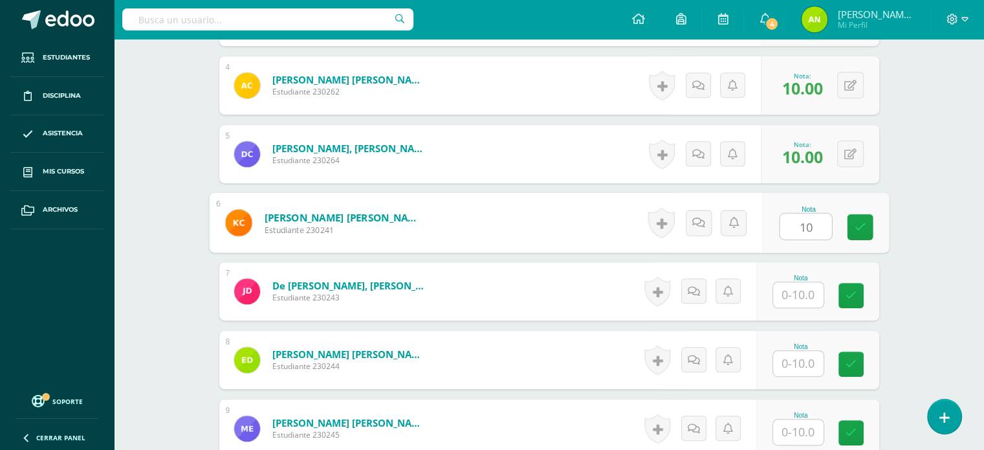
type input "10"
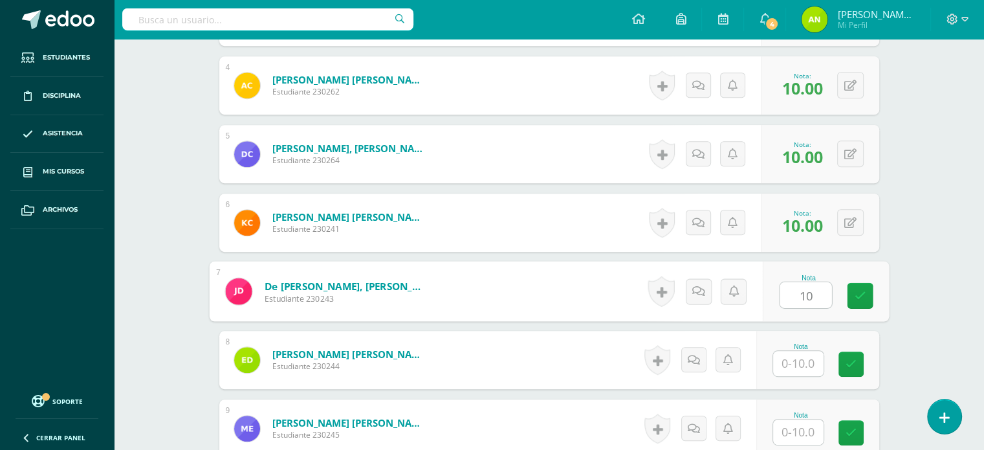
type input "10"
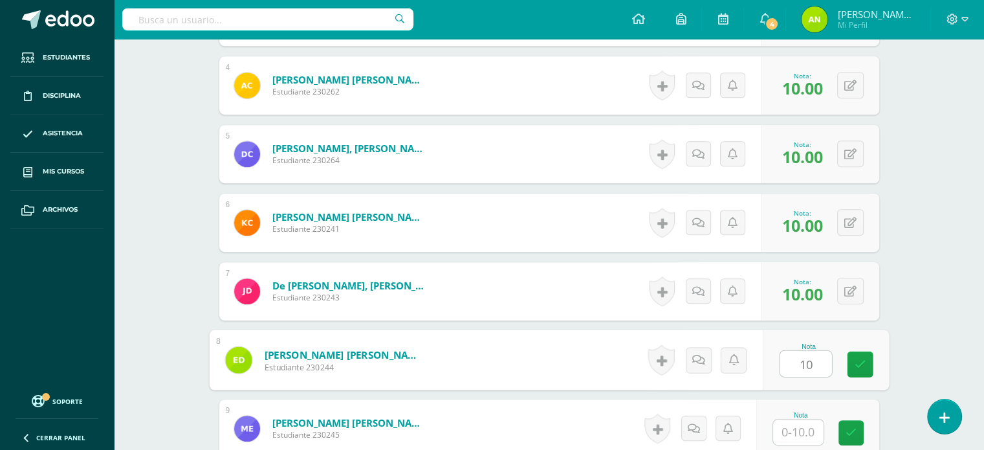
type input "10"
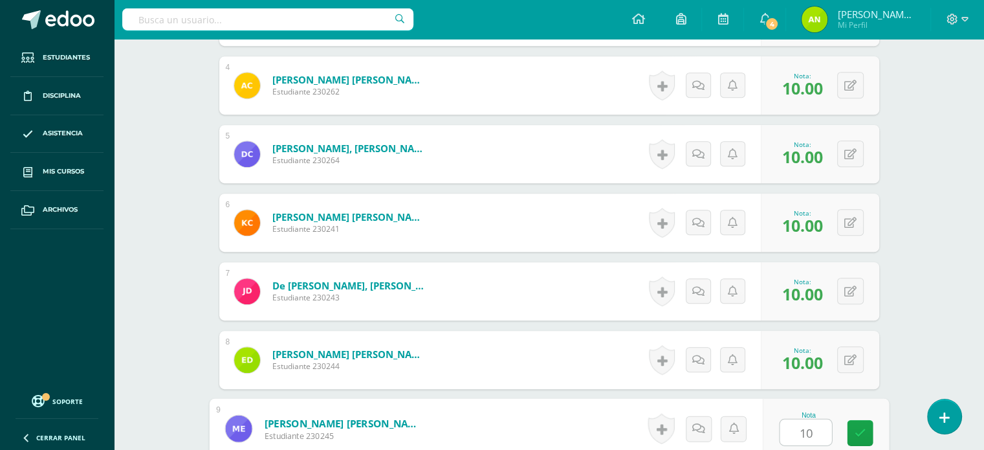
type input "10"
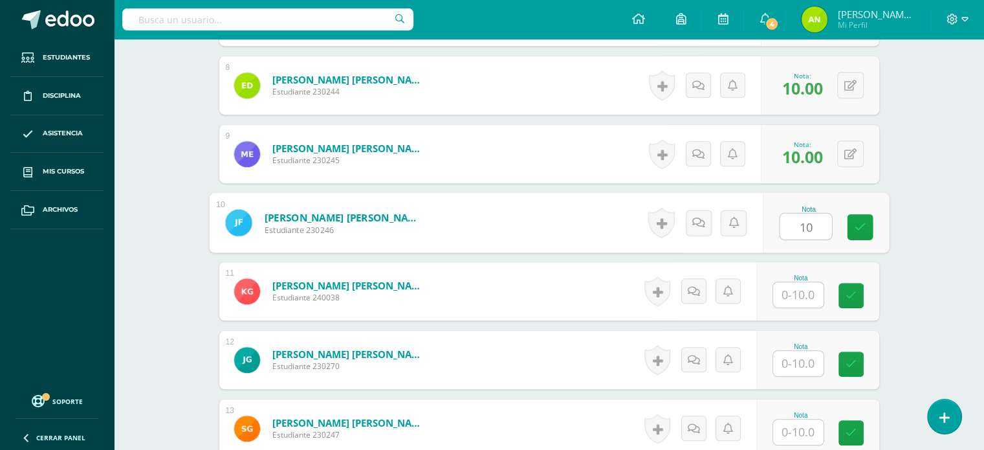
type input "10"
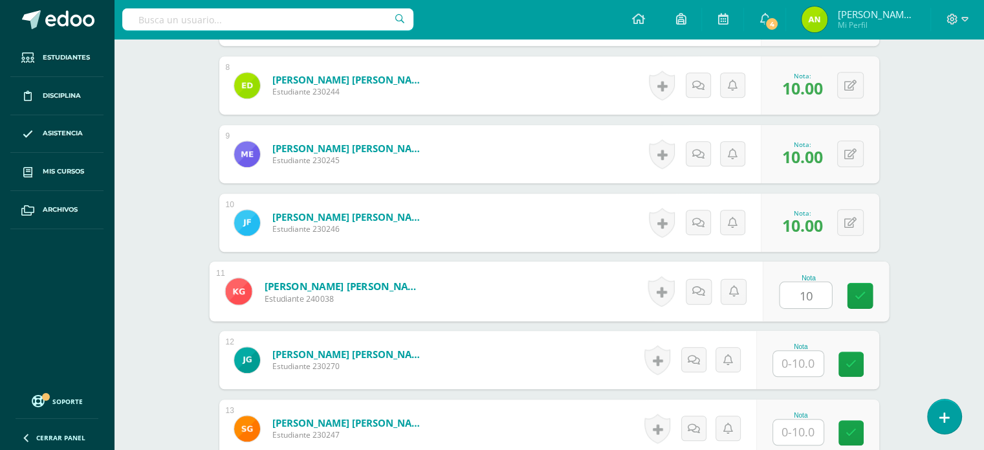
type input "10"
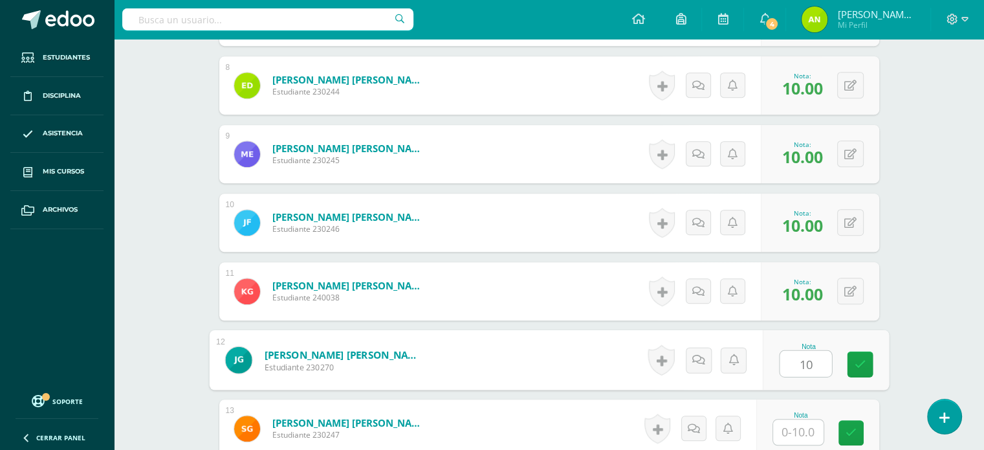
type input "10"
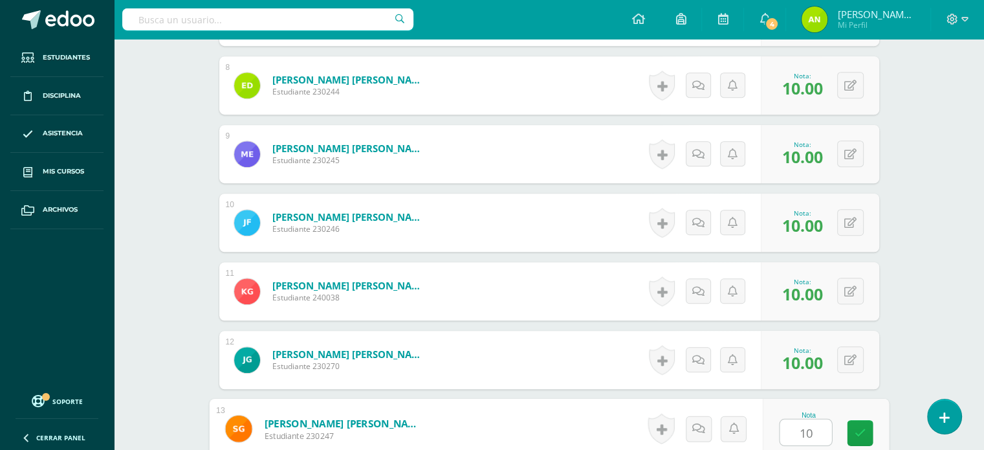
type input "10"
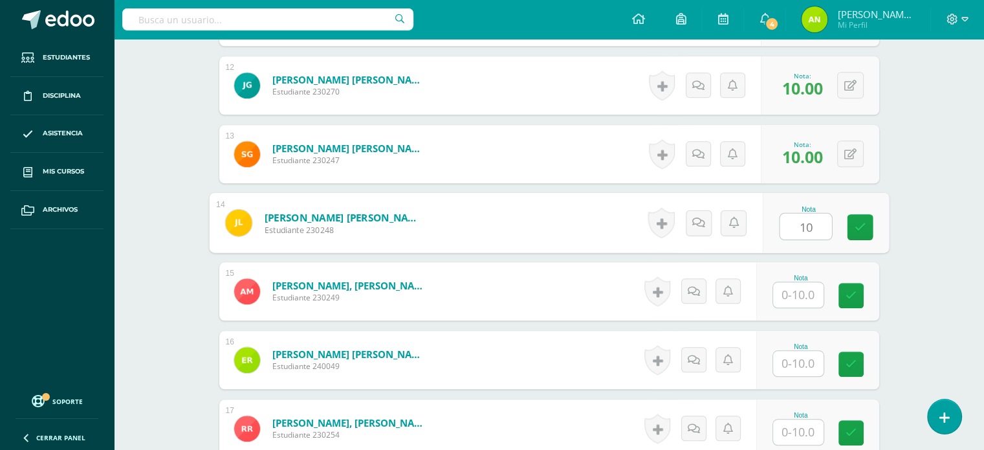
type input "10"
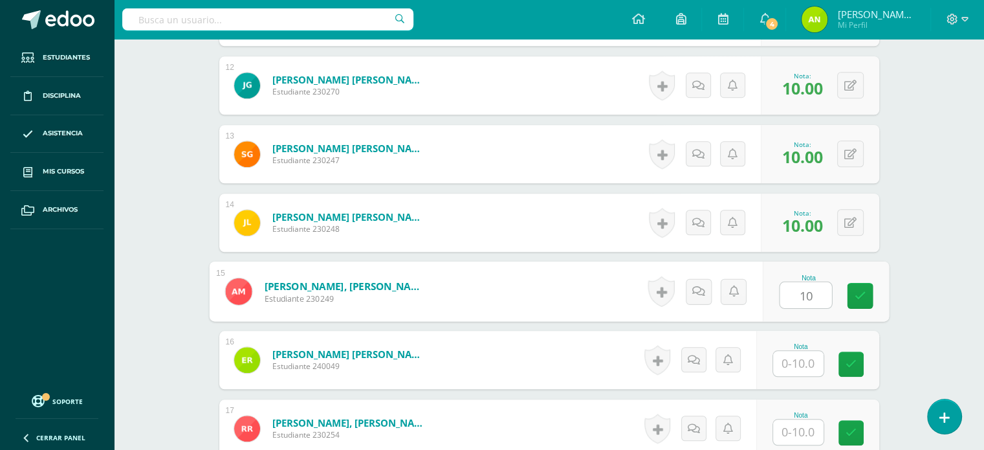
type input "10"
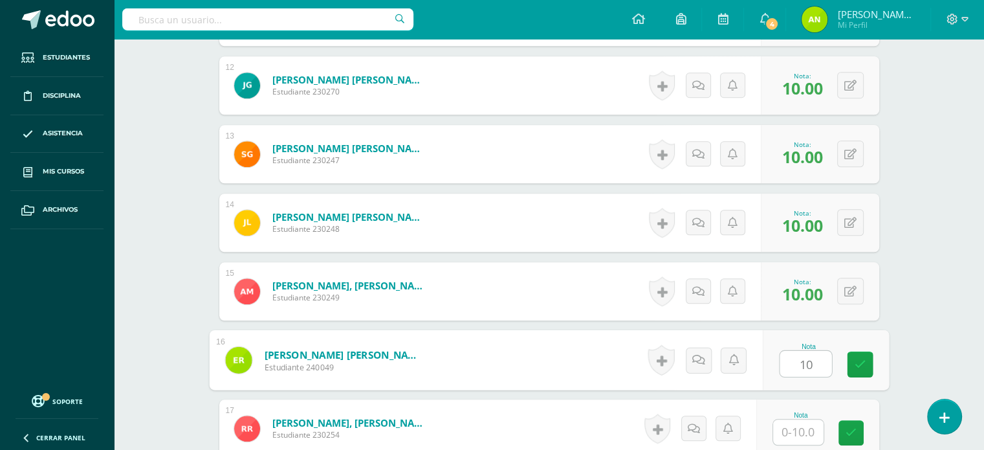
type input "10"
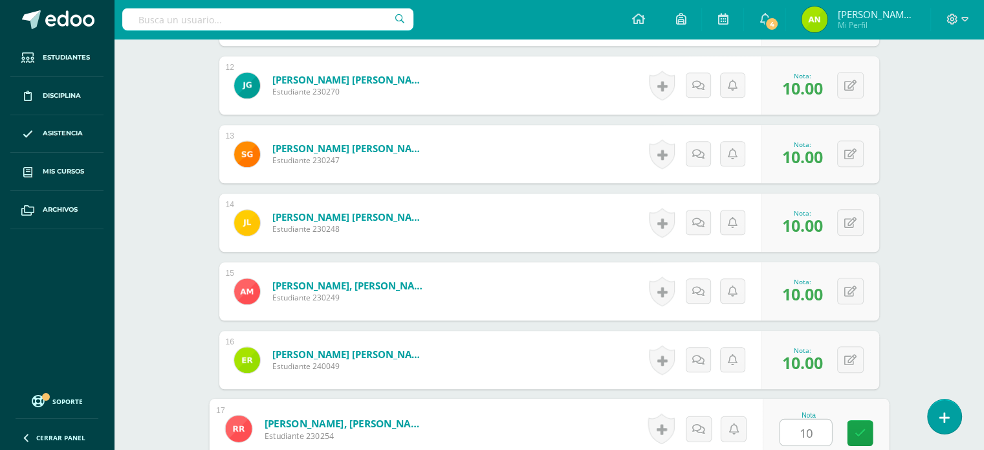
type input "10"
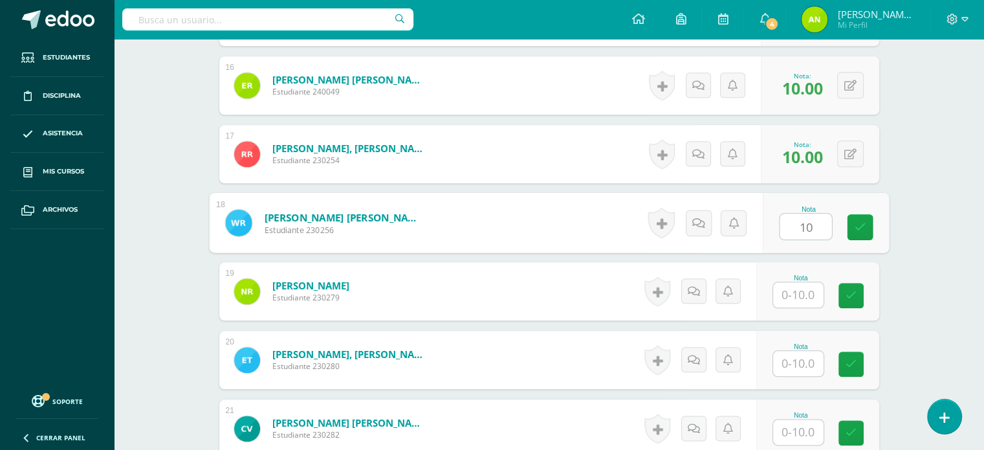
type input "10"
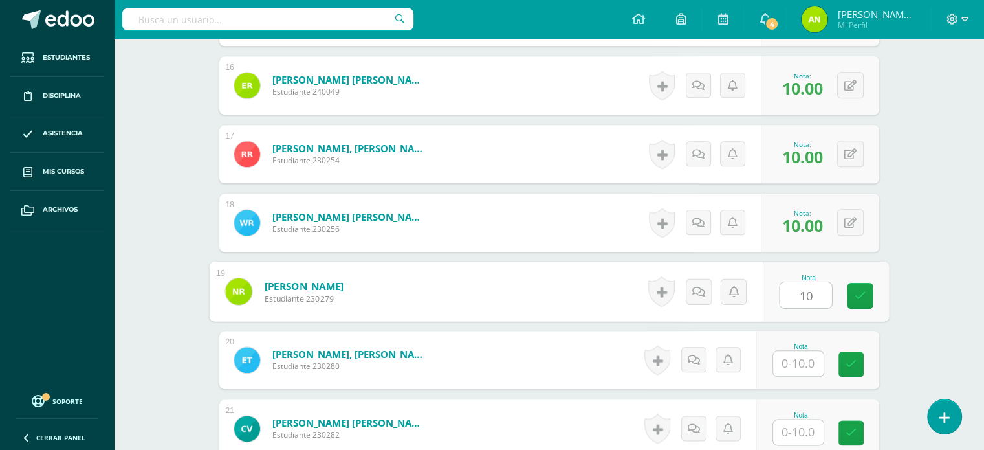
type input "10"
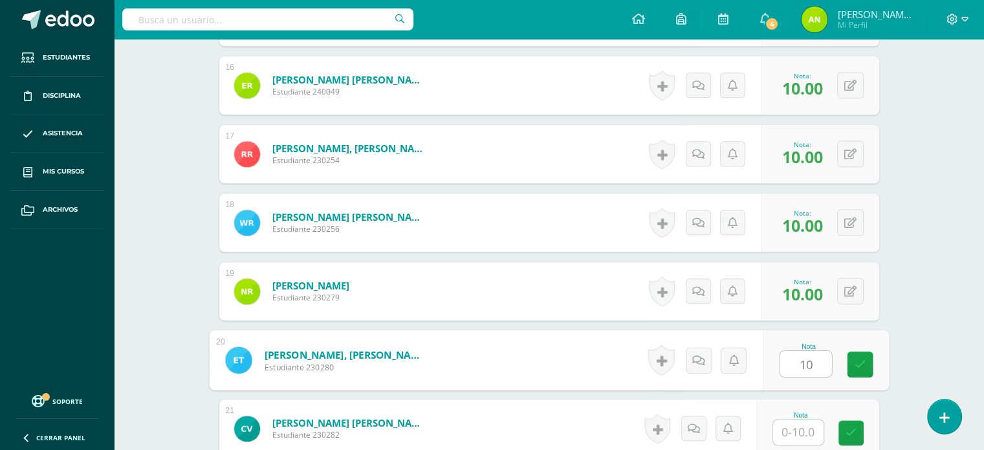
type input "10"
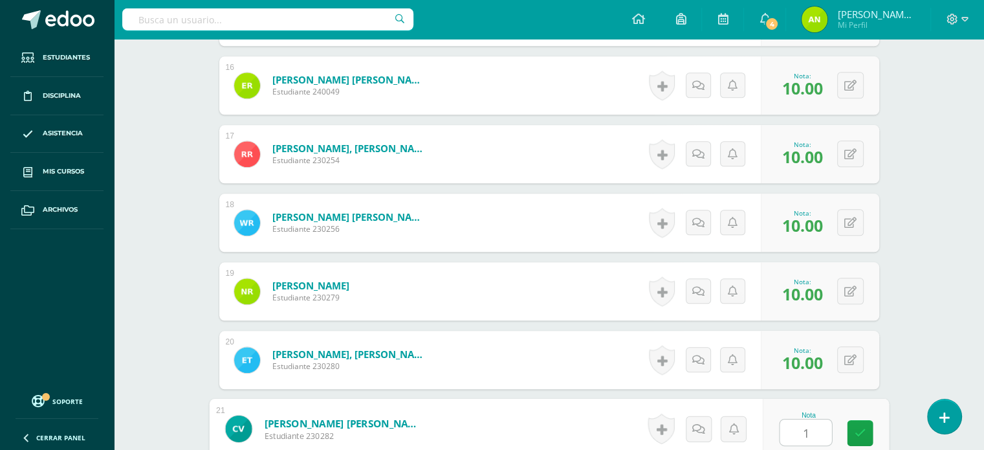
type input "10"
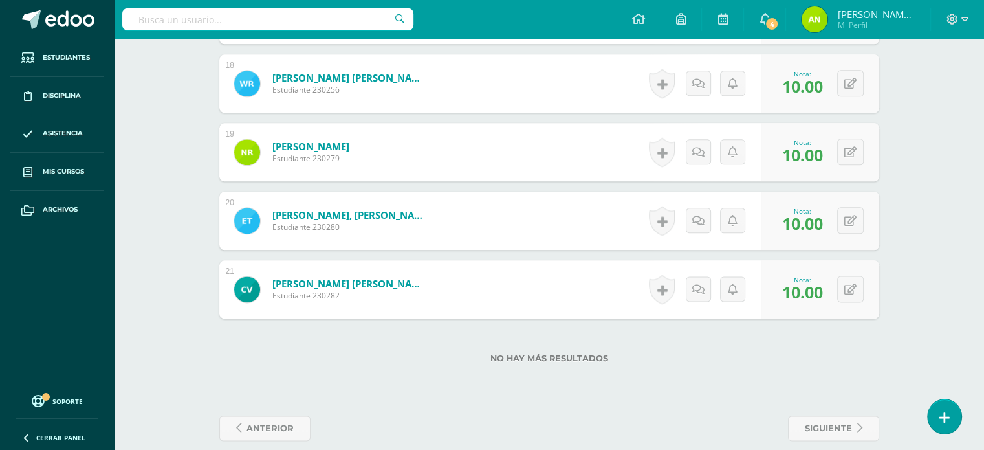
scroll to position [1589, 0]
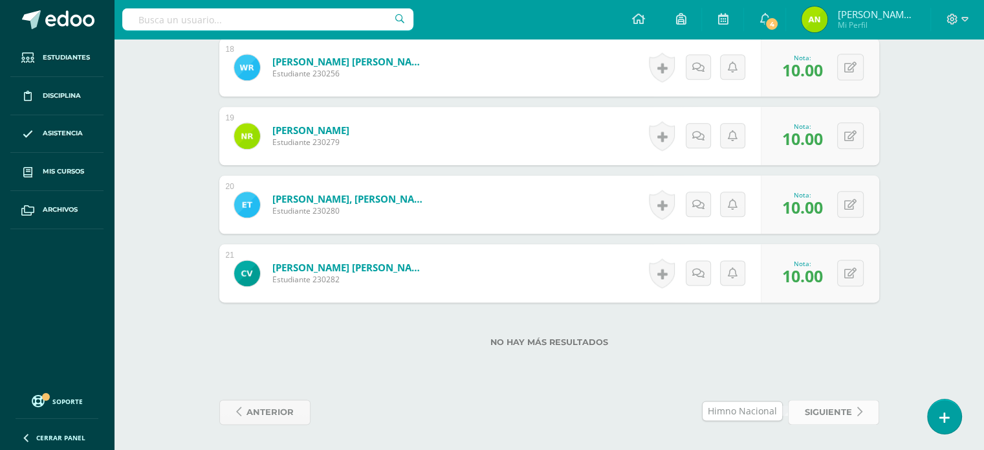
click at [824, 413] on span "siguiente" at bounding box center [828, 412] width 47 height 24
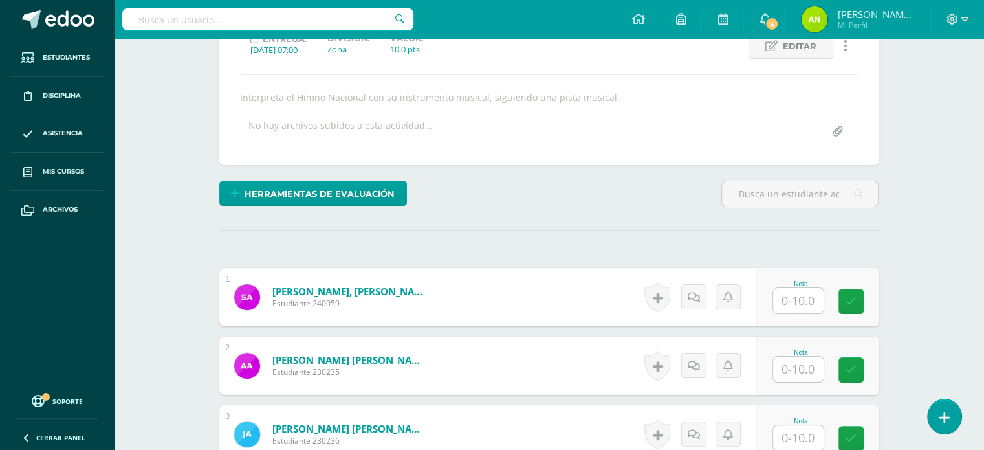
scroll to position [195, 0]
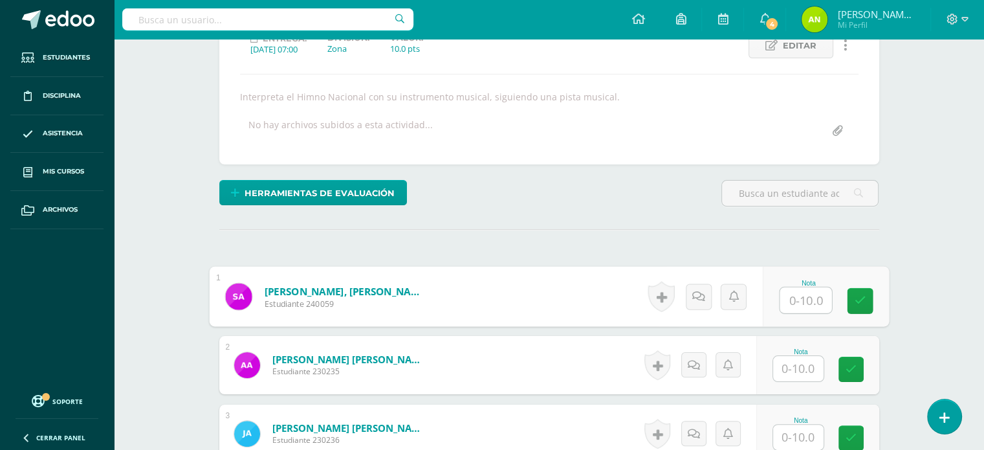
click at [804, 290] on input "text" at bounding box center [806, 300] width 52 height 26
type input "8"
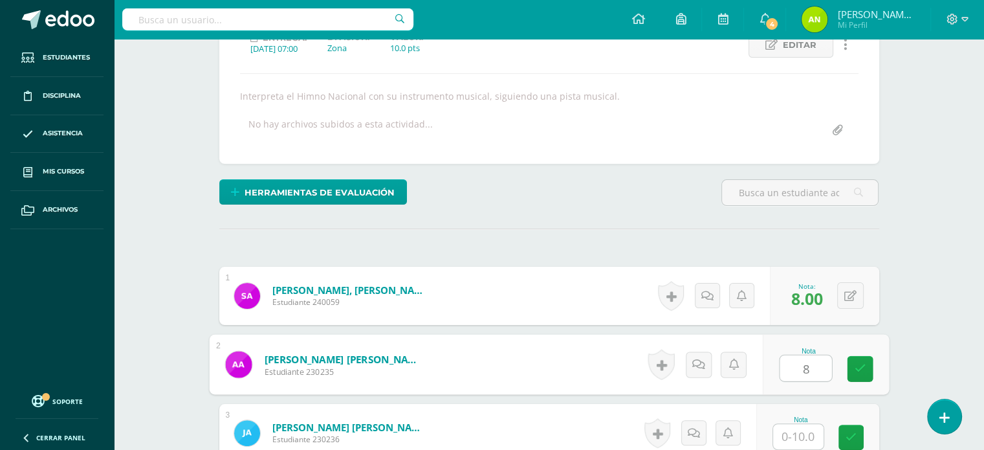
type input "8"
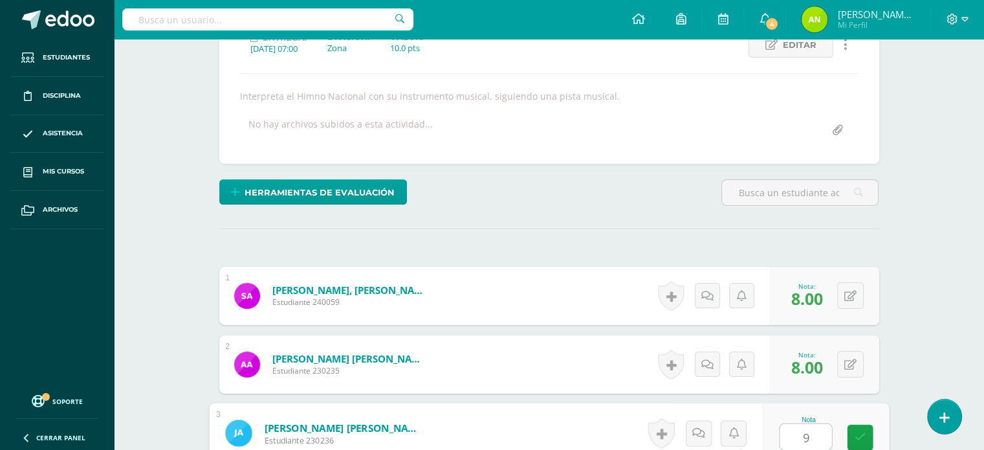
type input "9"
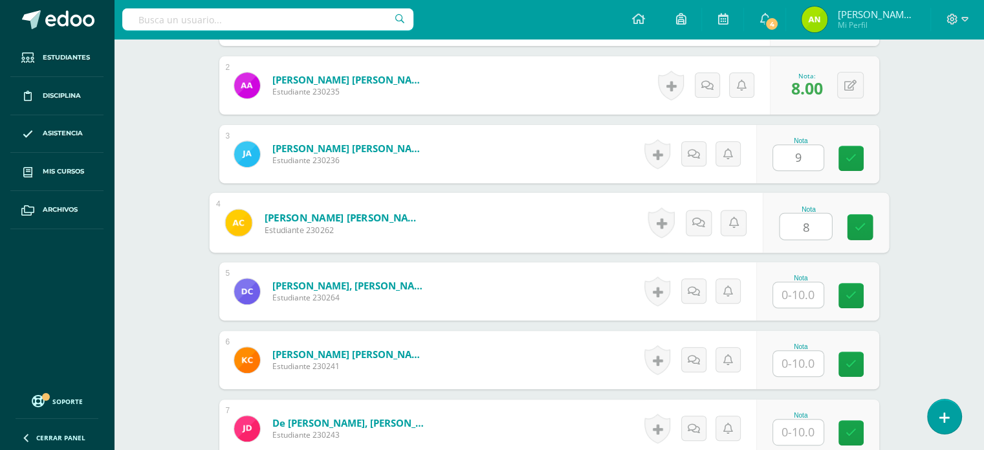
type input "8"
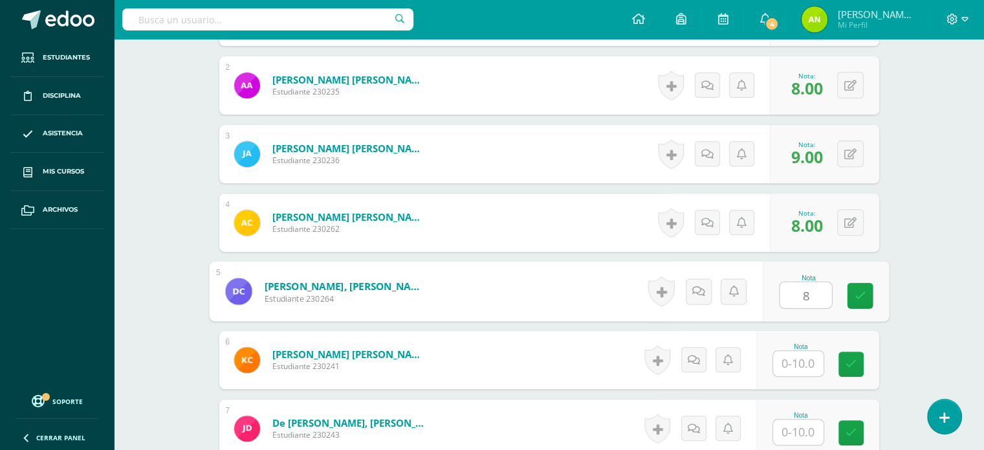
type input "8"
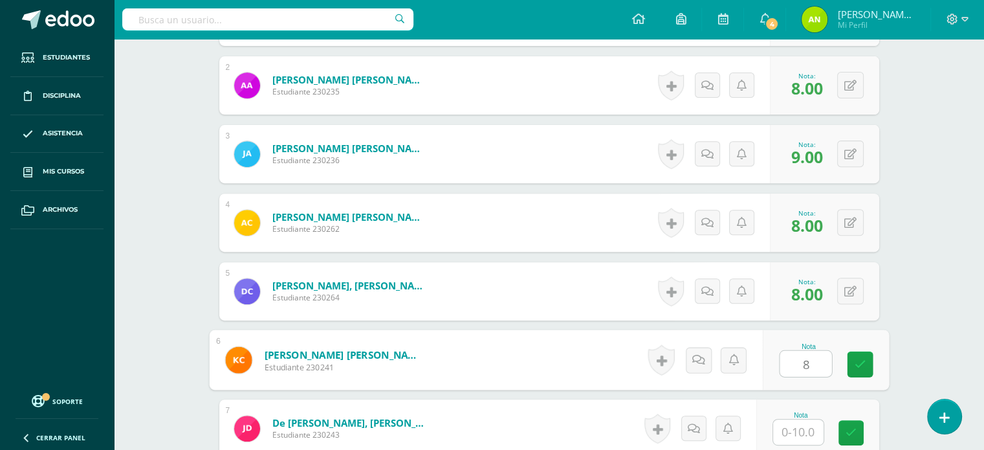
type input "8"
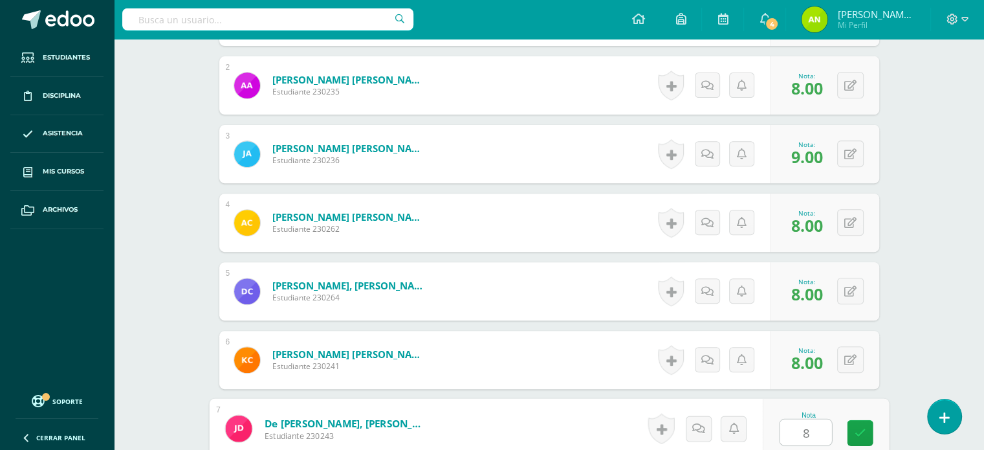
type input "8"
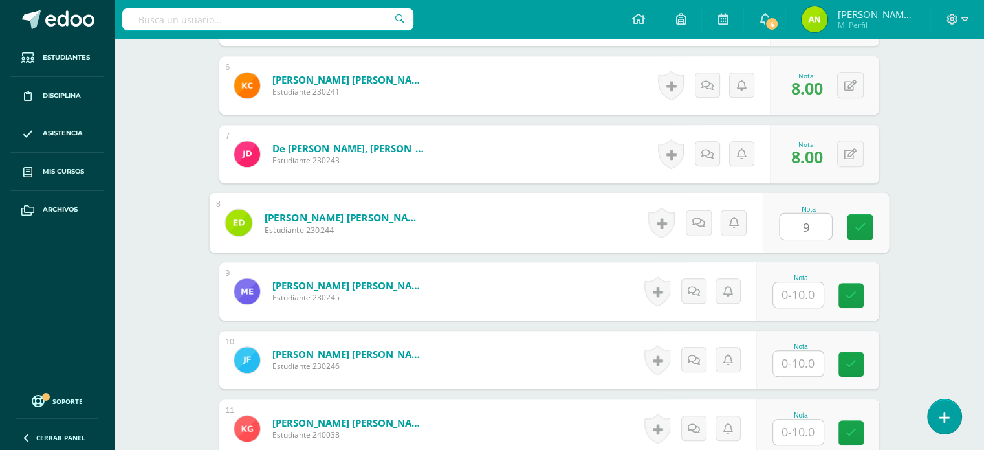
type input "9"
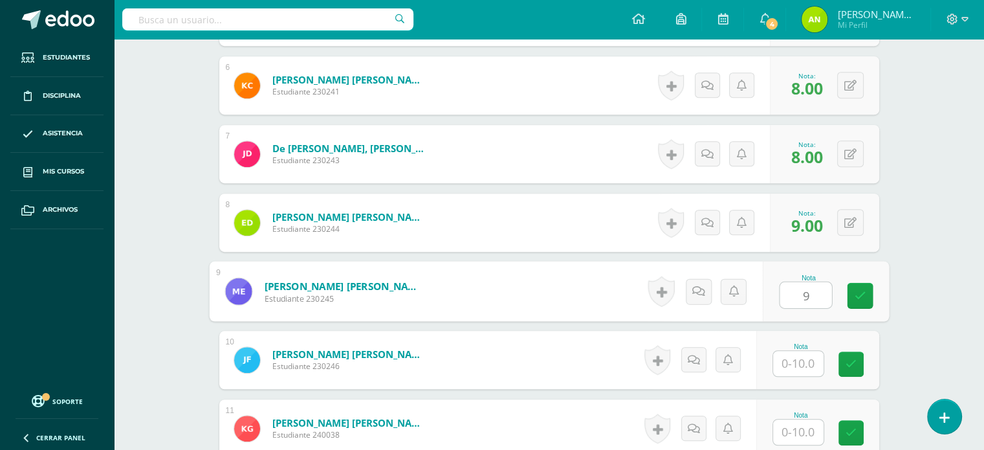
type input "9"
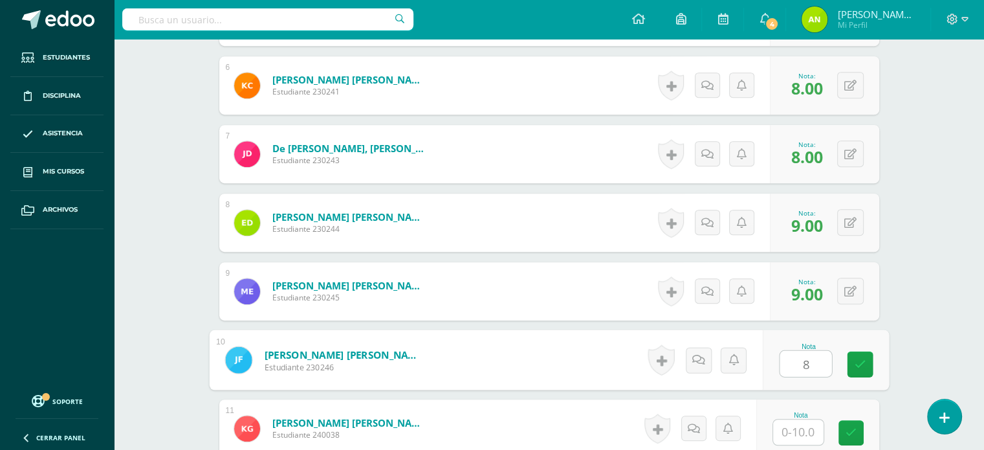
type input "8"
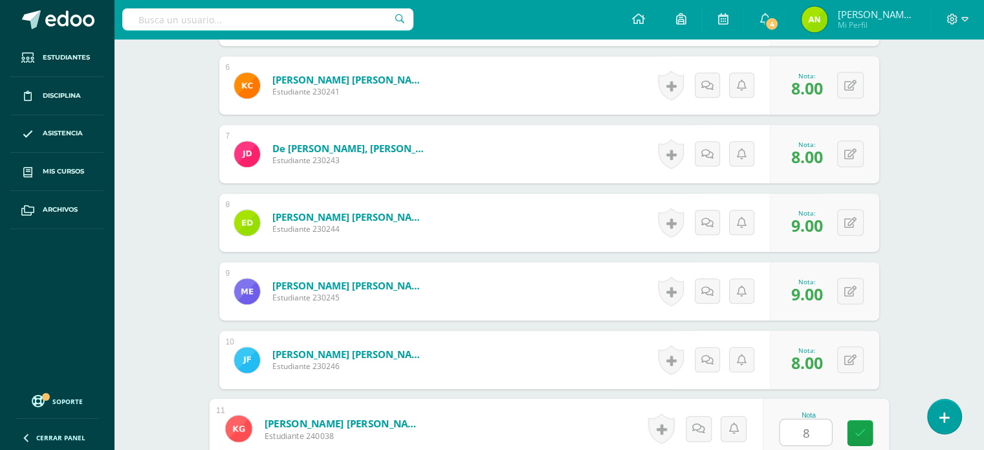
type input "8"
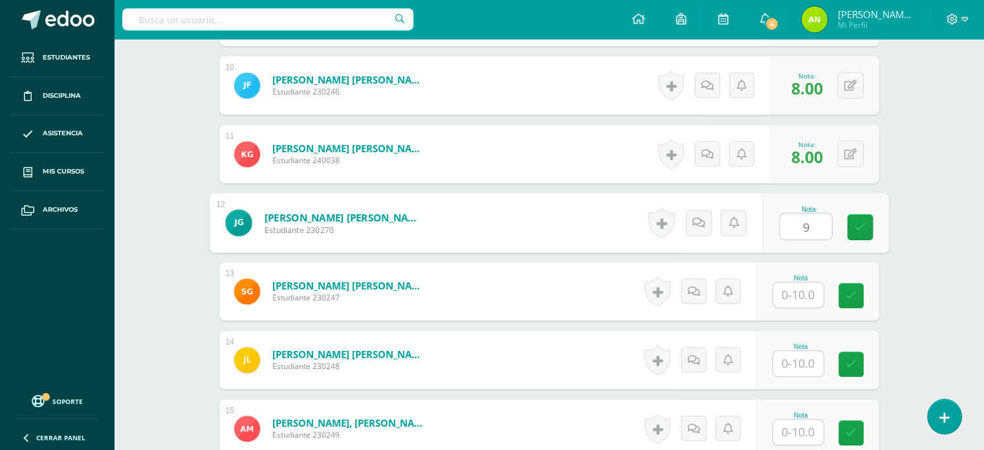
type input "9"
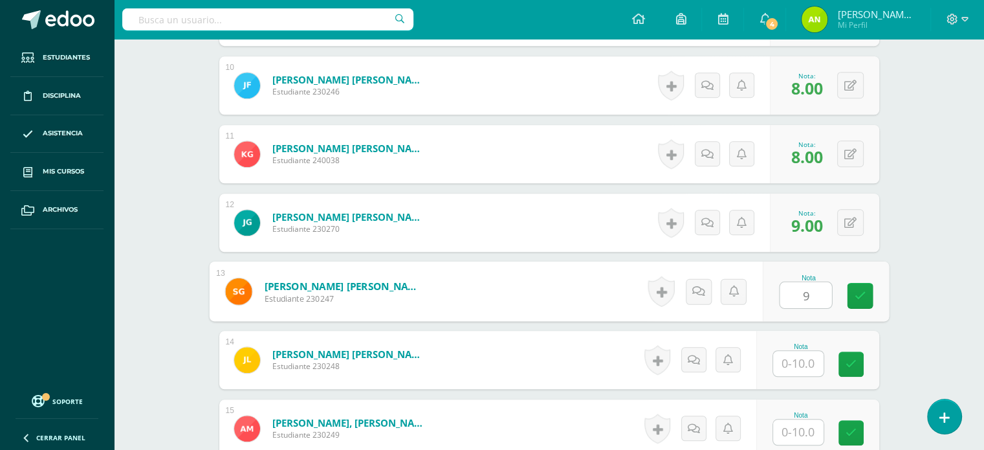
type input "9"
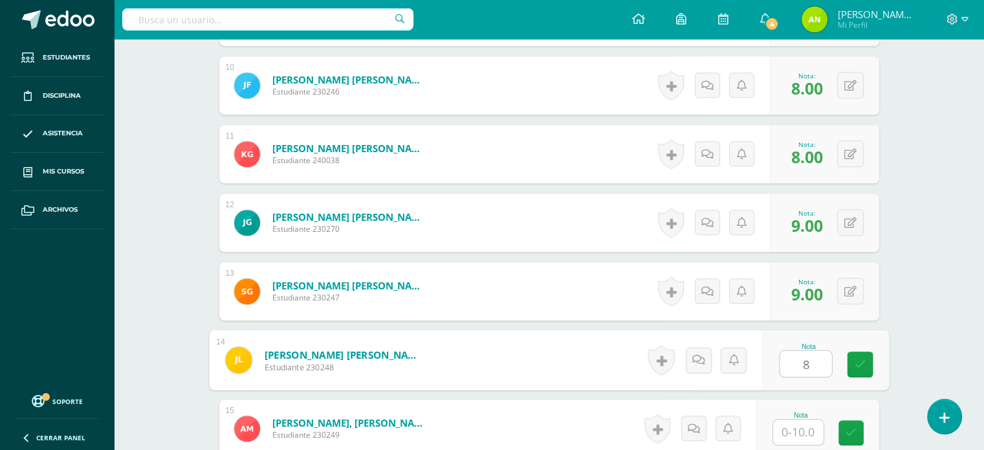
type input "8"
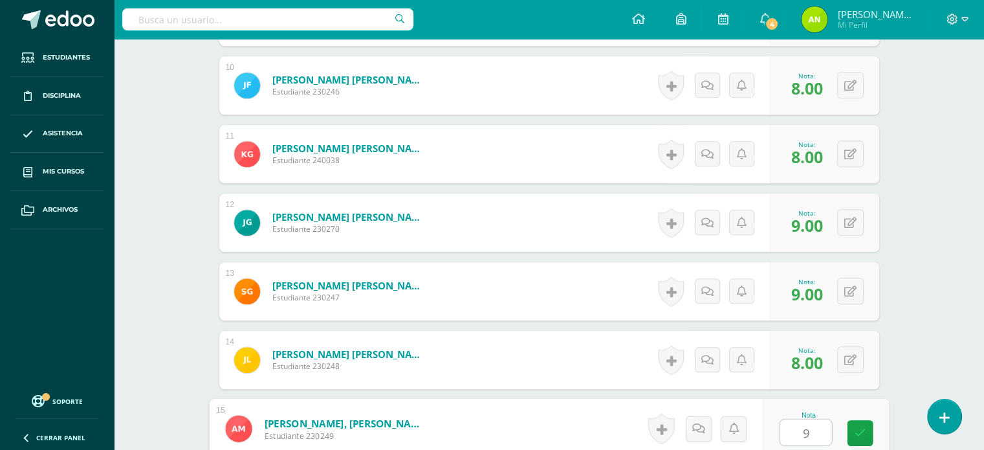
type input "9"
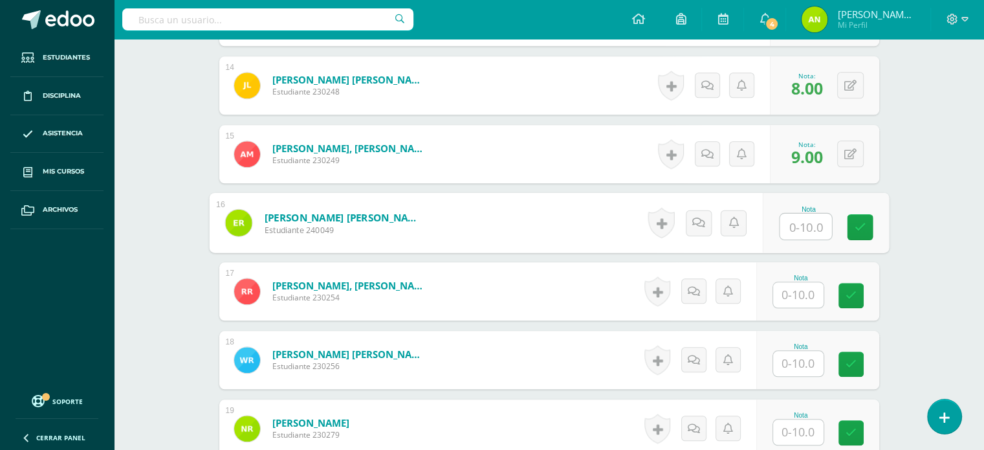
type input "8"
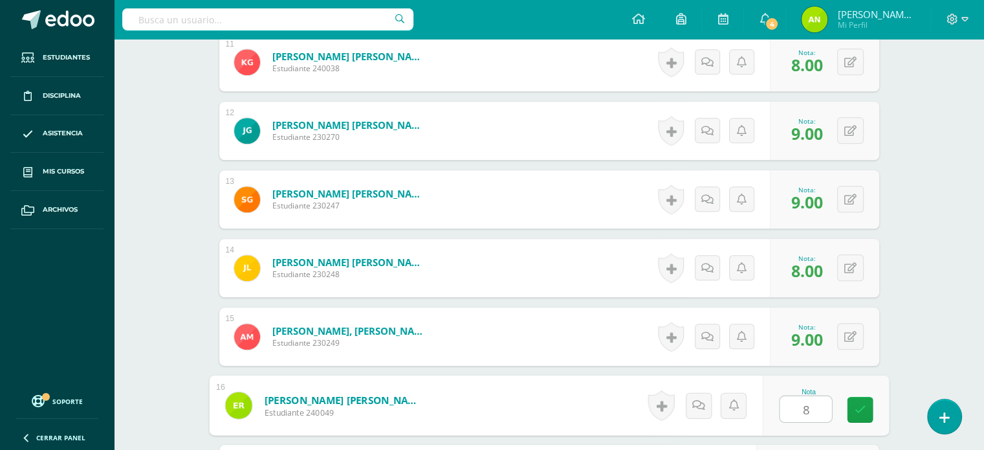
scroll to position [1201, 0]
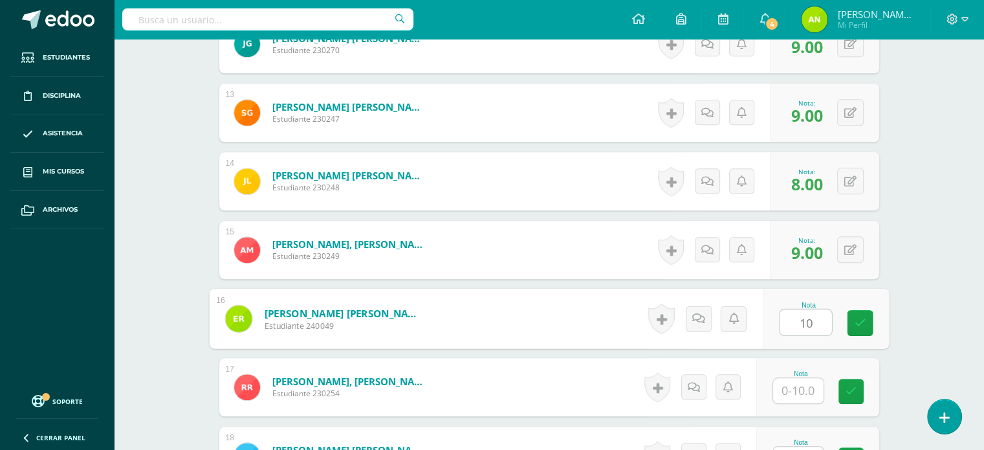
type input "10"
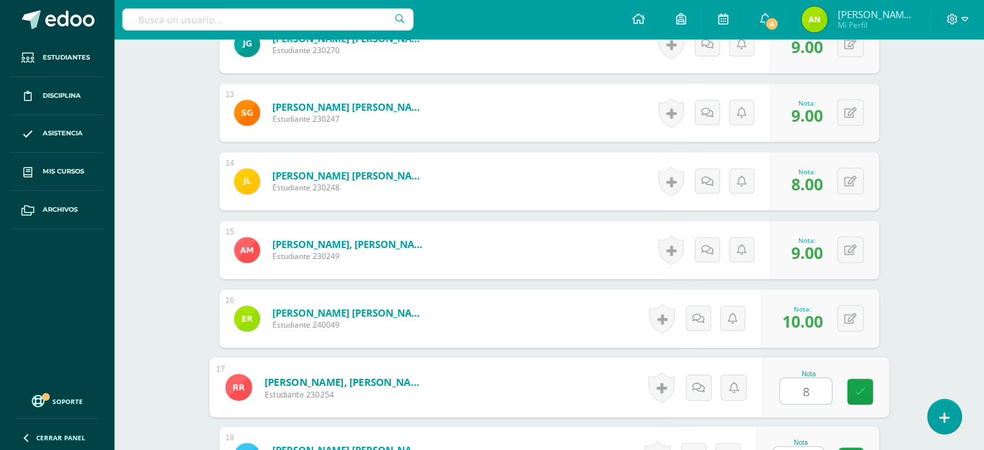
type input "8"
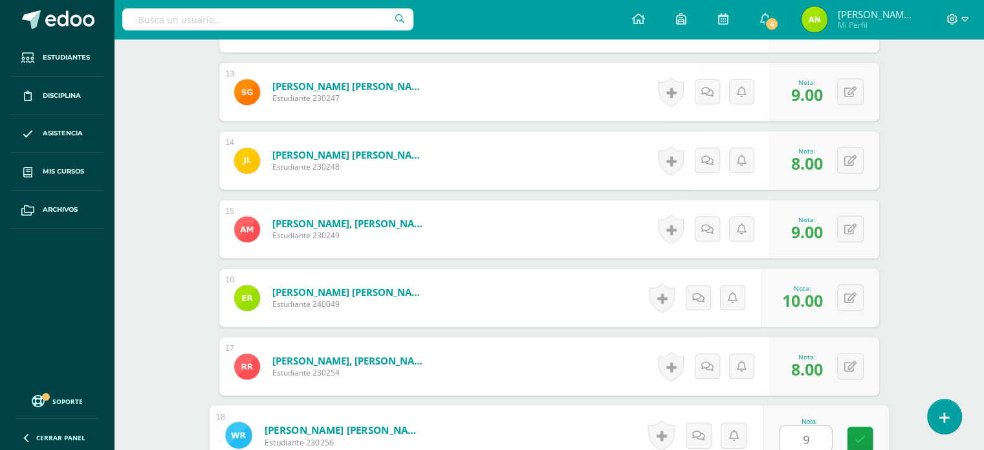
type input "9"
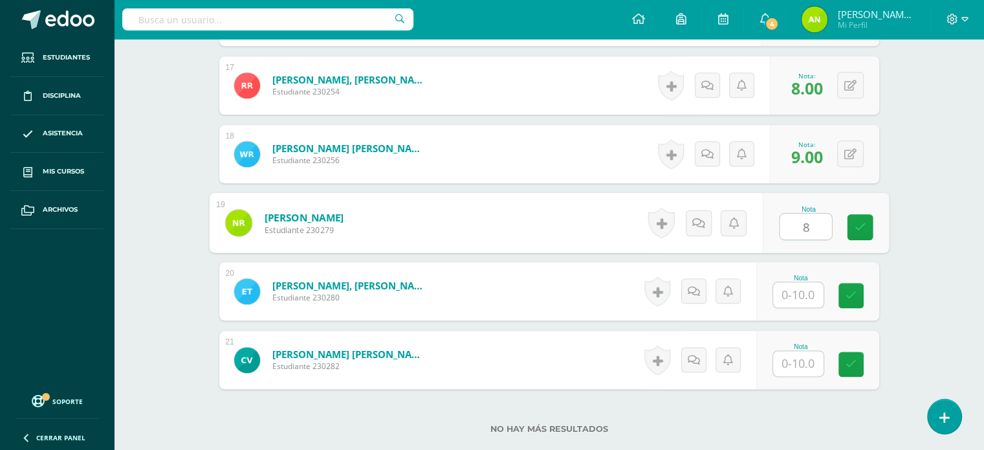
type input "8"
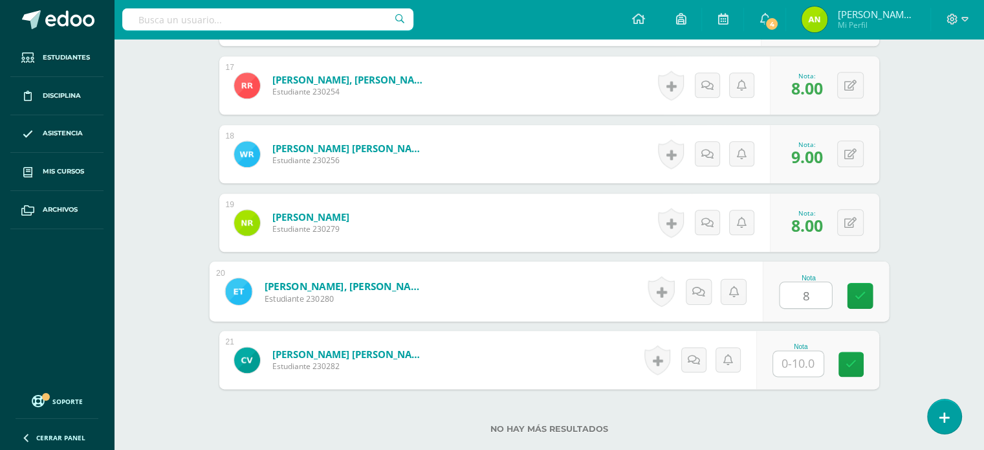
type input "8"
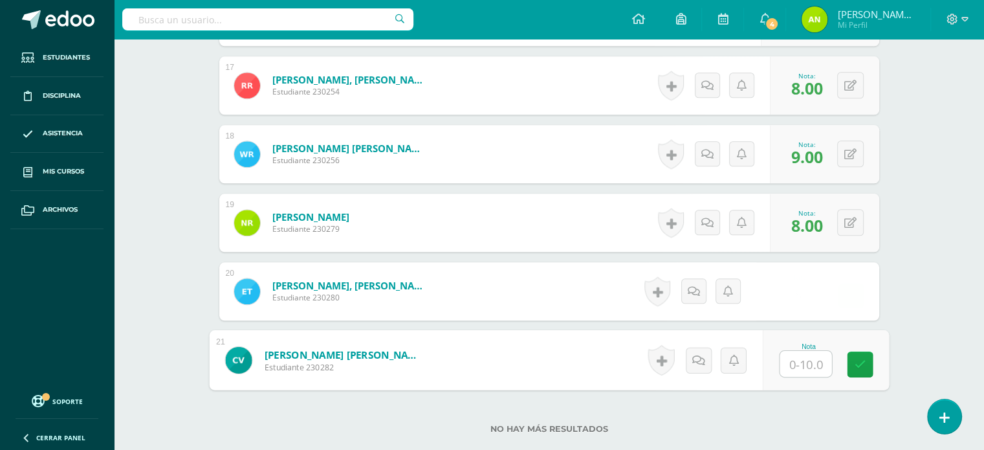
type input "8"
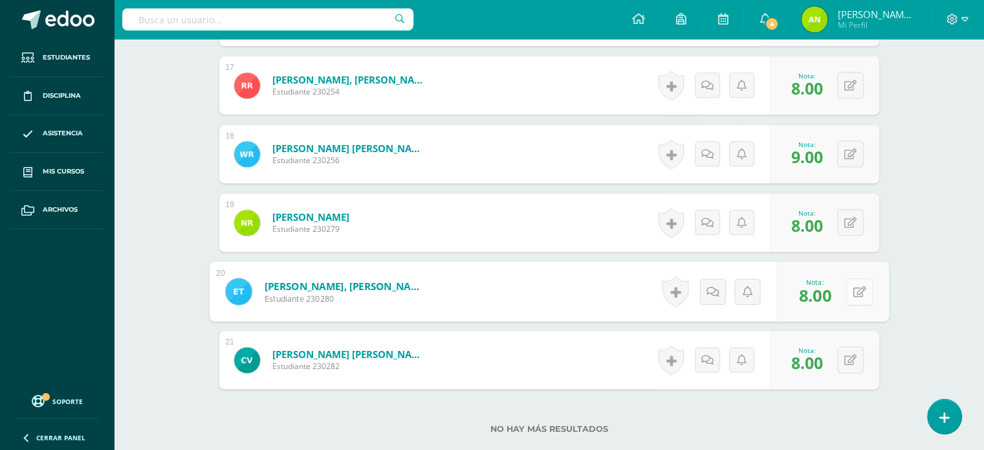
click at [846, 290] on button at bounding box center [859, 291] width 27 height 27
type input "9"
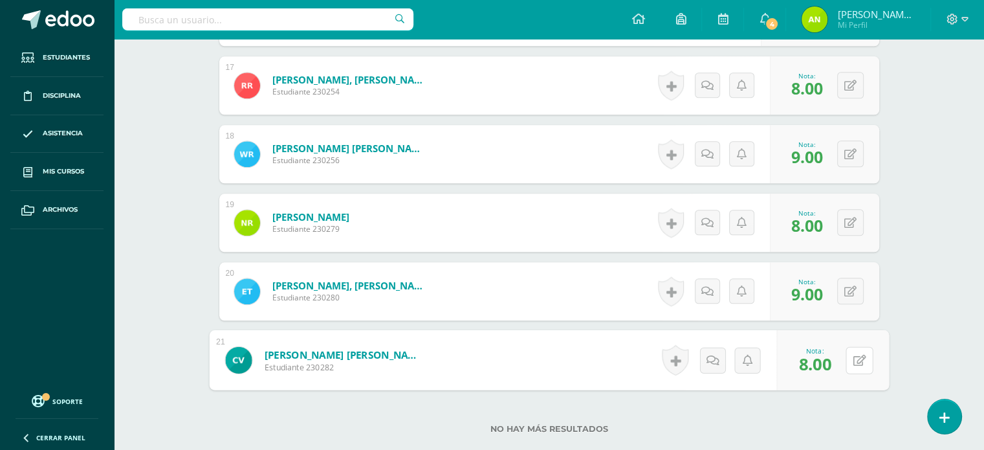
drag, startPoint x: 847, startPoint y: 362, endPoint x: 862, endPoint y: 391, distance: 32.1
click at [847, 363] on button at bounding box center [859, 359] width 27 height 27
click at [834, 369] on link at bounding box center [825, 364] width 26 height 26
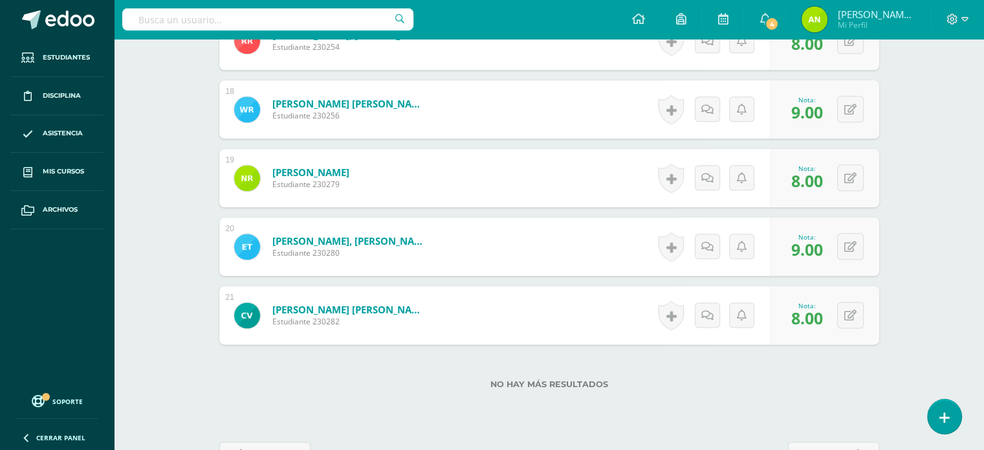
scroll to position [1589, 0]
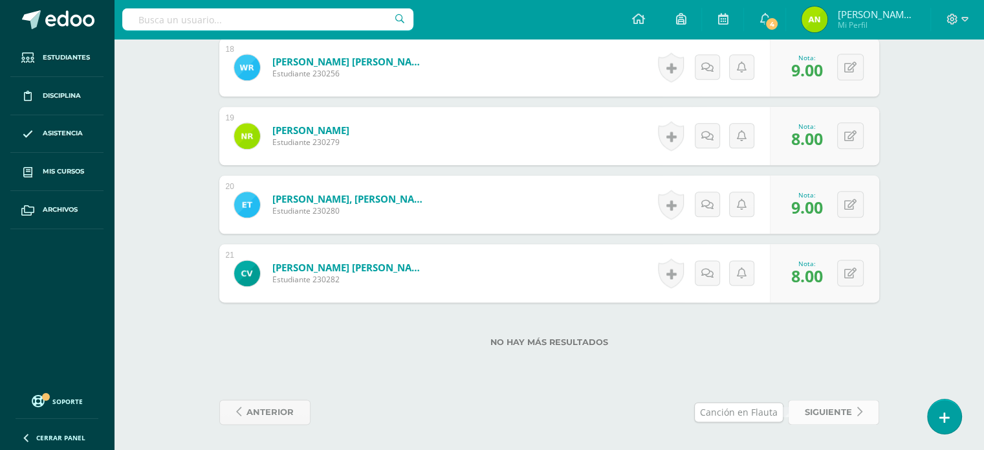
click at [813, 417] on span "siguiente" at bounding box center [828, 412] width 47 height 24
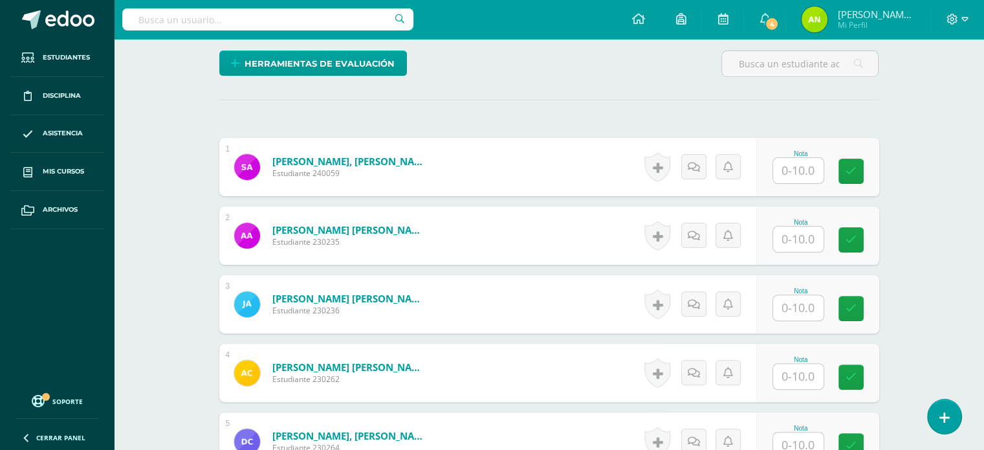
scroll to position [325, 0]
click at [796, 163] on input "text" at bounding box center [798, 169] width 50 height 25
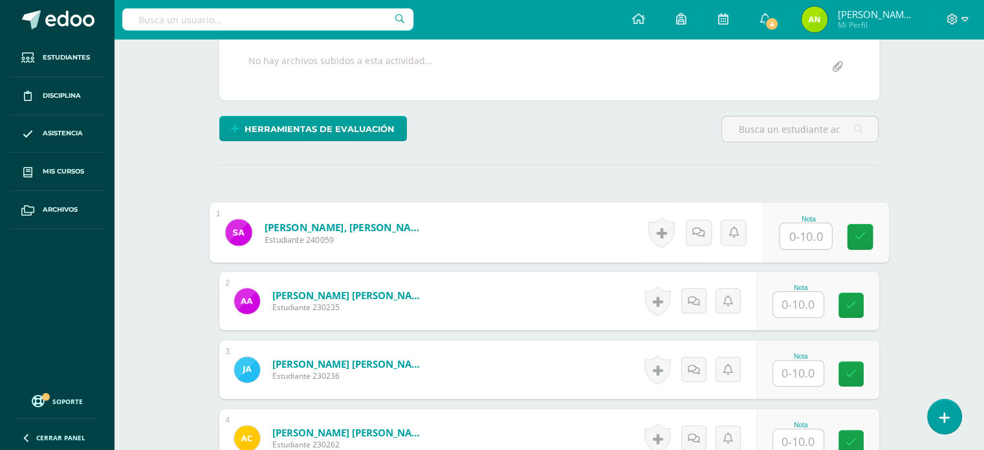
scroll to position [260, 0]
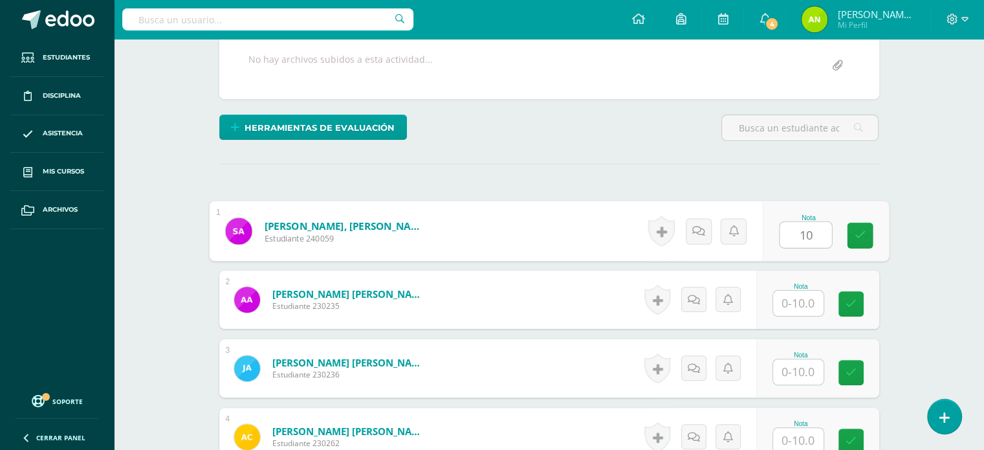
type input "10"
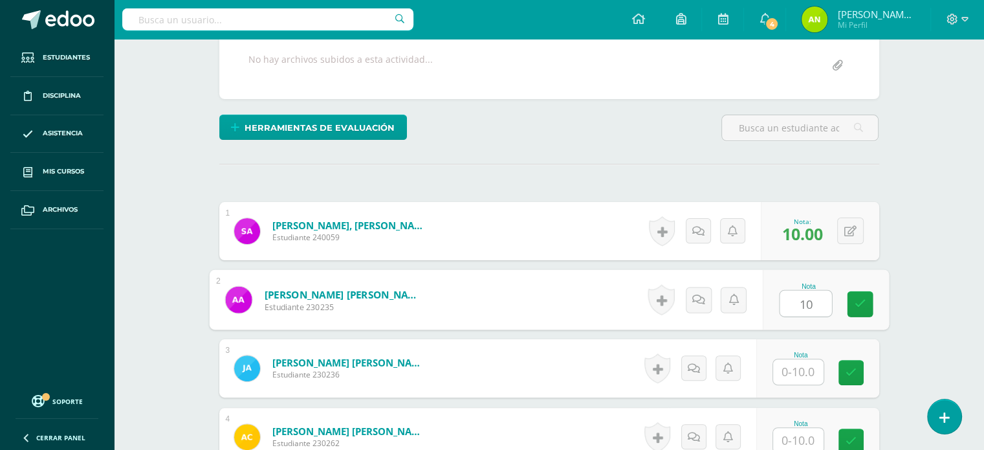
type input "10"
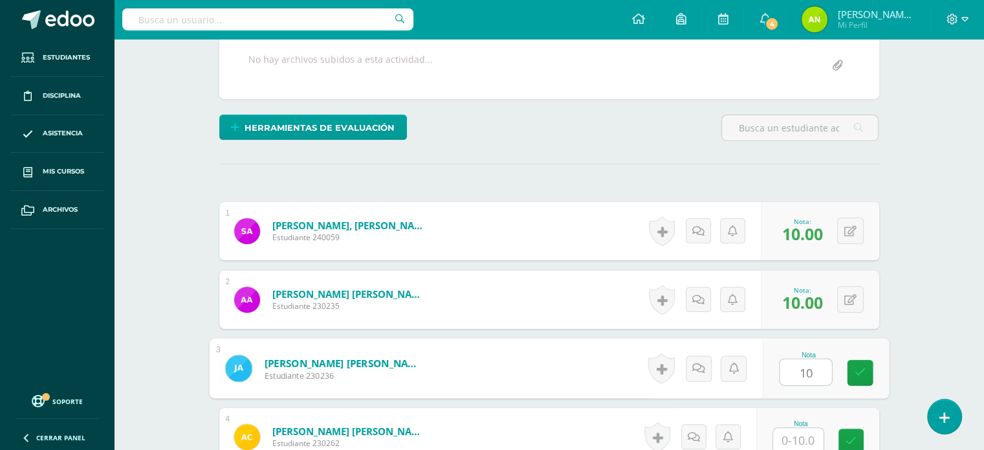
type input "10"
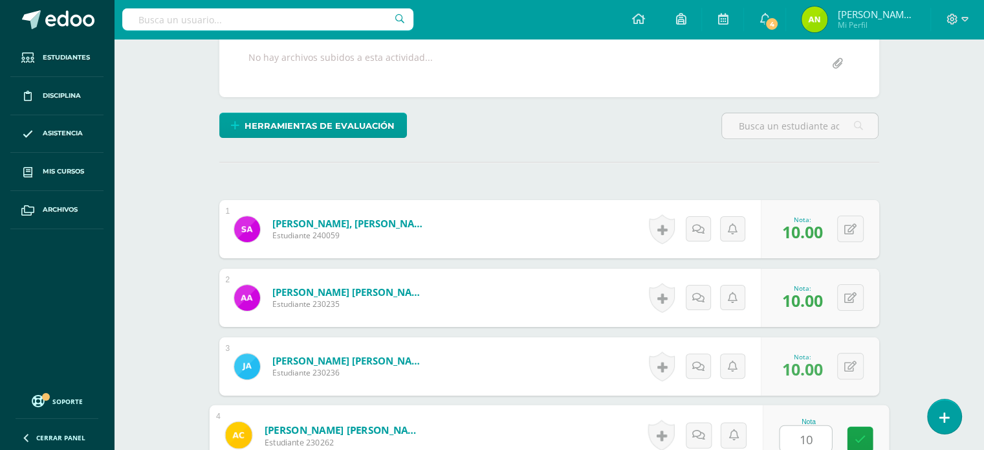
type input "10"
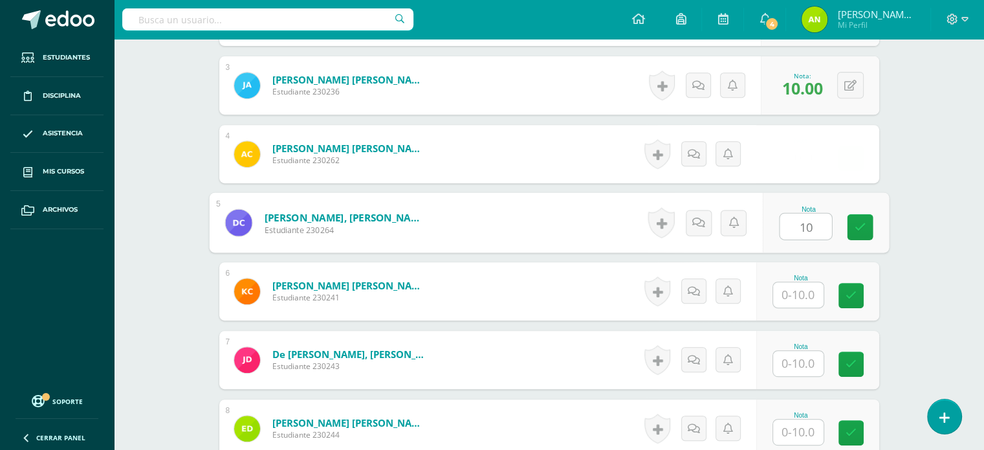
type input "10"
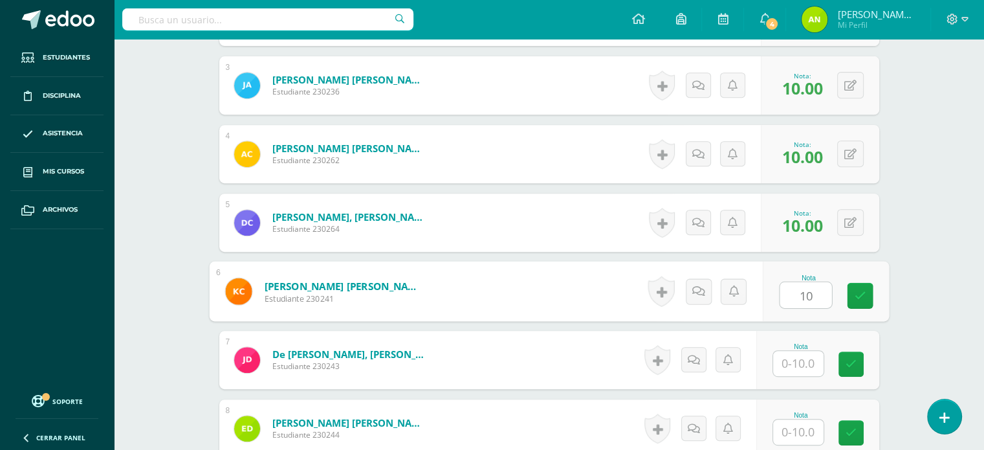
type input "10"
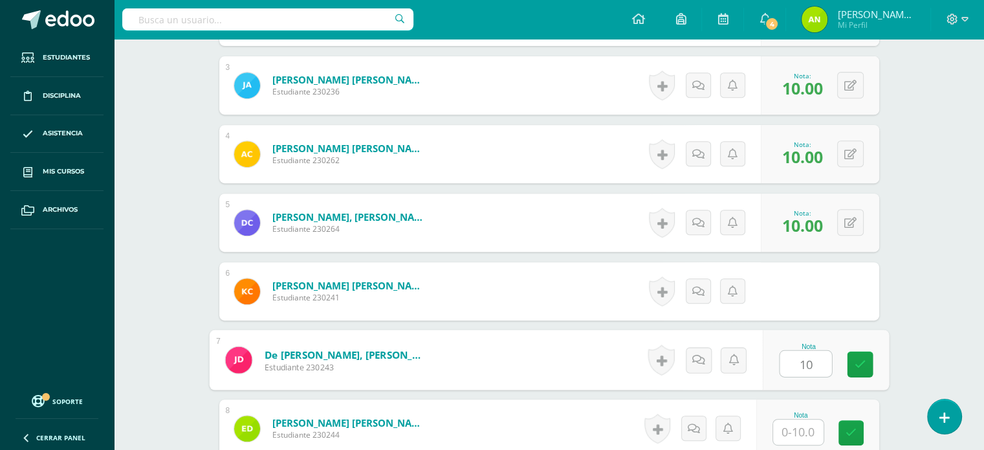
type input "10"
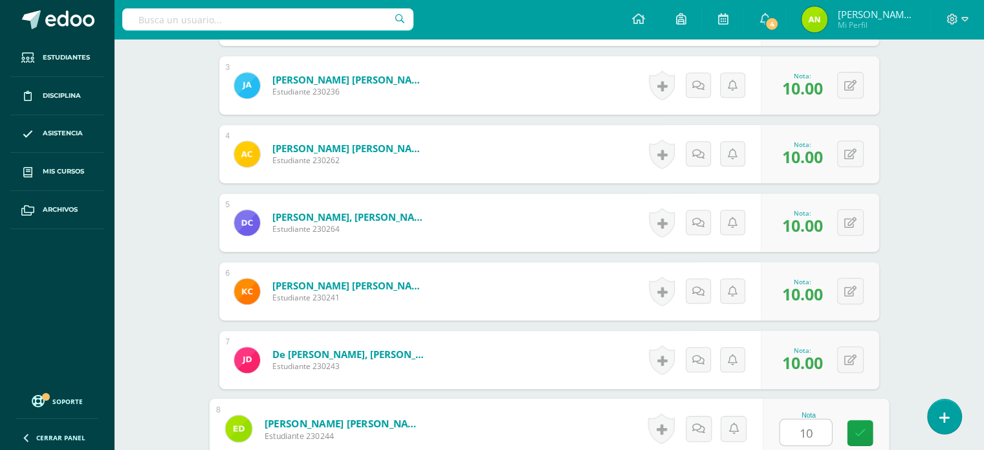
type input "10"
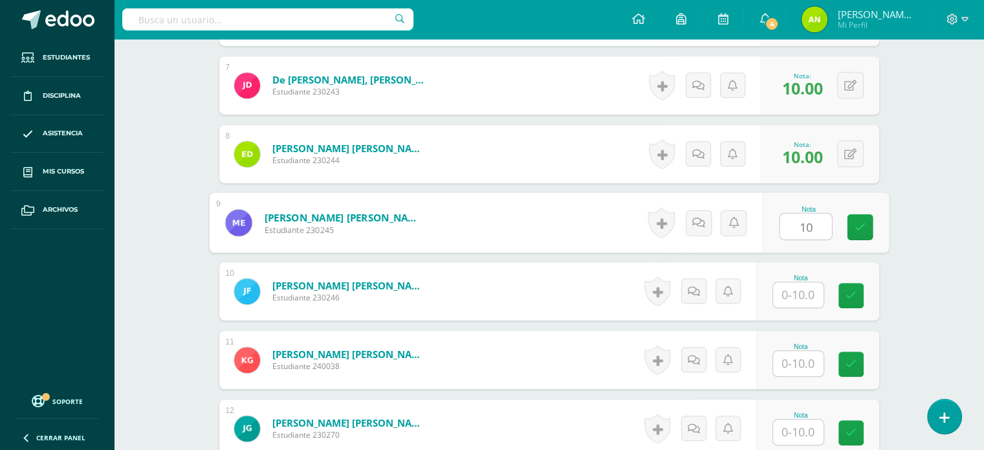
type input "10"
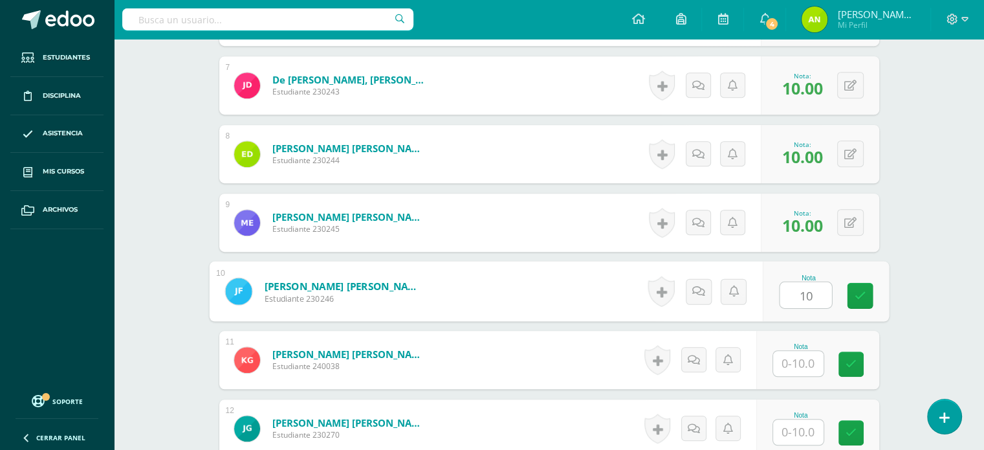
type input "10"
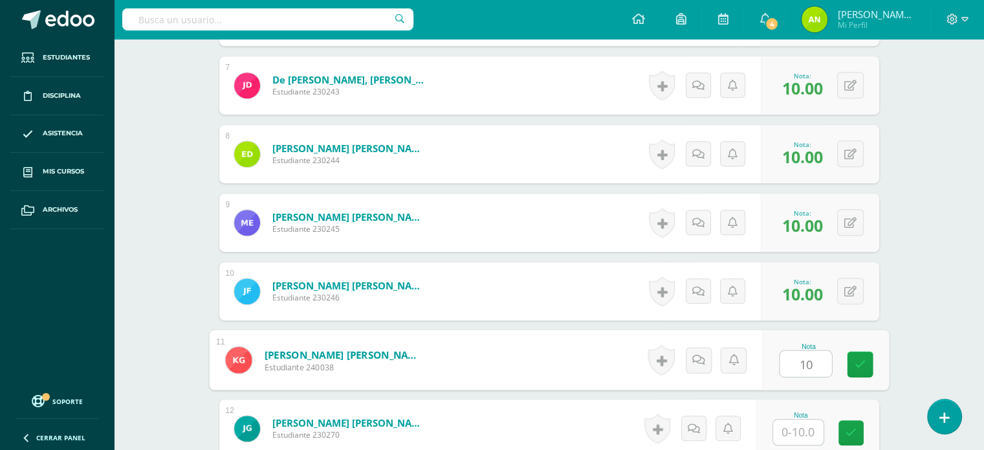
type input "10"
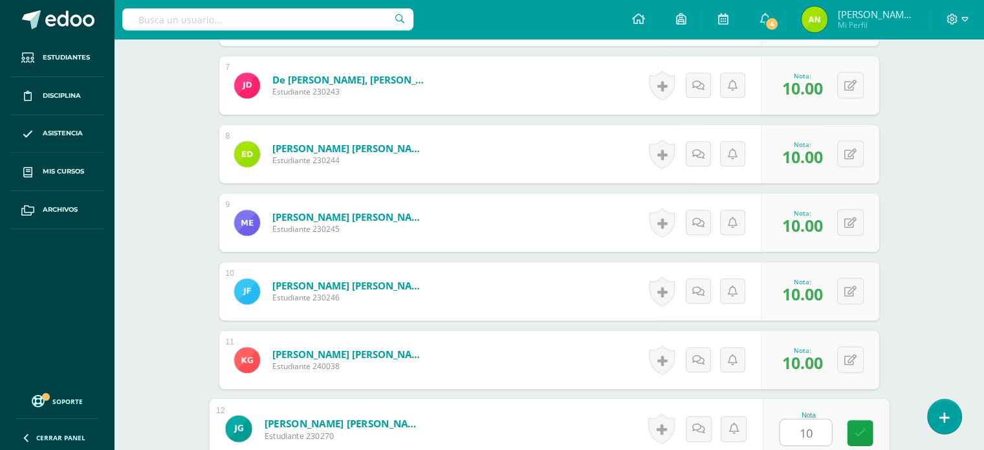
type input "10"
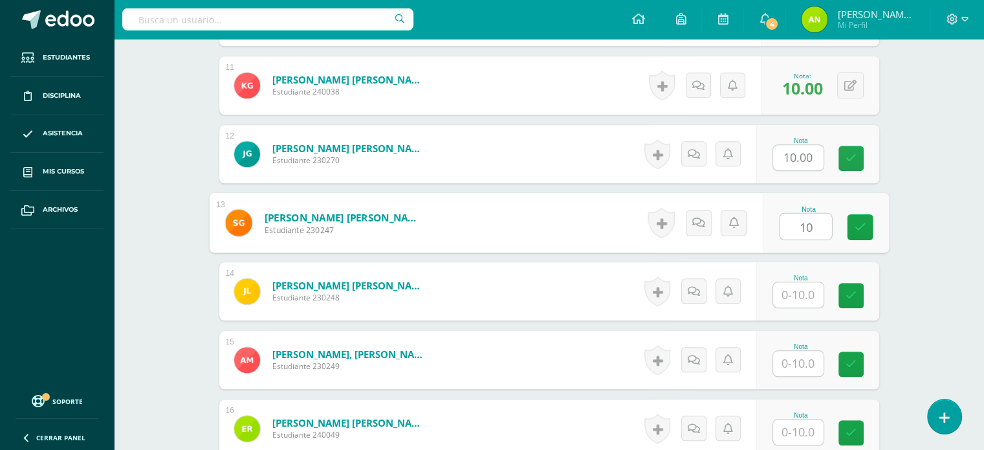
type input "10"
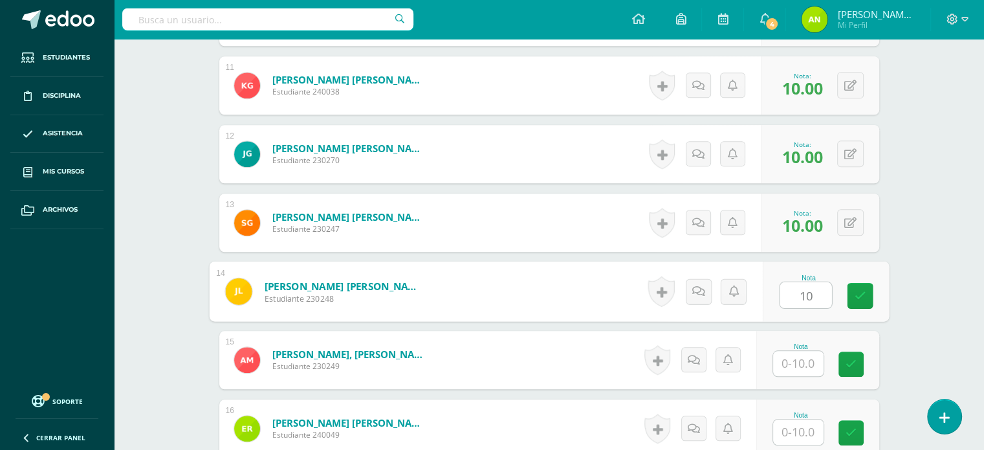
type input "10"
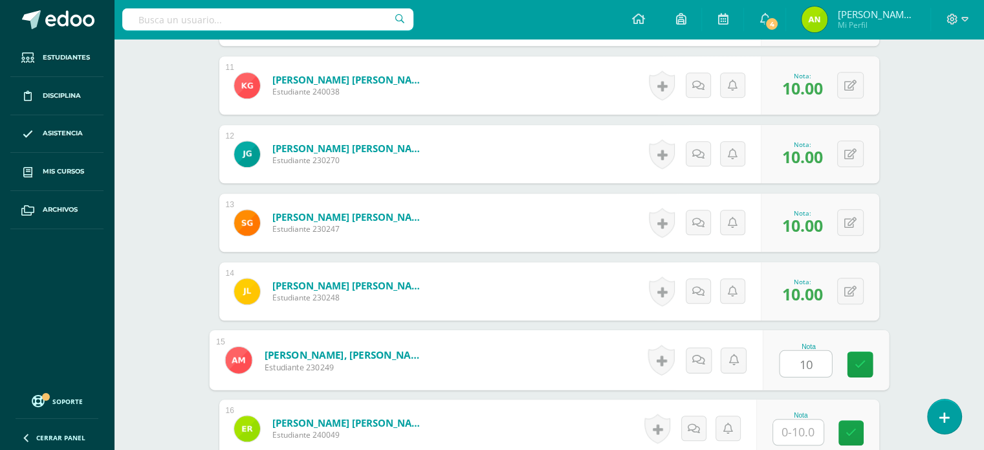
type input "10"
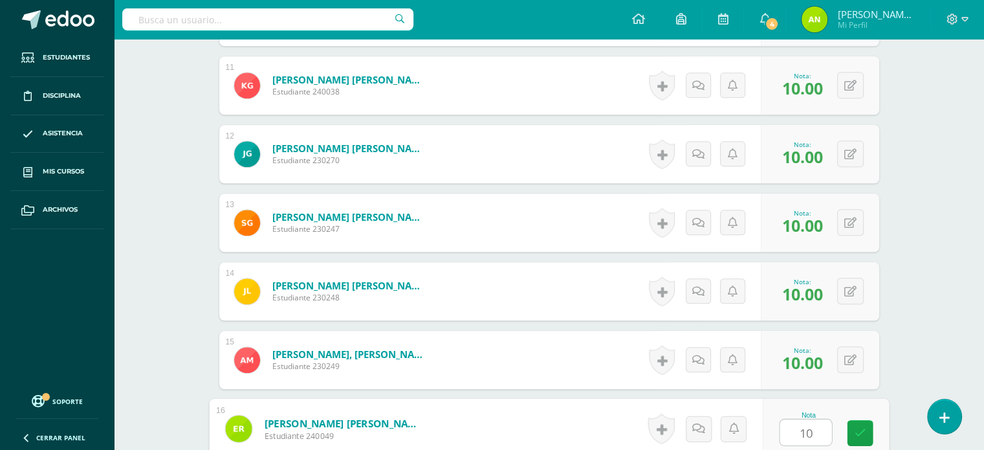
type input "10"
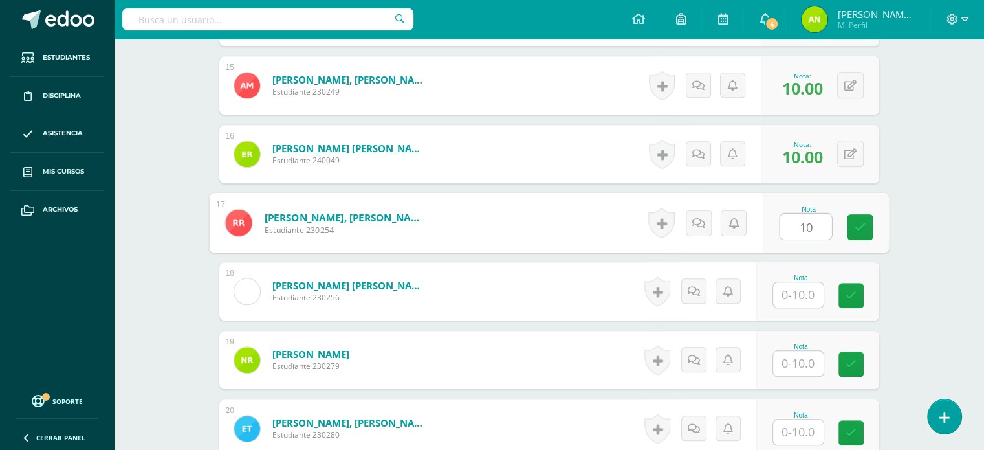
type input "10"
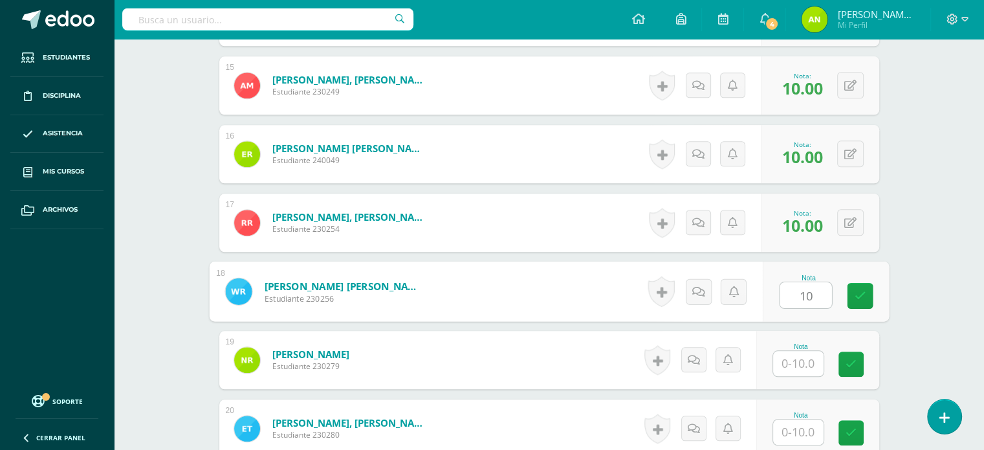
type input "10"
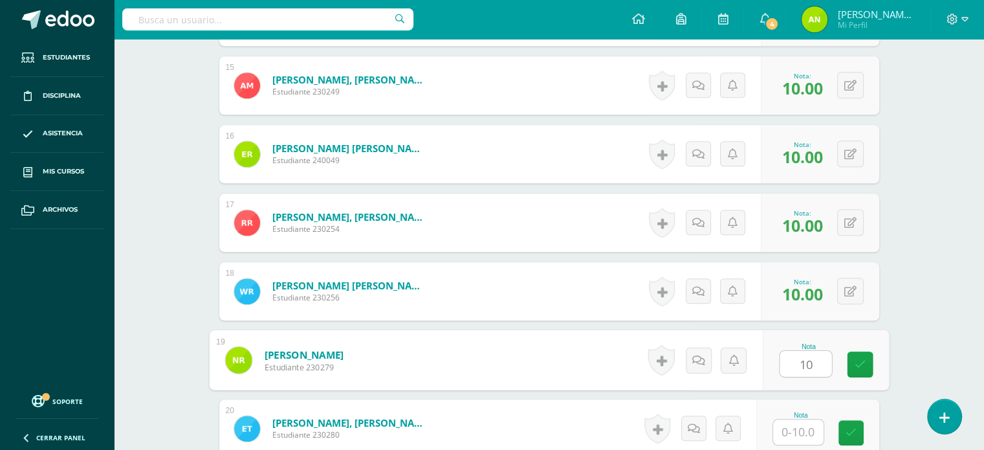
type input "10"
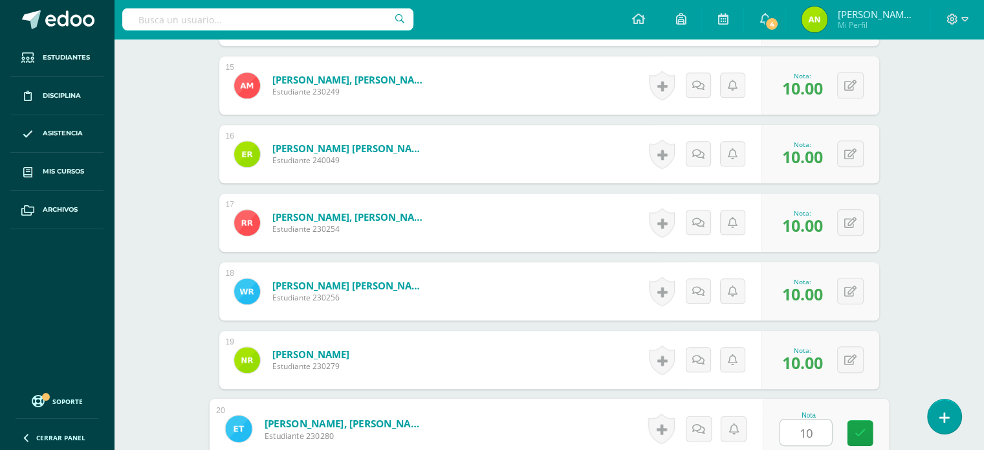
type input "10"
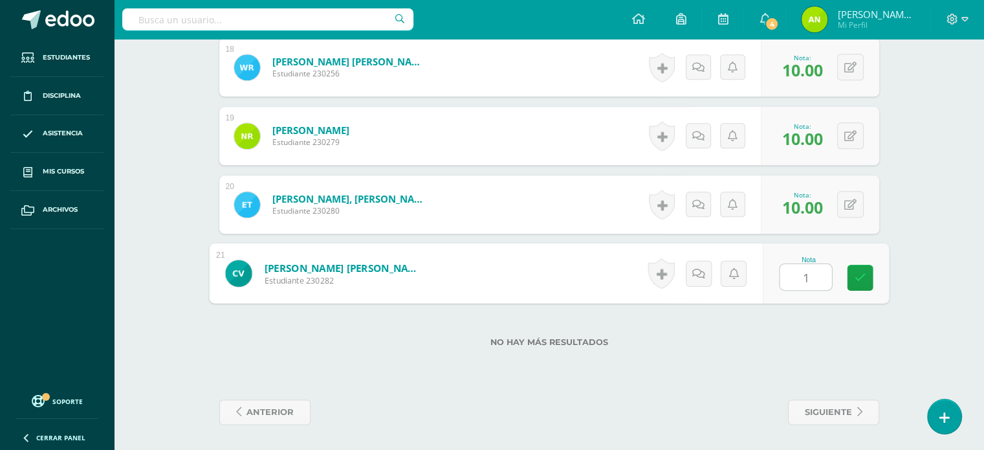
type input "10"
click at [819, 411] on span "siguiente" at bounding box center [828, 412] width 47 height 24
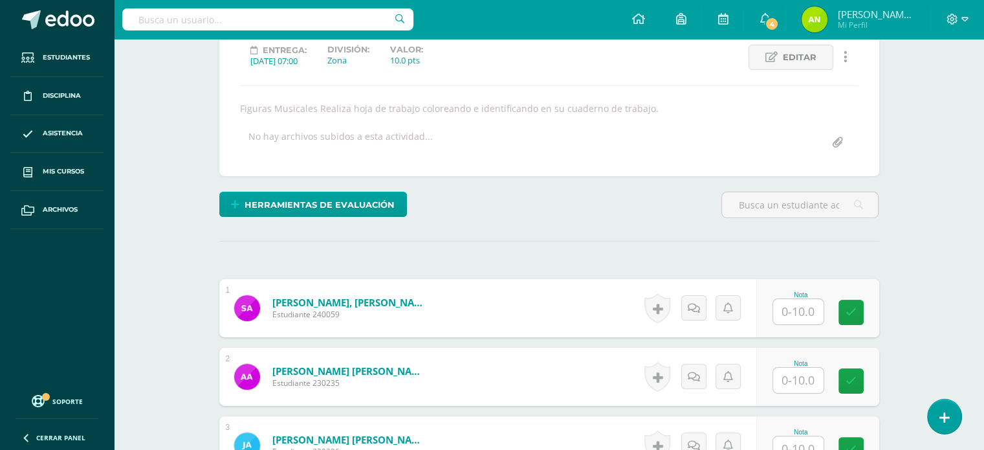
scroll to position [195, 0]
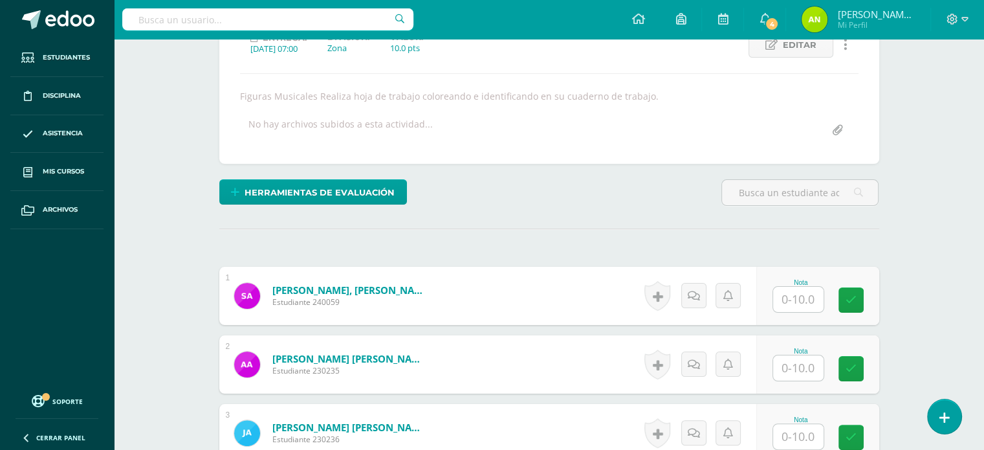
click at [816, 301] on input "text" at bounding box center [798, 299] width 50 height 25
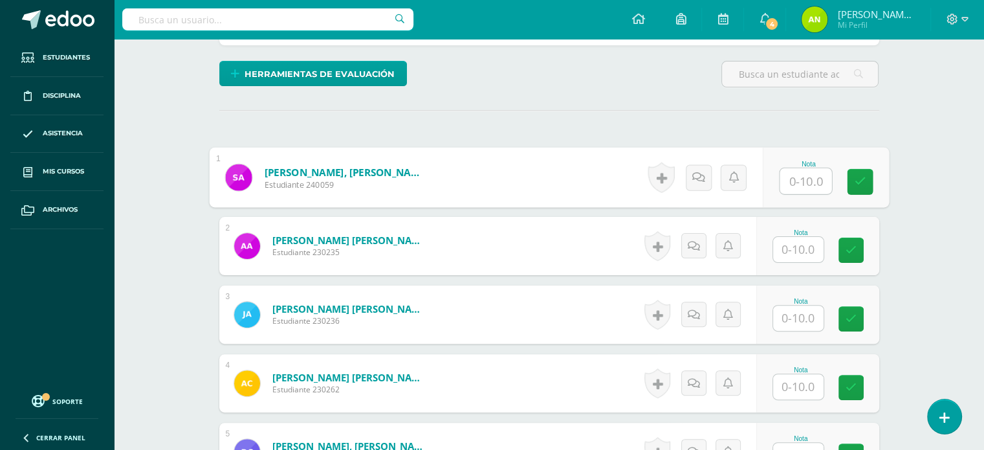
scroll to position [325, 0]
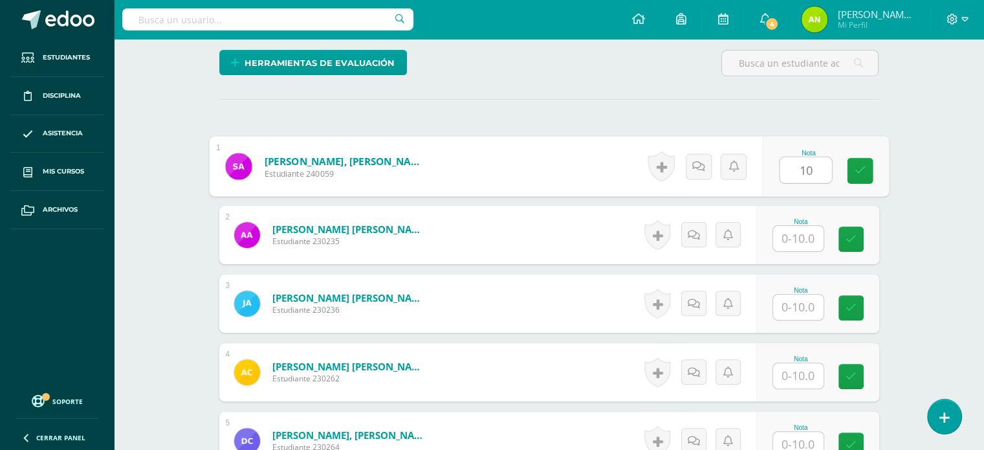
type input "10"
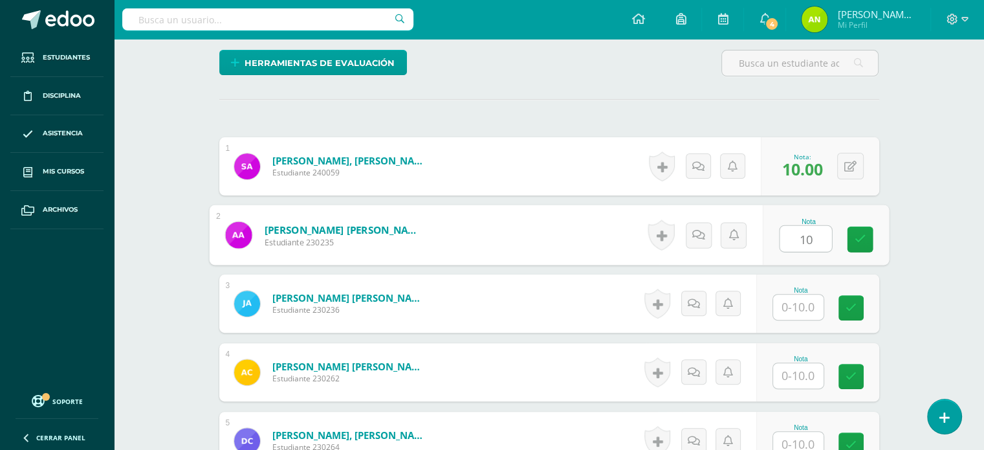
type input "10"
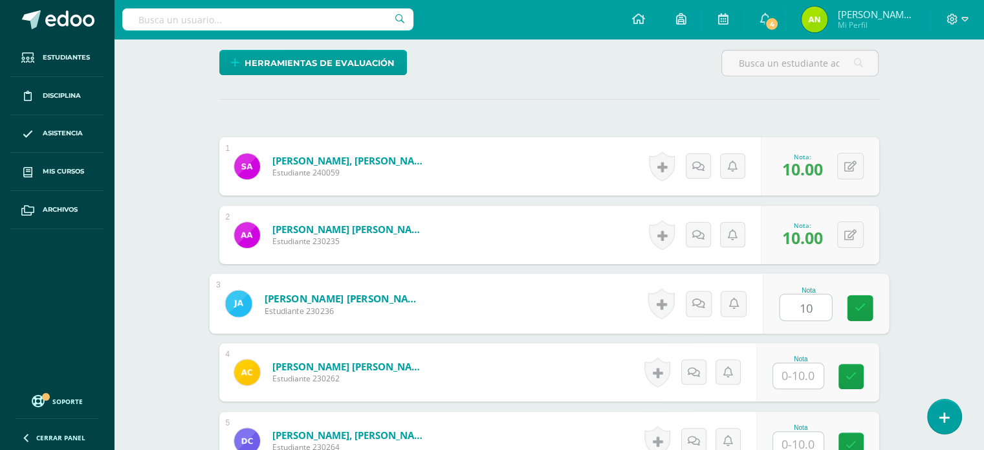
type input "10"
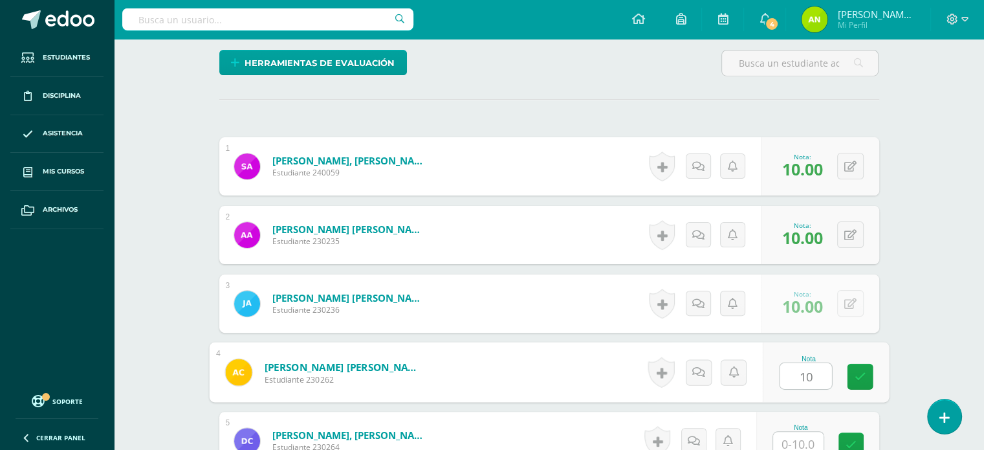
type input "10"
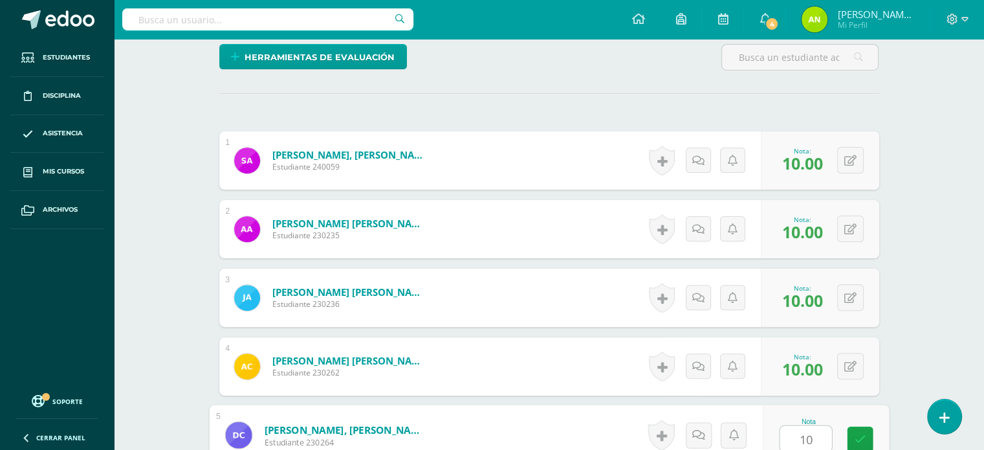
type input "10"
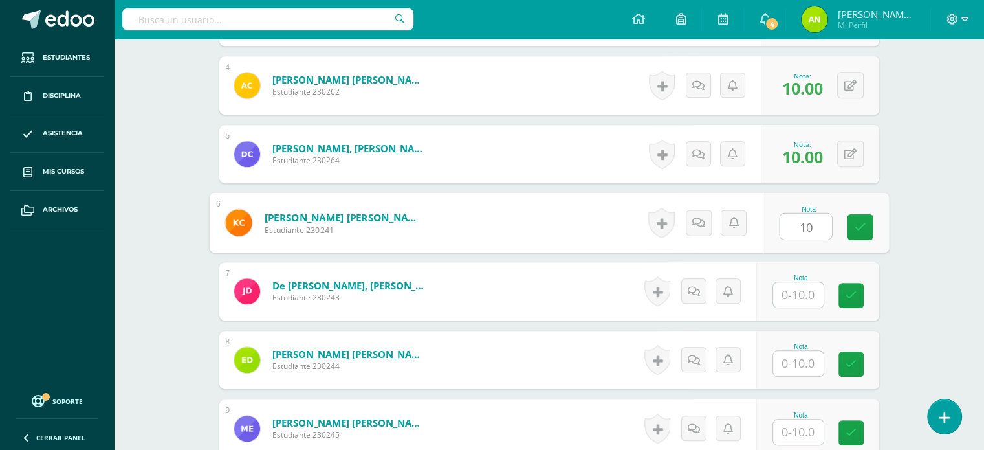
type input "10"
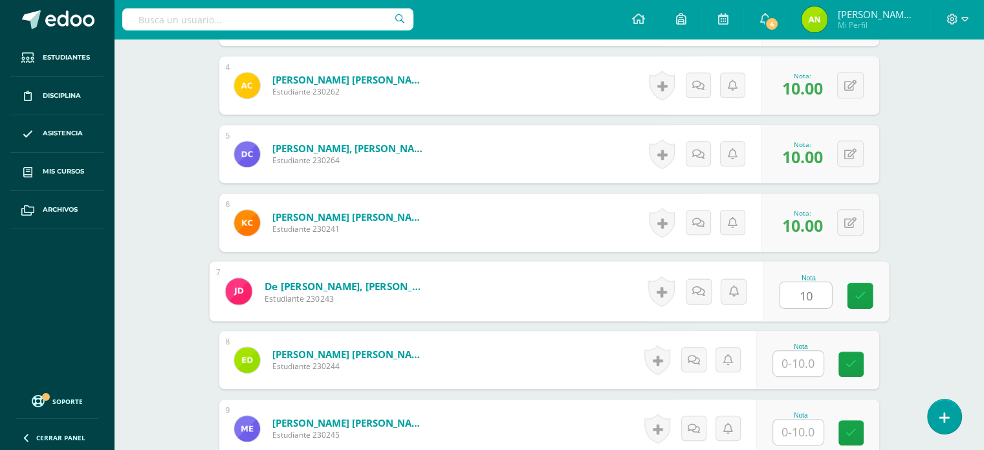
type input "10"
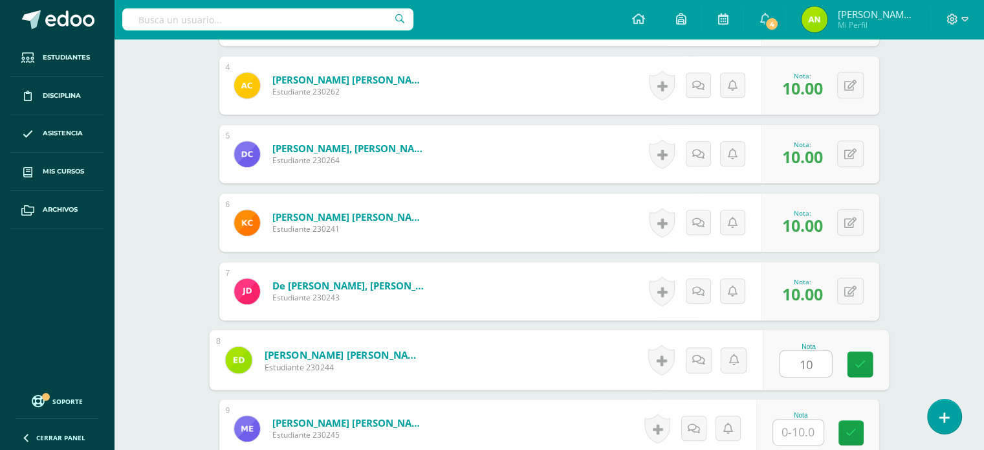
type input "10"
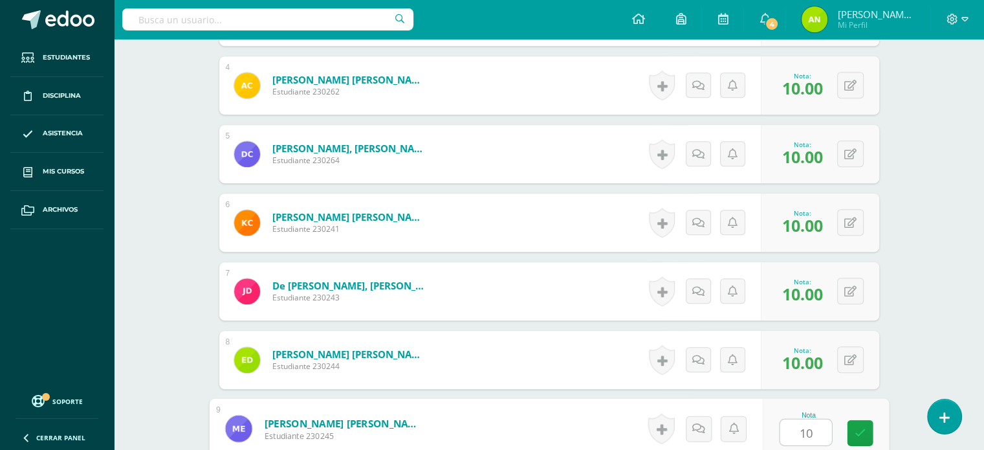
type input "10"
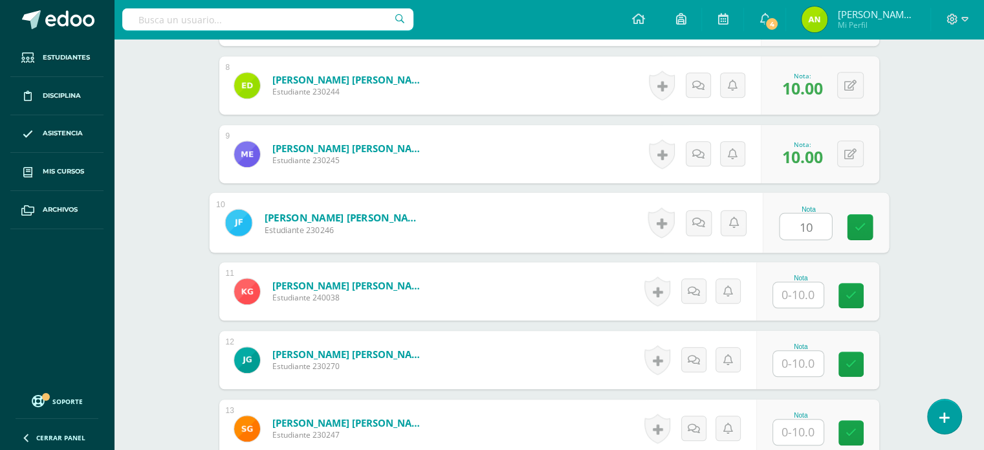
type input "10"
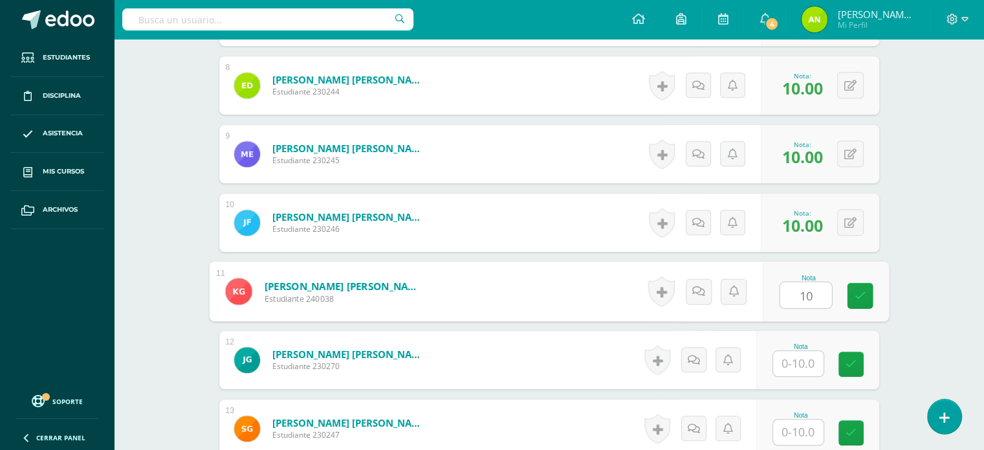
type input "10"
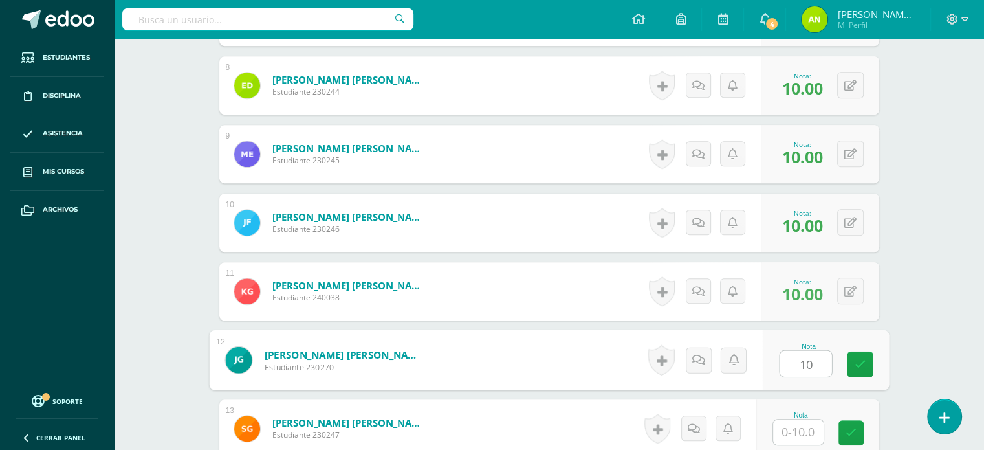
type input "10"
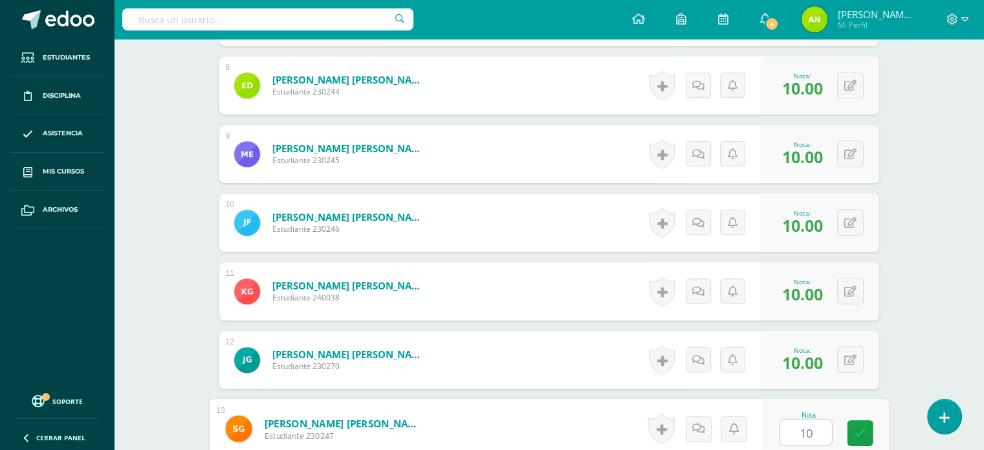
type input "10"
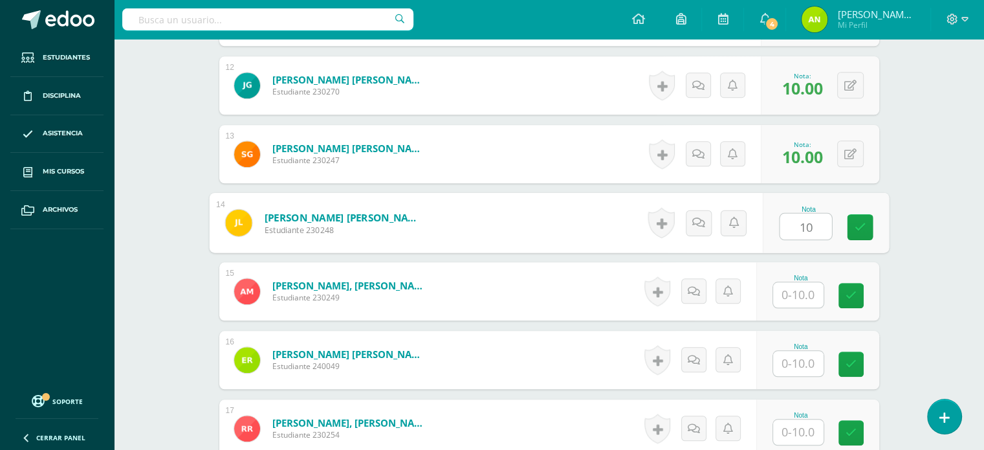
type input "10"
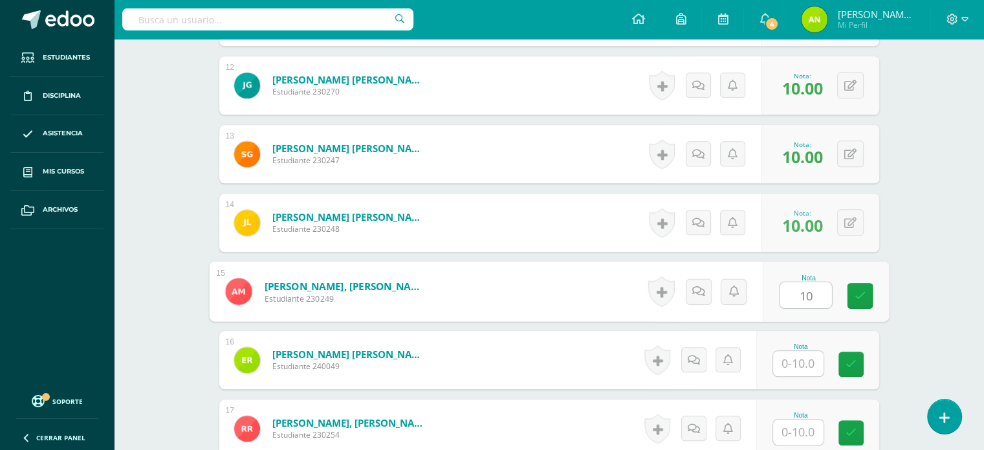
type input "10"
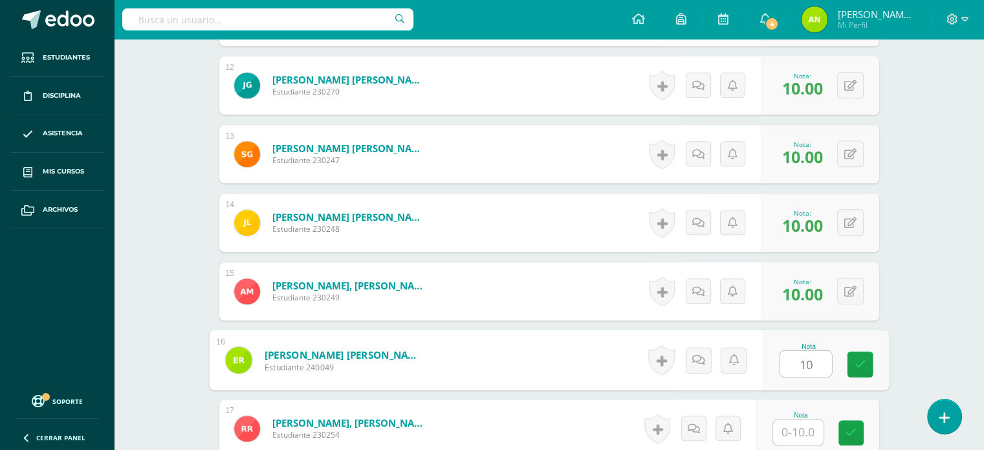
type input "10"
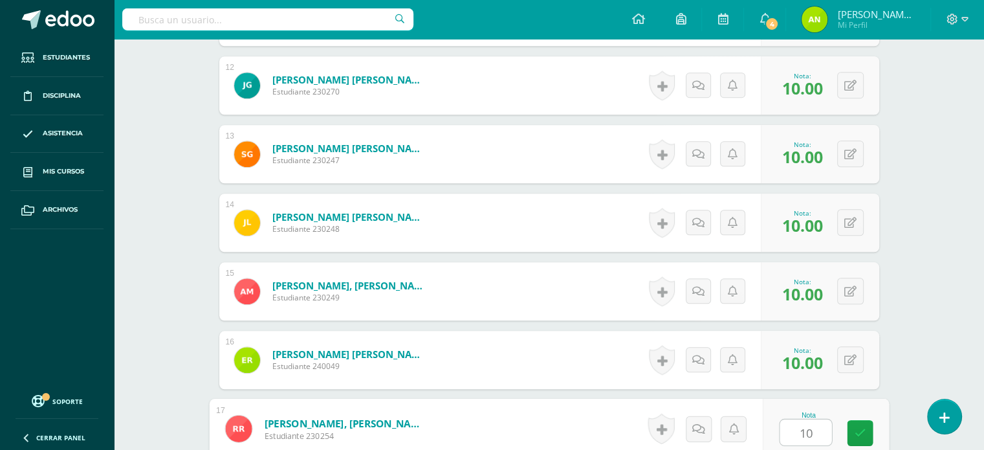
type input "10"
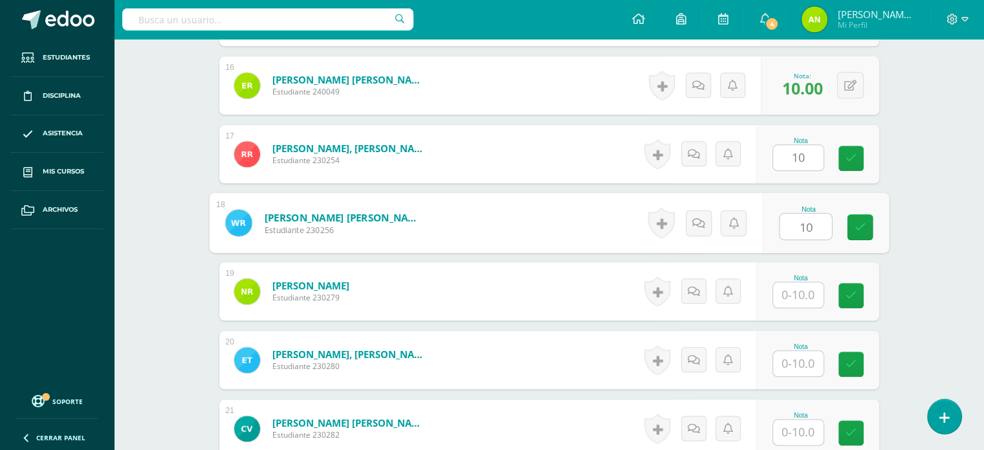
type input "10"
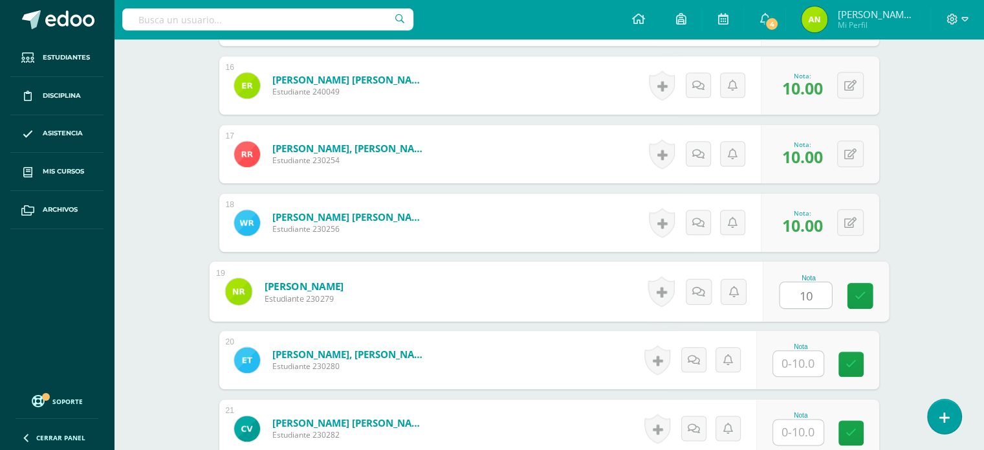
type input "10"
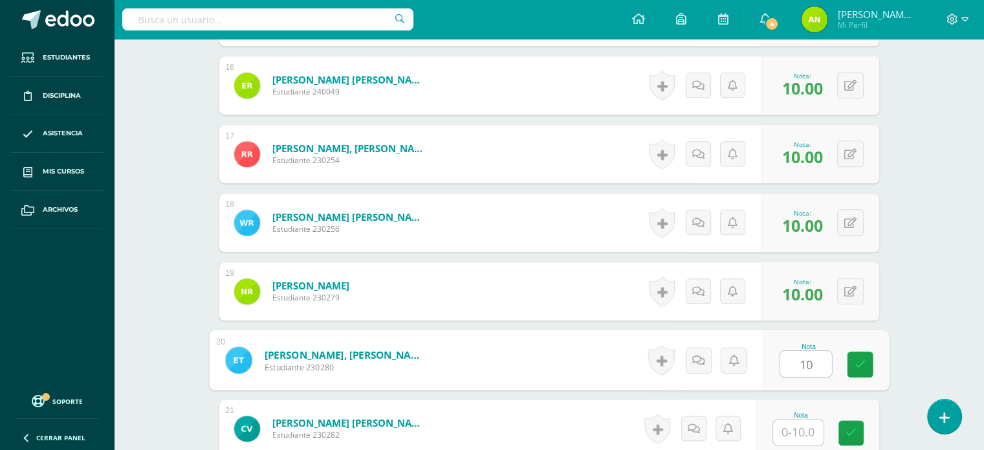
type input "10"
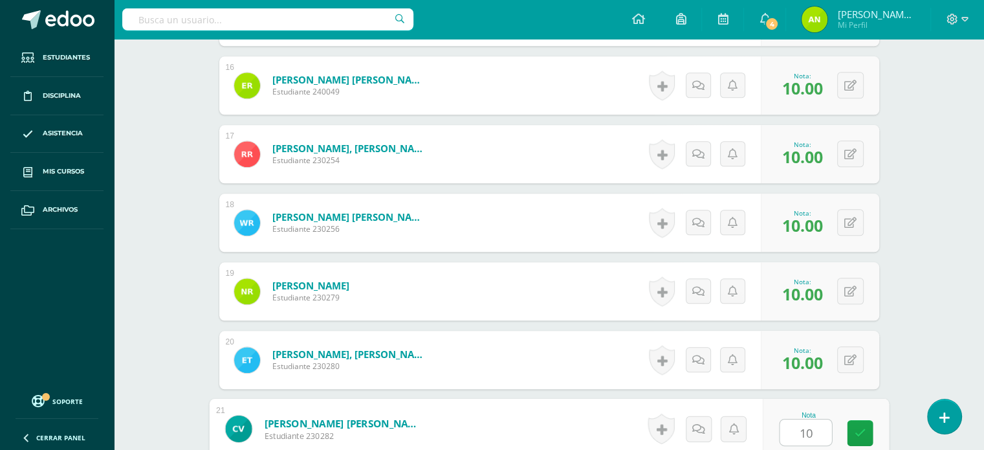
type input "101"
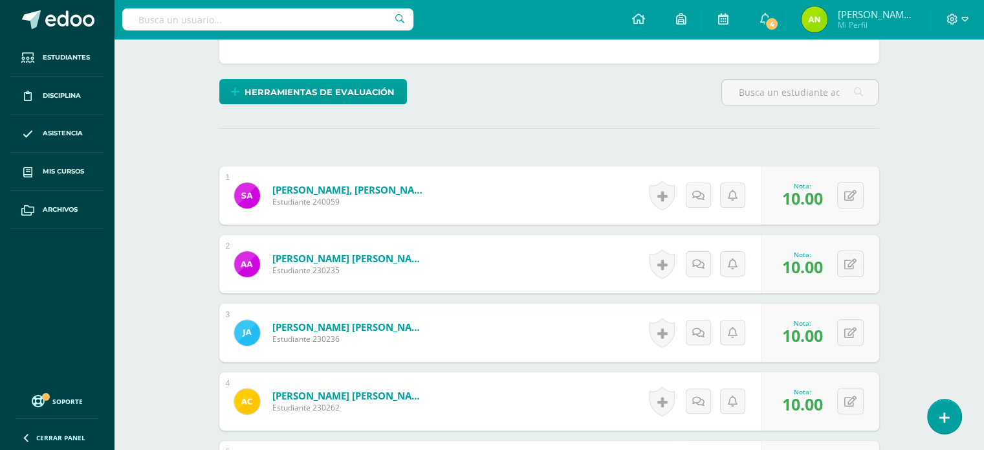
scroll to position [0, 0]
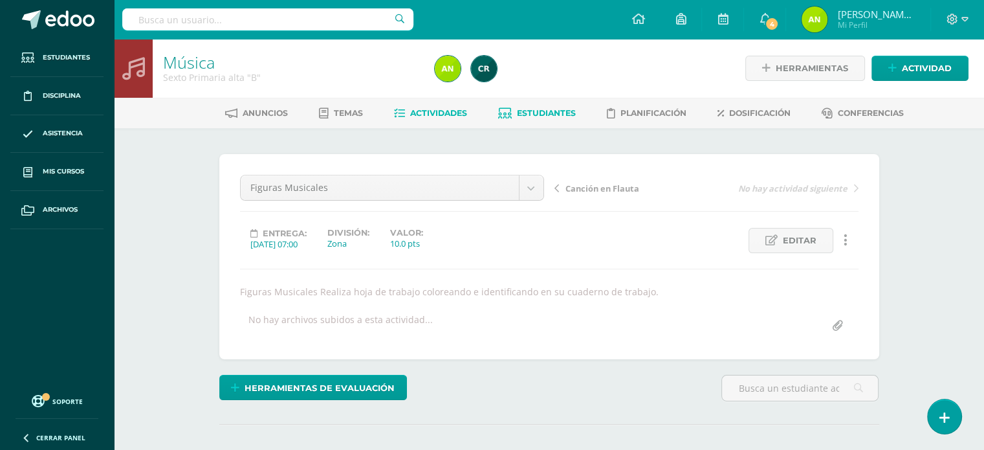
click at [574, 116] on span "Estudiantes" at bounding box center [546, 113] width 59 height 10
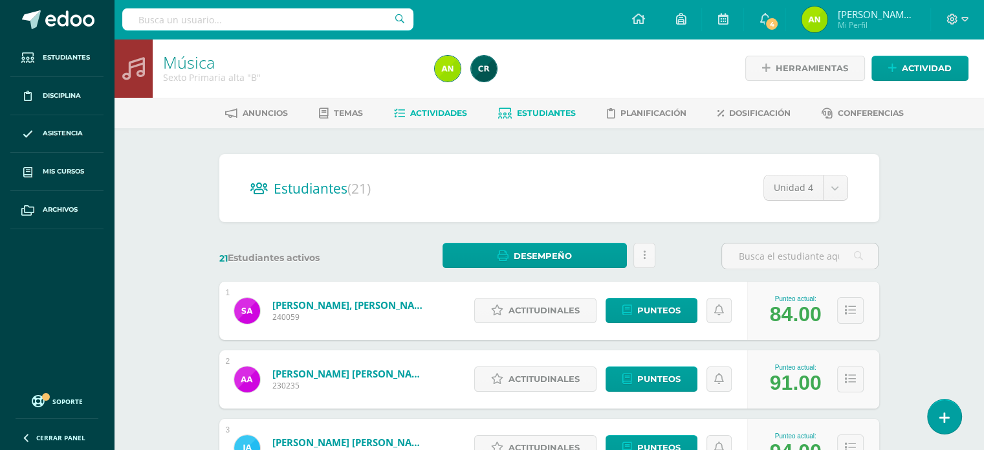
click at [432, 113] on span "Actividades" at bounding box center [438, 113] width 57 height 10
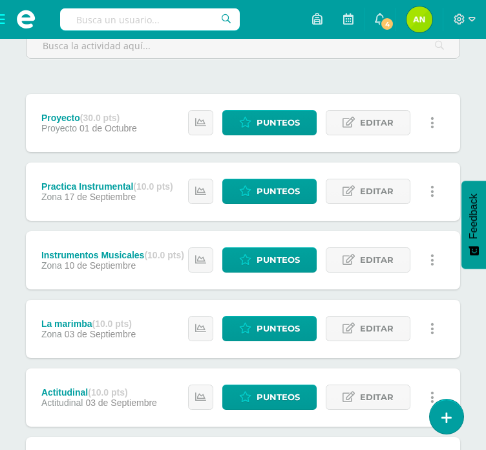
scroll to position [194, 0]
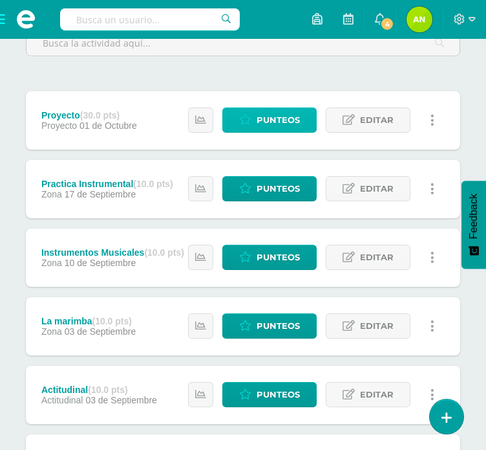
click at [300, 118] on span "Punteos" at bounding box center [278, 120] width 43 height 24
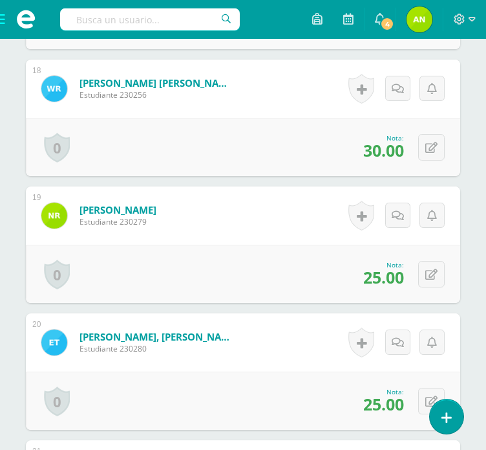
scroll to position [2863, 0]
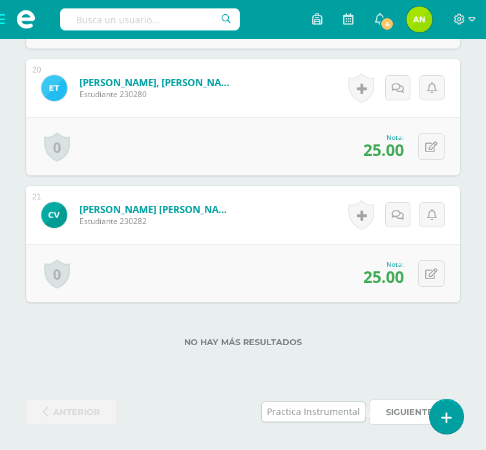
drag, startPoint x: 404, startPoint y: 411, endPoint x: 345, endPoint y: 414, distance: 58.9
click at [404, 411] on span "siguiente" at bounding box center [409, 412] width 47 height 24
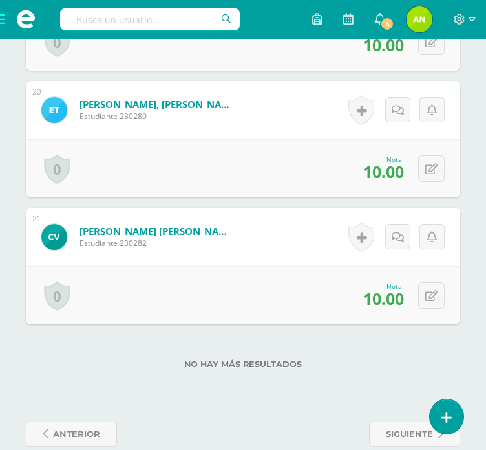
scroll to position [2851, 0]
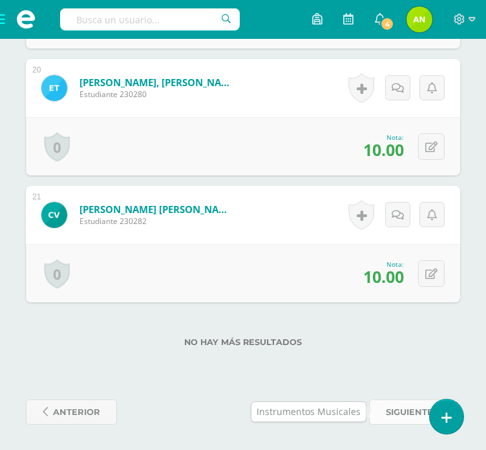
click at [397, 408] on span "siguiente" at bounding box center [409, 412] width 47 height 24
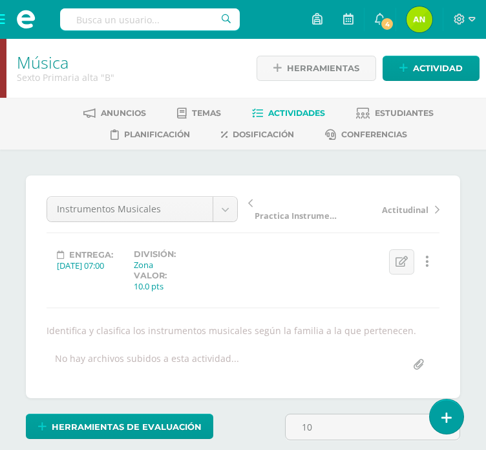
type input "10"
click at [287, 115] on span "Actividades" at bounding box center [296, 113] width 57 height 10
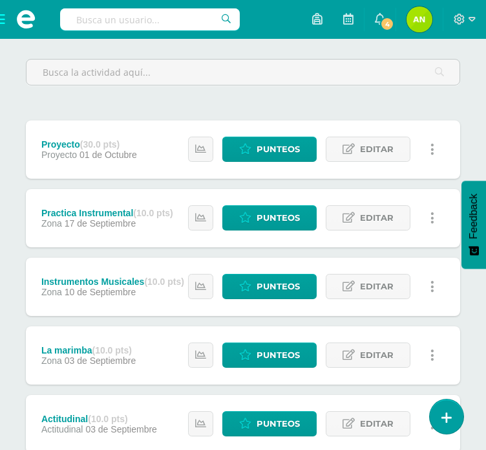
scroll to position [194, 0]
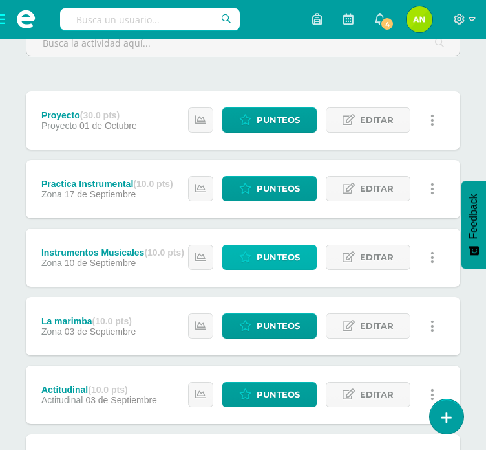
click at [278, 255] on span "Punteos" at bounding box center [278, 257] width 43 height 24
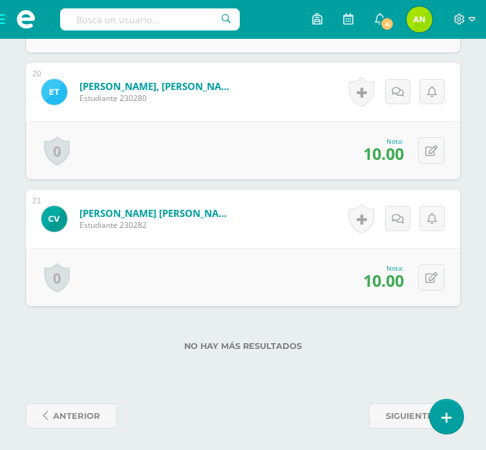
scroll to position [2851, 0]
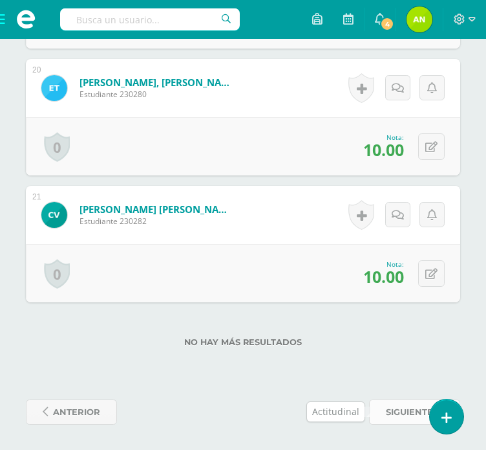
click at [394, 413] on span "siguiente" at bounding box center [409, 412] width 47 height 24
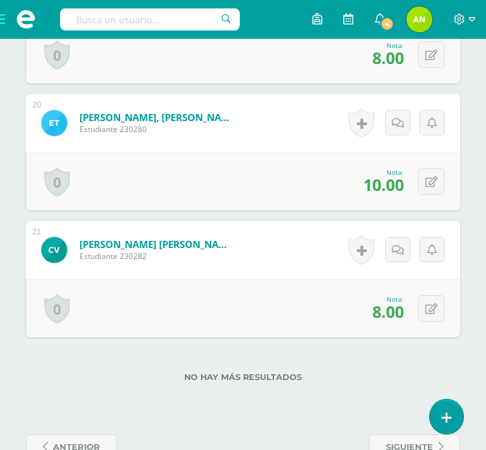
scroll to position [2851, 0]
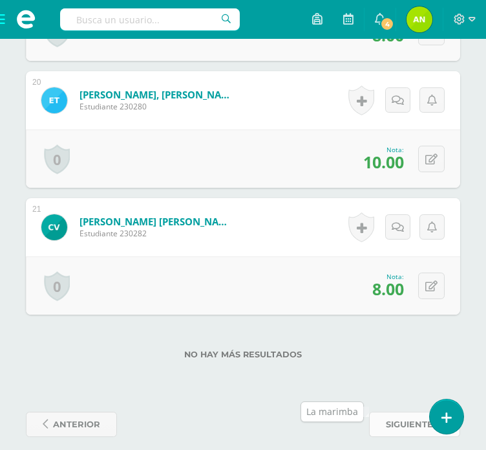
click at [406, 415] on span "siguiente" at bounding box center [409, 424] width 47 height 24
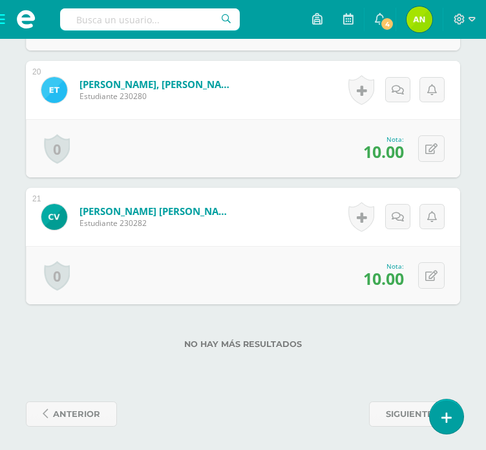
scroll to position [2851, 0]
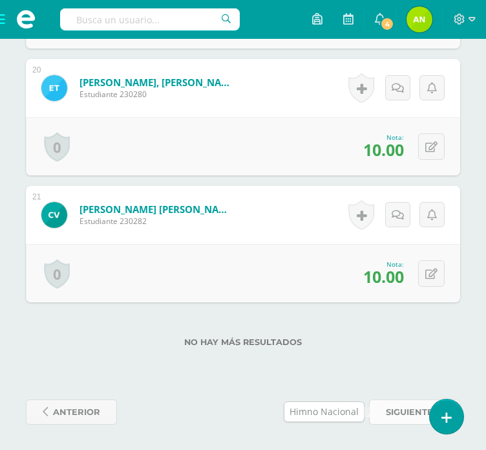
click at [389, 405] on span "siguiente" at bounding box center [409, 412] width 47 height 24
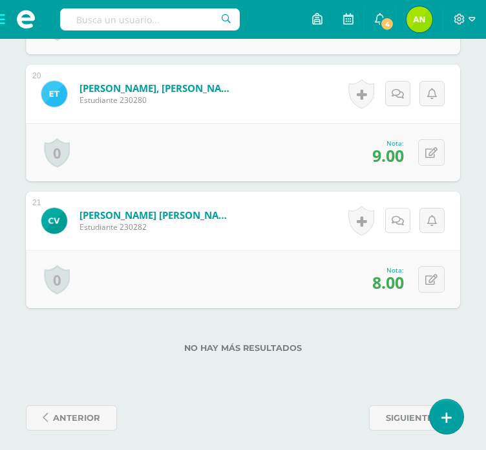
scroll to position [2851, 0]
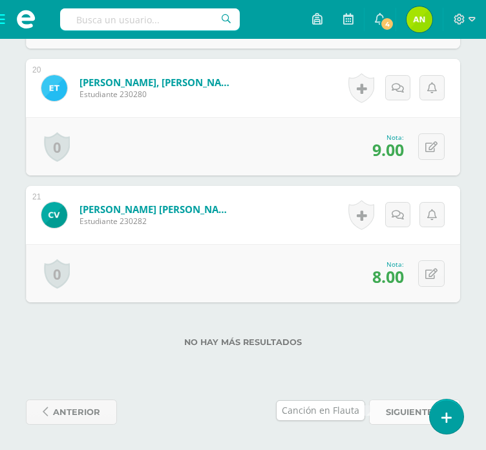
click at [393, 408] on span "siguiente" at bounding box center [409, 412] width 47 height 24
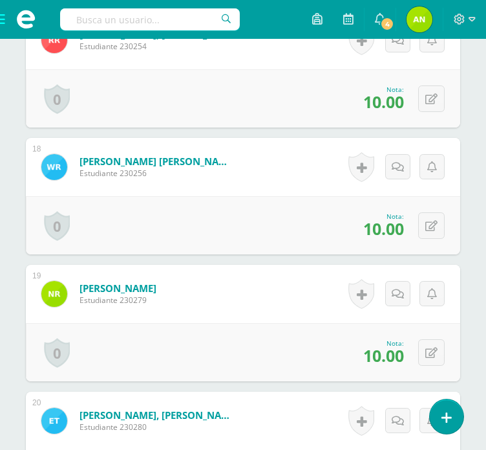
scroll to position [2863, 0]
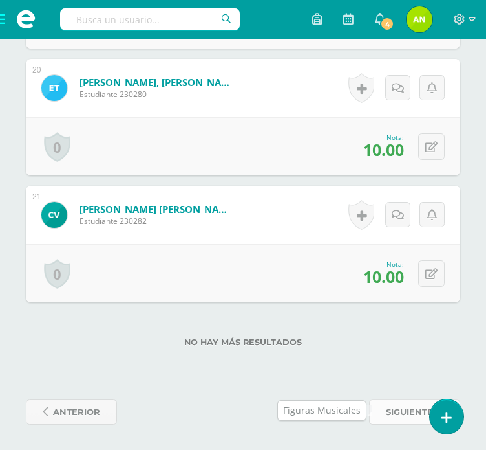
click at [399, 411] on span "siguiente" at bounding box center [409, 412] width 47 height 24
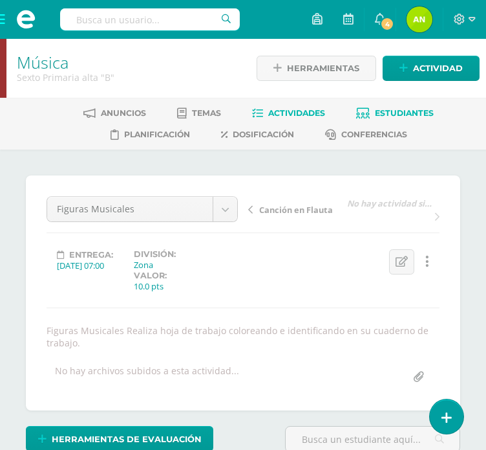
click at [395, 116] on span "Estudiantes" at bounding box center [404, 113] width 59 height 10
